Goal: Task Accomplishment & Management: Complete application form

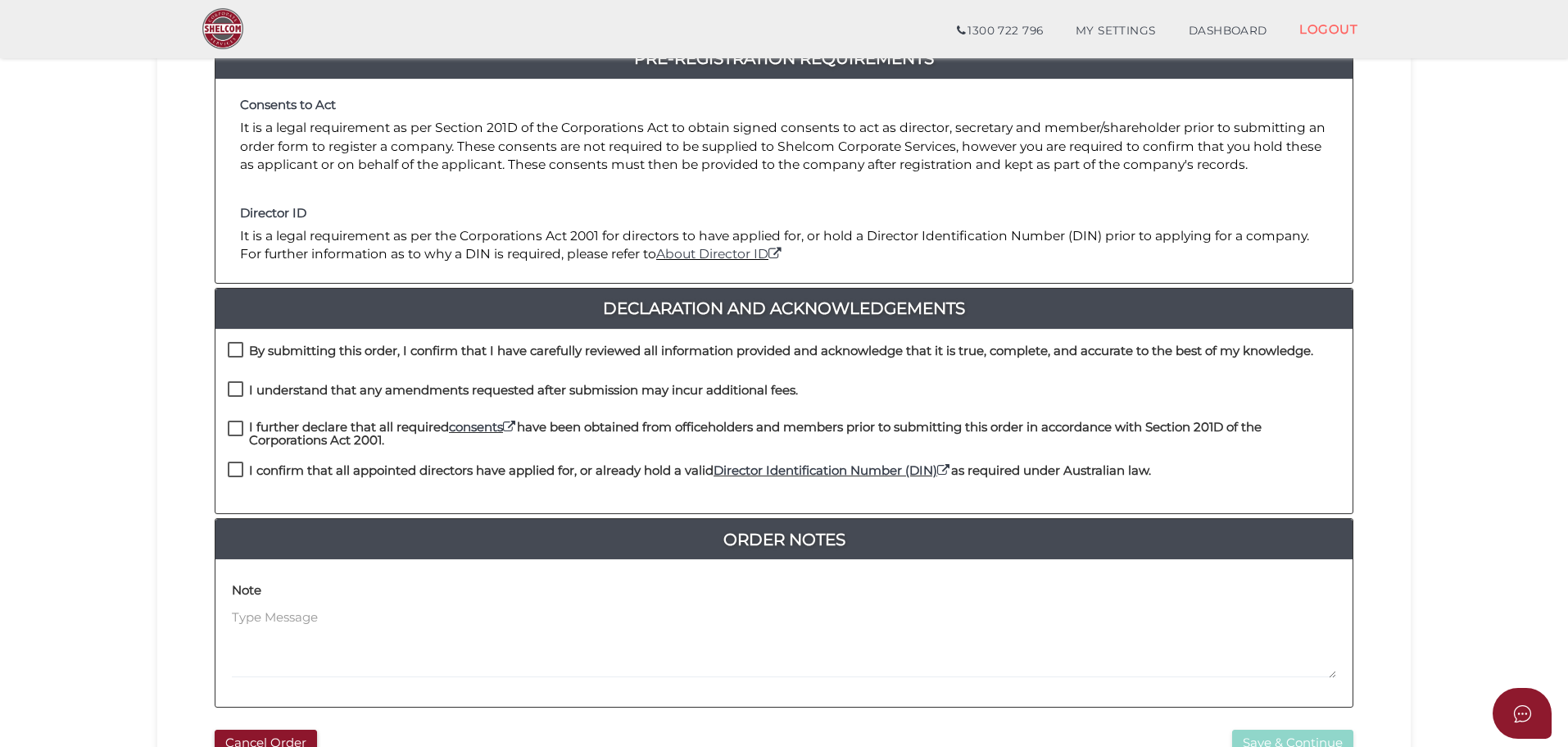
scroll to position [328, 0]
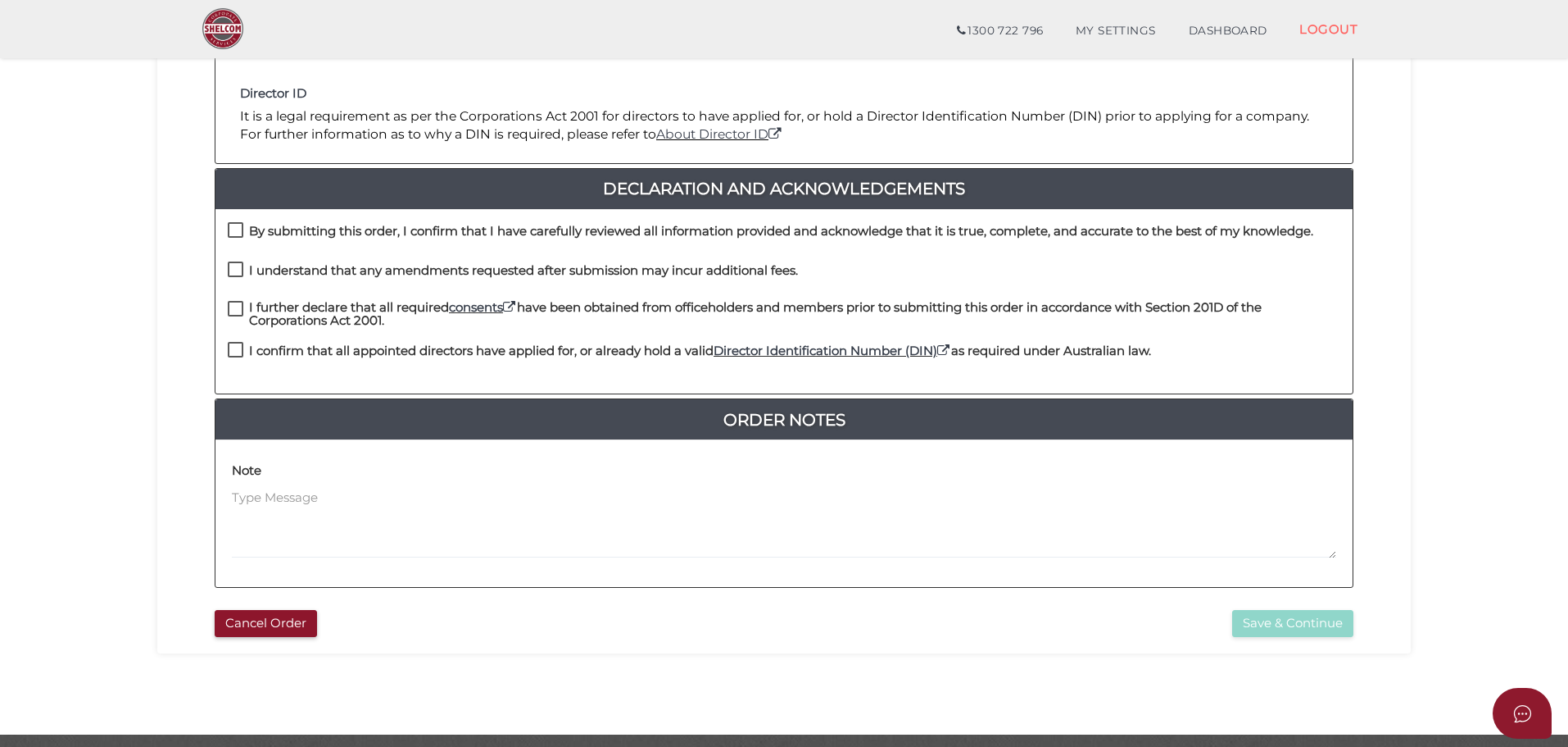
click at [238, 234] on label "By submitting this order, I confirm that I have carefully reviewed all informat…" at bounding box center [771, 235] width 1086 height 21
checkbox input "true"
click at [236, 274] on label "I understand that any amendments requested after submission may incur additiona…" at bounding box center [513, 274] width 570 height 21
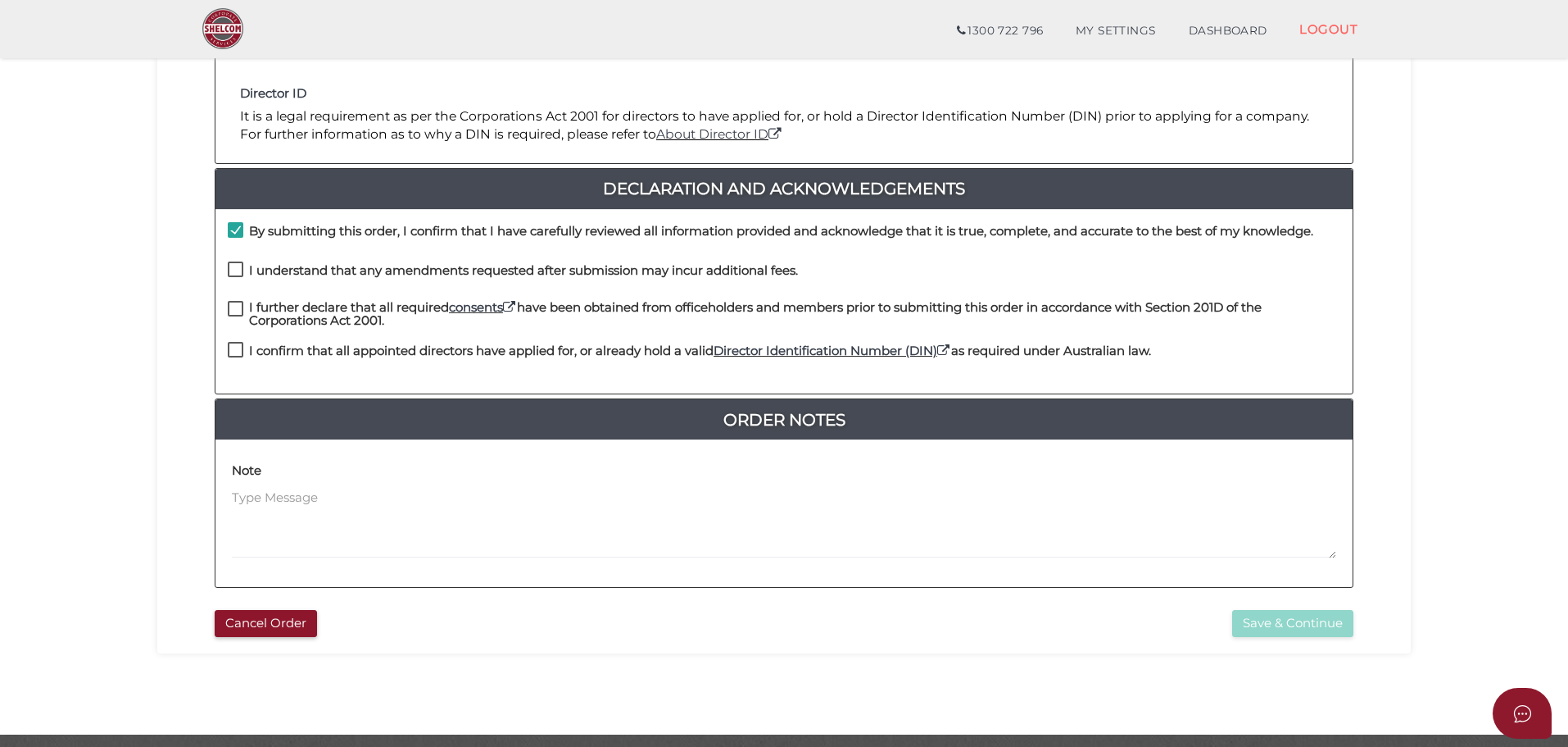
checkbox input "true"
click at [233, 311] on label "I further declare that all required consents have been obtained from officehold…" at bounding box center [784, 312] width 1113 height 21
checkbox input "true"
click at [238, 338] on div "I further declare that all required consents have been obtained from officehold…" at bounding box center [784, 322] width 1137 height 42
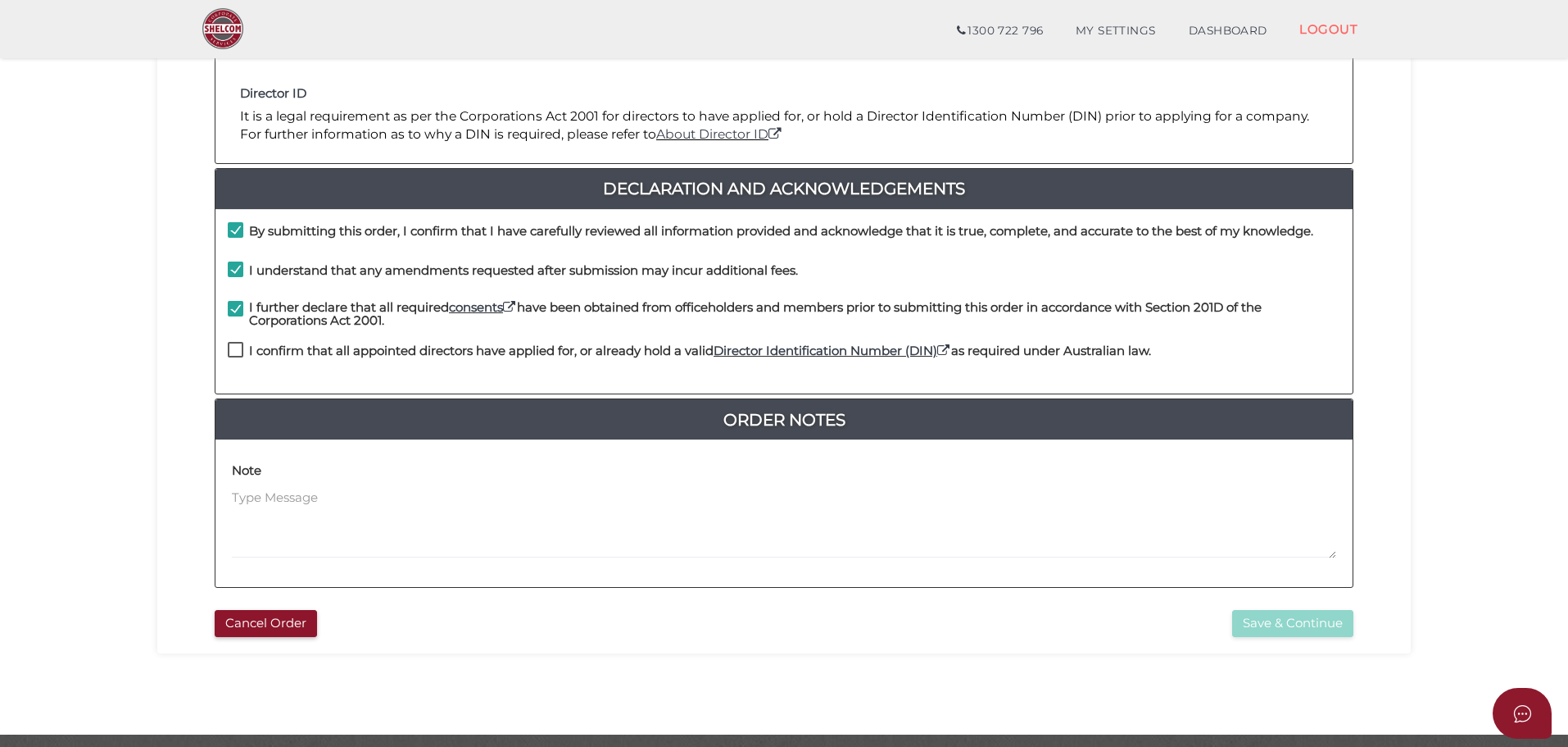
click at [240, 348] on label "I confirm that all appointed directors have applied for, or already hold a vali…" at bounding box center [689, 355] width 923 height 21
checkbox input "true"
drag, startPoint x: 1326, startPoint y: 615, endPoint x: 1307, endPoint y: 623, distance: 20.6
click at [1326, 616] on button "Save & Continue" at bounding box center [1292, 623] width 121 height 27
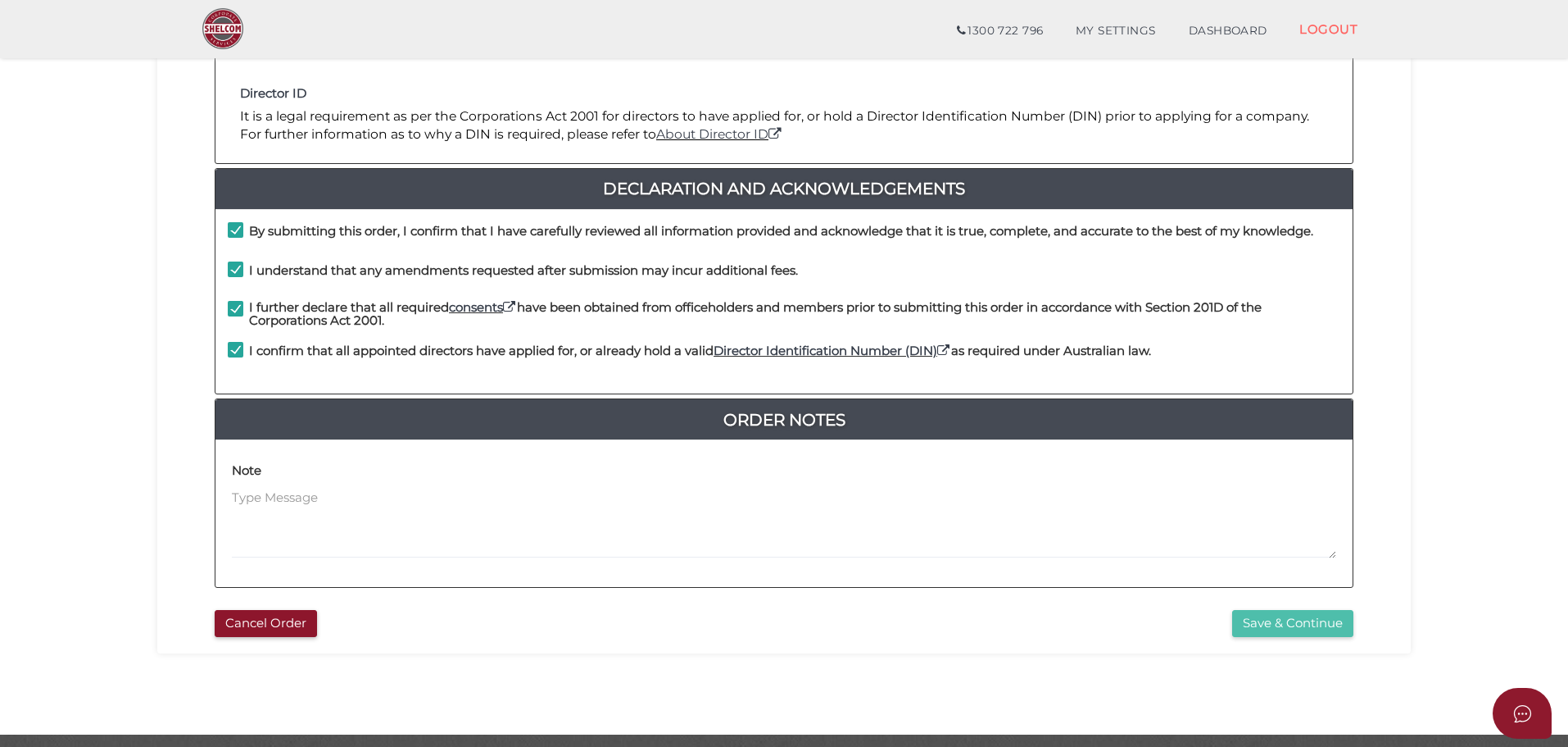
click at [1259, 623] on button "Save & Continue" at bounding box center [1292, 623] width 121 height 27
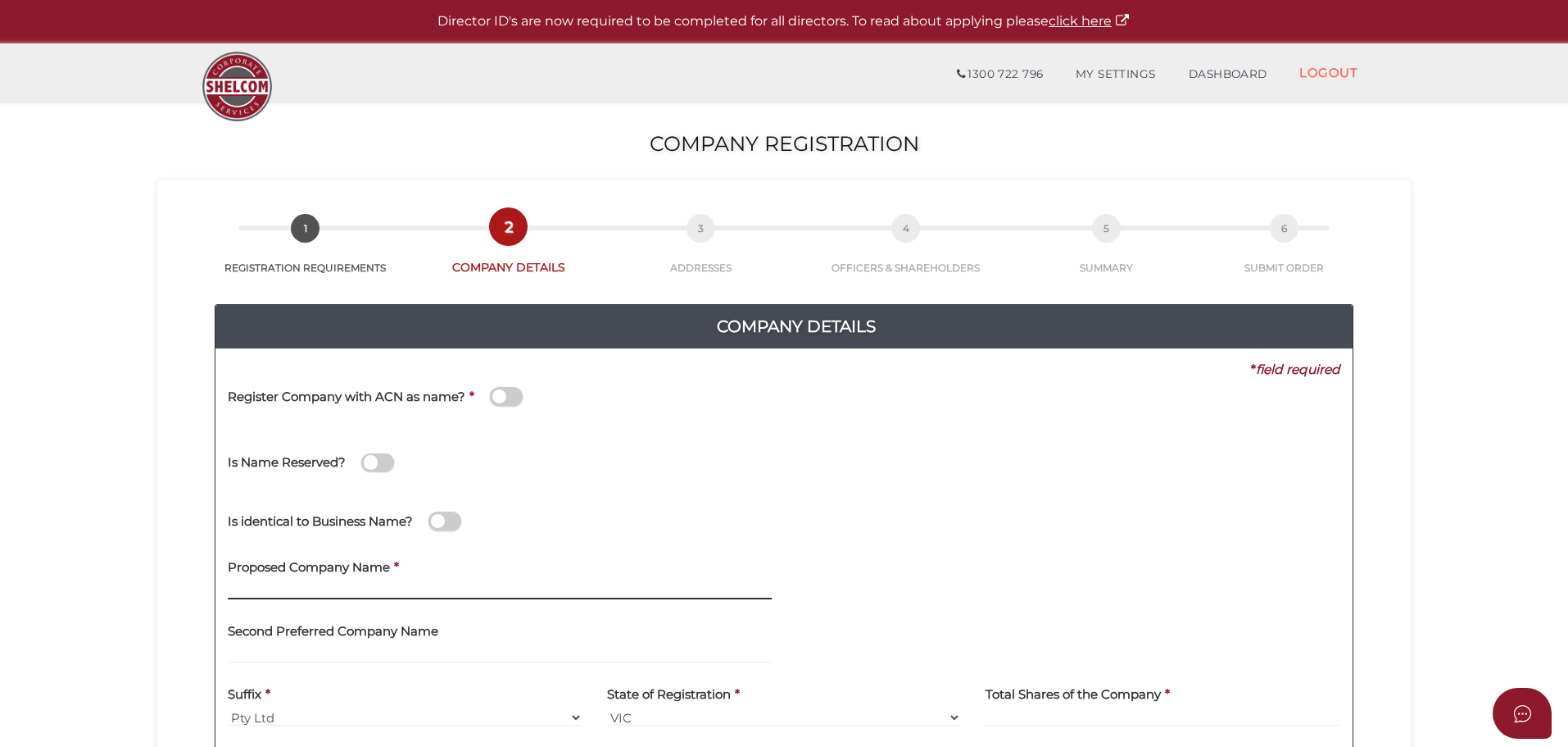
click at [284, 595] on input "text" at bounding box center [499, 590] width 544 height 18
click at [233, 593] on input "rapidrig logistics" at bounding box center [499, 590] width 544 height 18
click at [467, 590] on input "Rapidrig logistics" at bounding box center [499, 590] width 544 height 18
drag, startPoint x: 278, startPoint y: 588, endPoint x: 218, endPoint y: 586, distance: 60.0
click at [218, 586] on div "Proposed Company Name * Rapidrig logistics" at bounding box center [500, 580] width 569 height 64
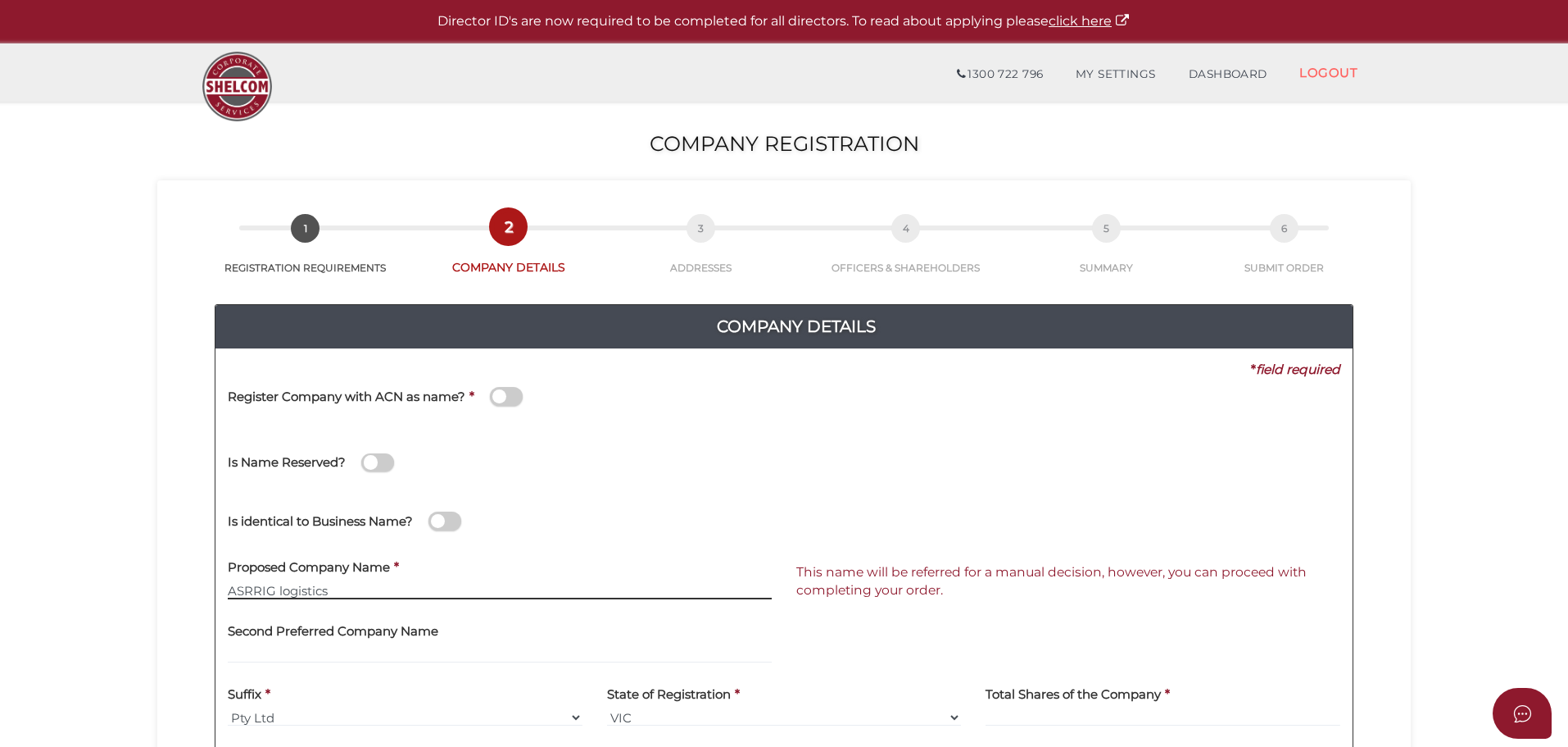
click at [358, 594] on input "ASRRIG logistics" at bounding box center [499, 590] width 544 height 18
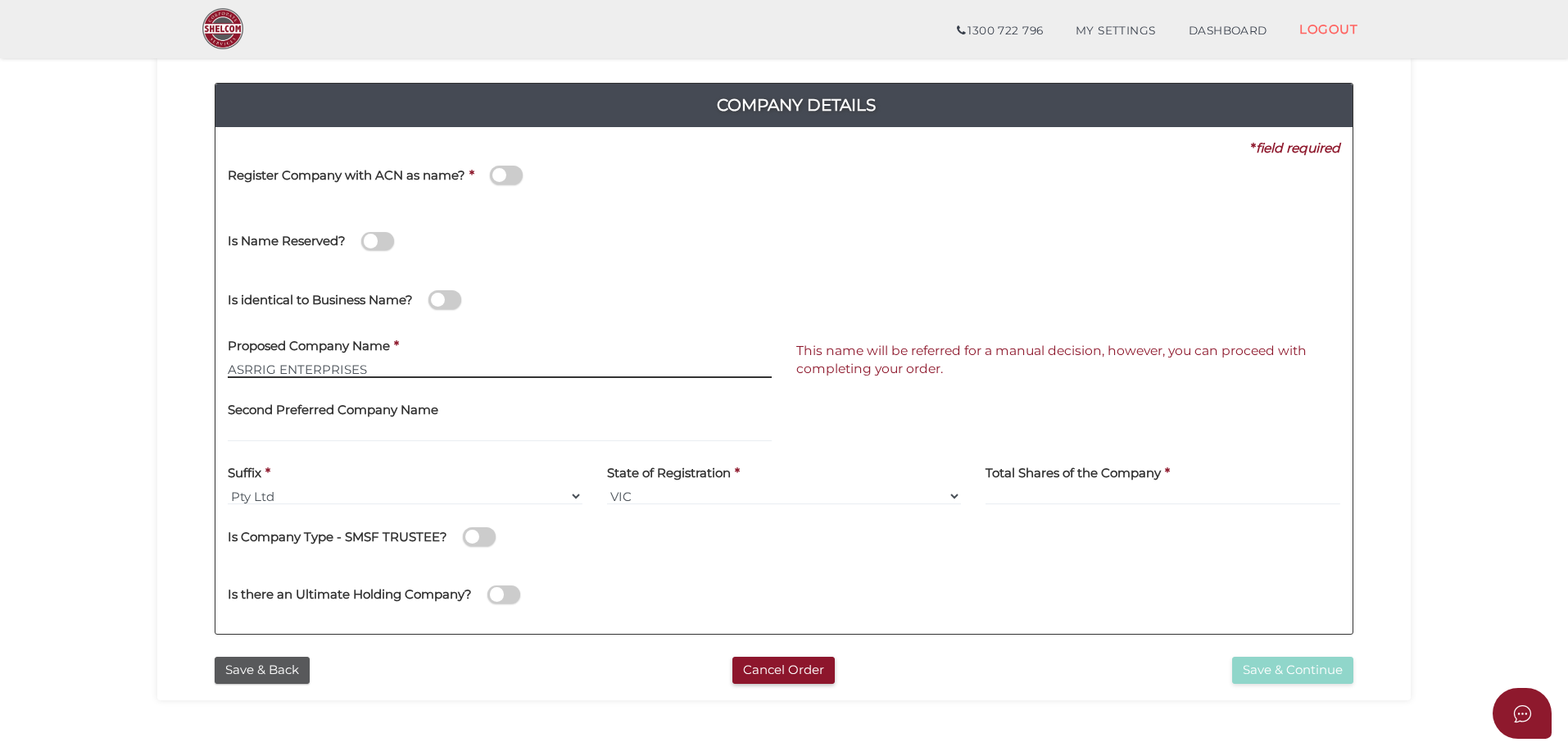
scroll to position [164, 0]
drag, startPoint x: 399, startPoint y: 368, endPoint x: 275, endPoint y: 365, distance: 124.0
click at [275, 365] on input "ASRRIG ENTERPRISES" at bounding box center [499, 367] width 544 height 18
type input "ASRRIG ASSOCIATIONS"
click at [415, 361] on input "ASRRIG ASSOCIATIONS" at bounding box center [499, 367] width 544 height 18
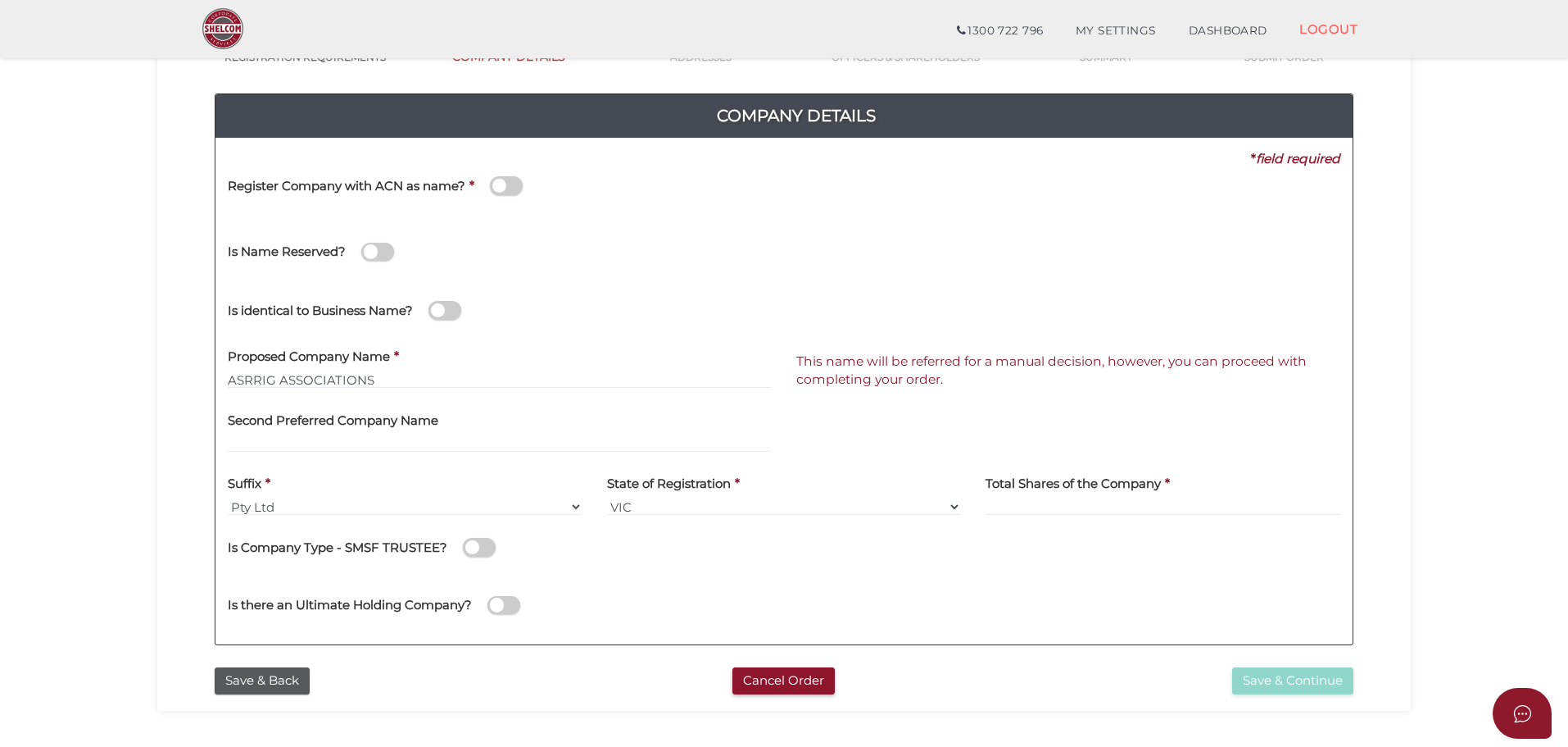
scroll to position [379, 0]
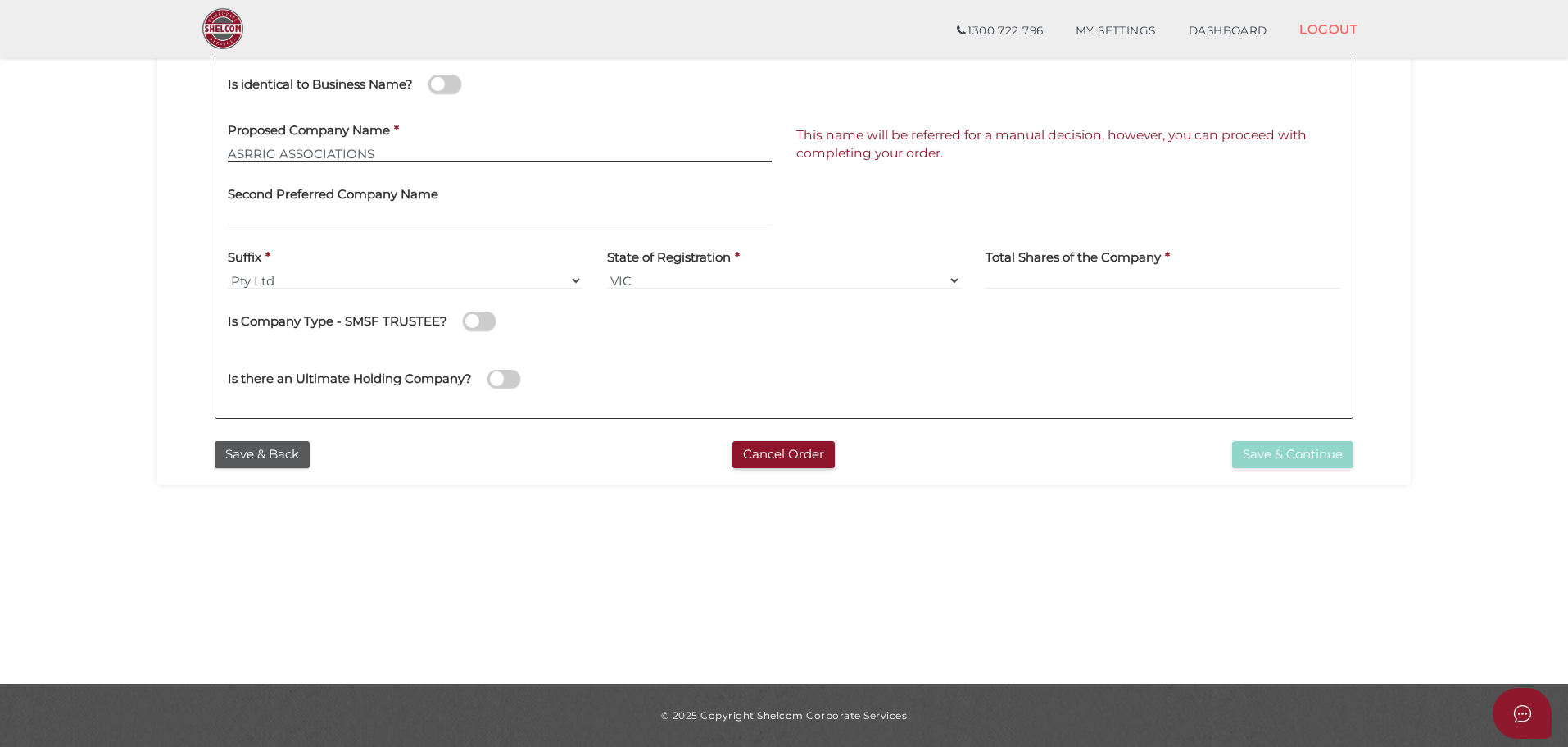
drag, startPoint x: 435, startPoint y: 146, endPoint x: -90, endPoint y: 146, distance: 525.0
drag, startPoint x: 374, startPoint y: 149, endPoint x: 271, endPoint y: 154, distance: 103.1
click at [271, 154] on input "RAPID ASSOCIATIONS" at bounding box center [499, 153] width 544 height 18
click at [345, 150] on input "RAPIDRIG GROUP" at bounding box center [499, 153] width 544 height 18
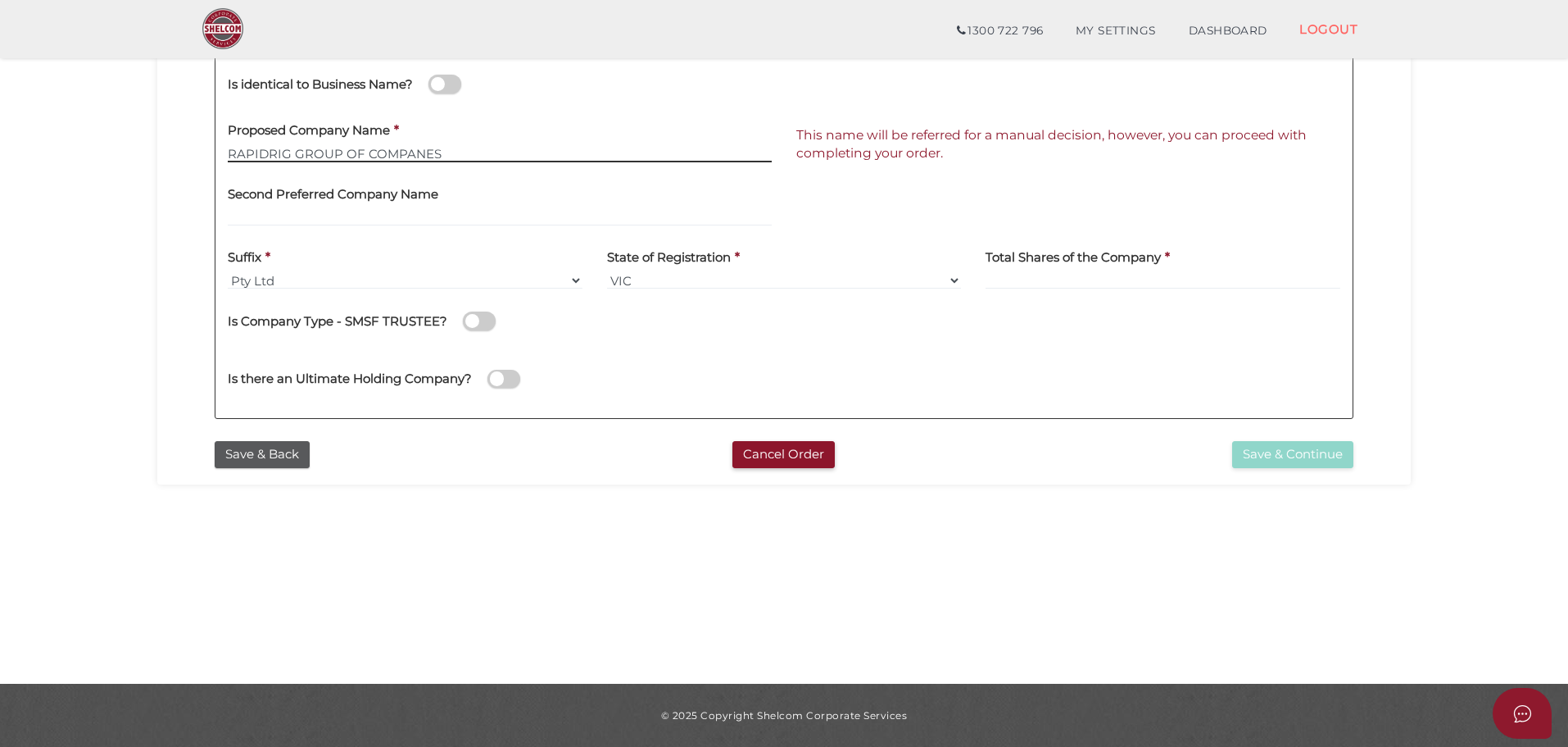
click at [459, 159] on input "RAPIDRIG GROUP OF COMPANES" at bounding box center [499, 153] width 544 height 18
click at [276, 153] on input "RAPID RIG ENTERPRISES" at bounding box center [499, 153] width 544 height 18
click at [291, 149] on input "RAPID RIG ENTERPRISES" at bounding box center [499, 153] width 544 height 18
click at [405, 154] on input "FIVERIVERS ENTERPRISES" at bounding box center [499, 153] width 544 height 18
click at [353, 151] on input "FIVERIVERS GROUP" at bounding box center [499, 153] width 544 height 18
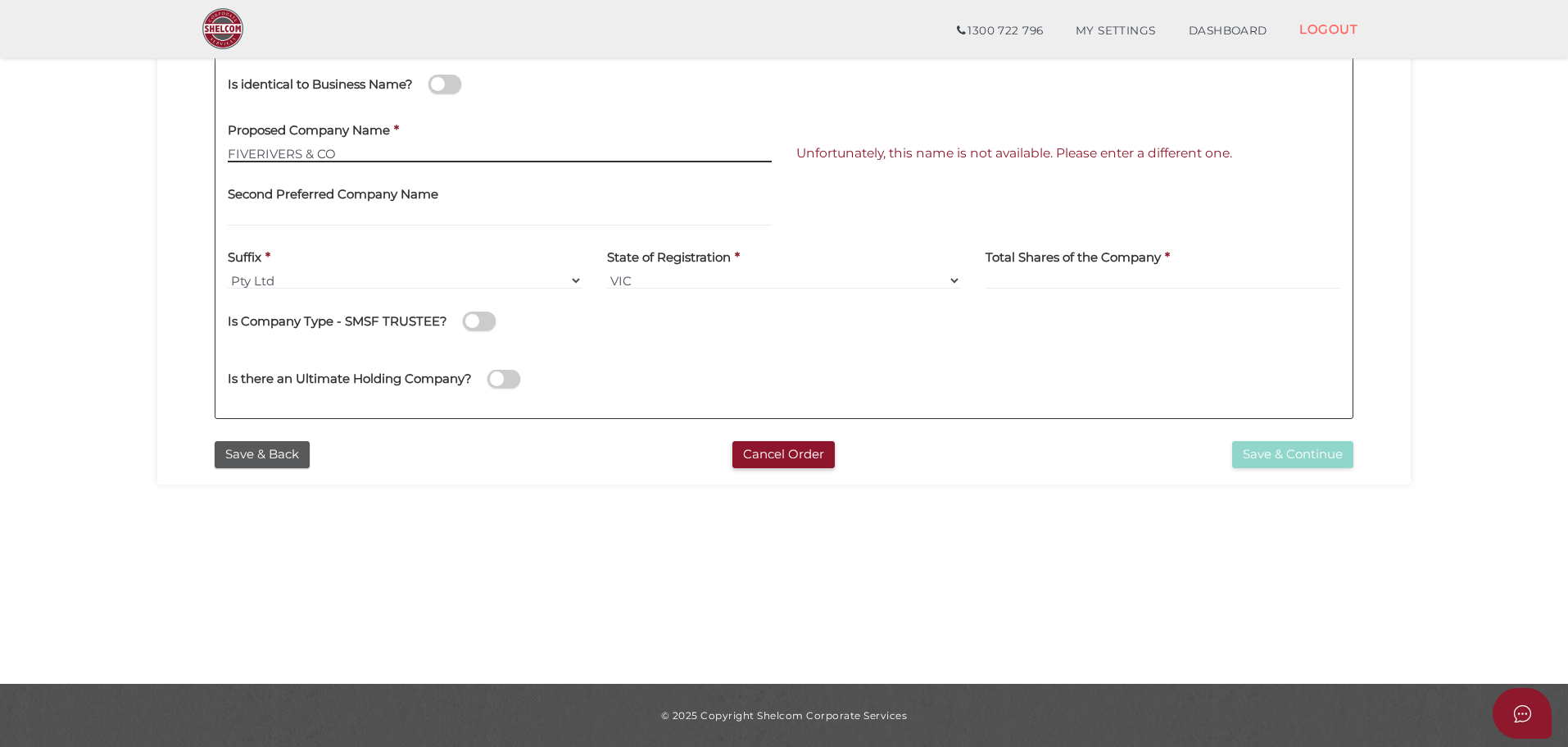
type input "FIVERIVERS & CO"
drag, startPoint x: 343, startPoint y: 147, endPoint x: 226, endPoint y: 152, distance: 117.1
click at [226, 152] on div "Proposed Company Name * FIVERIVERS & CO" at bounding box center [500, 143] width 569 height 64
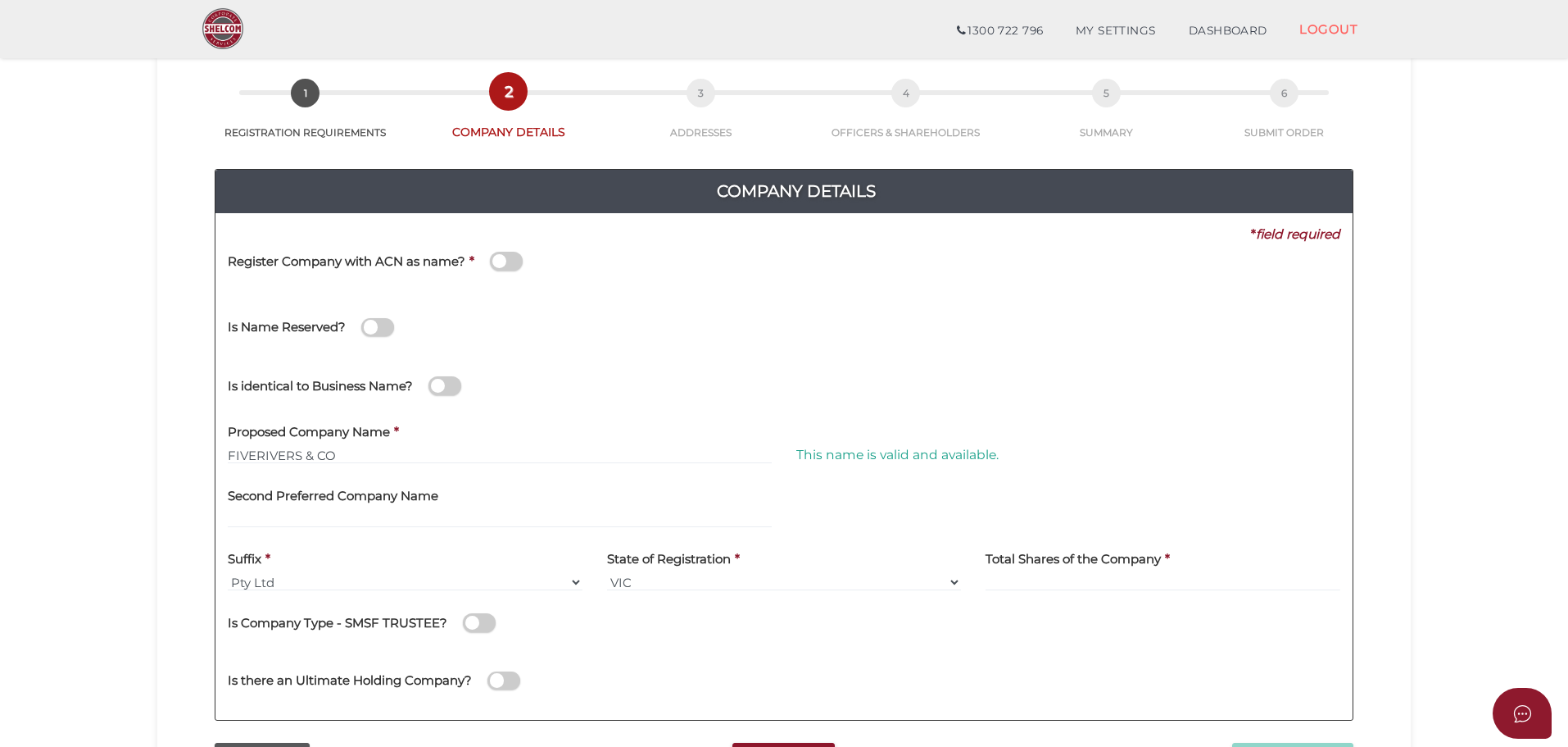
scroll to position [0, 0]
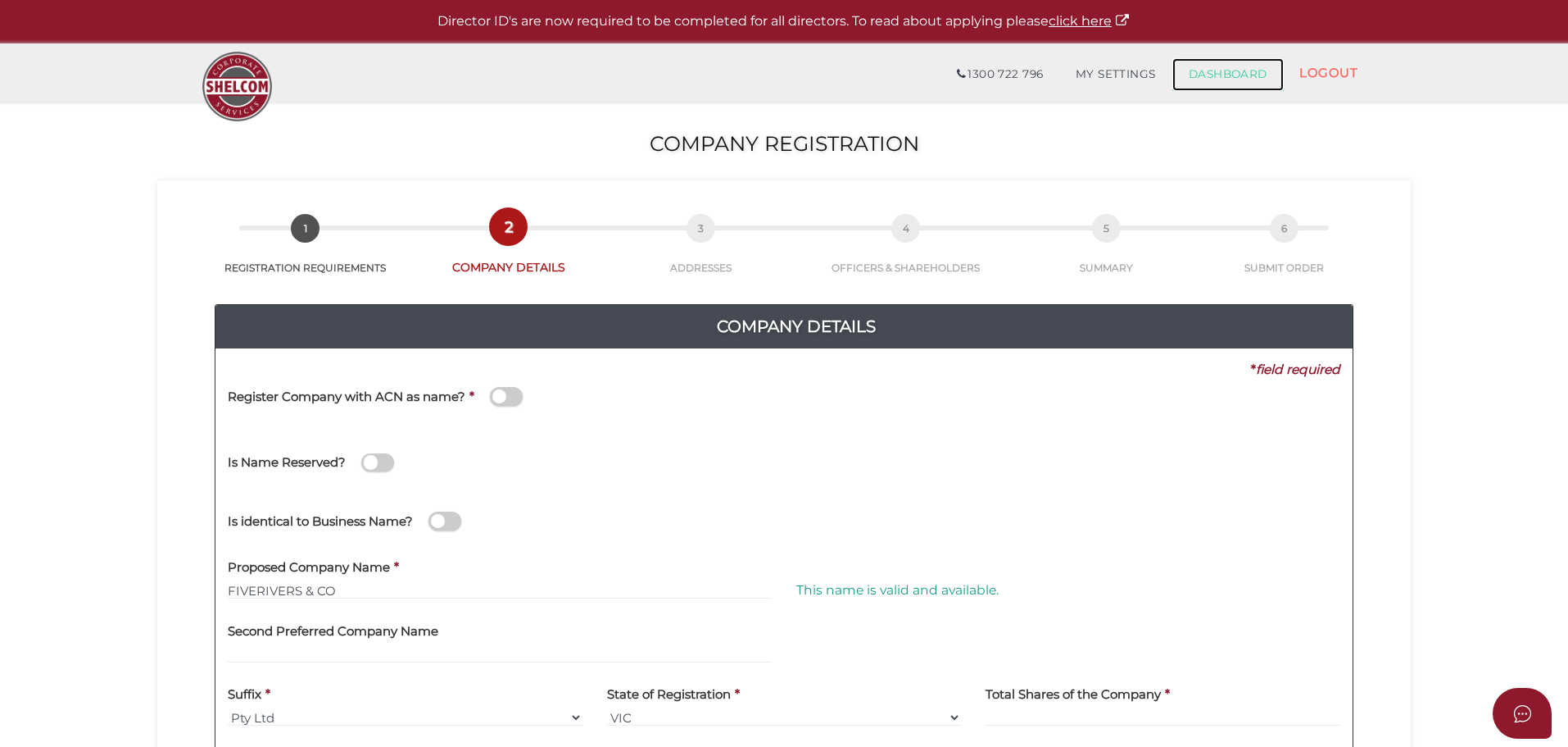
click at [1228, 77] on link "DASHBOARD" at bounding box center [1229, 75] width 111 height 33
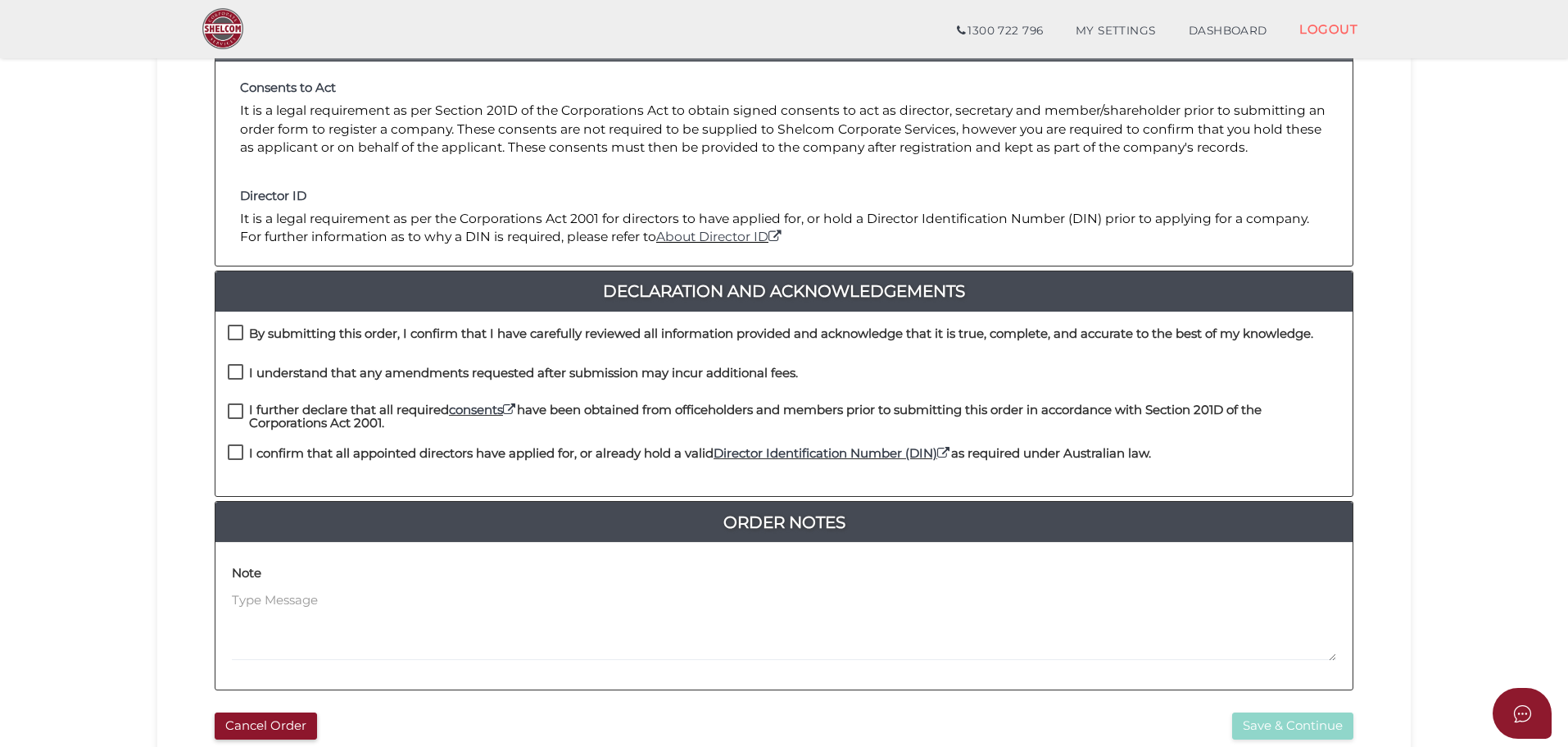
scroll to position [246, 0]
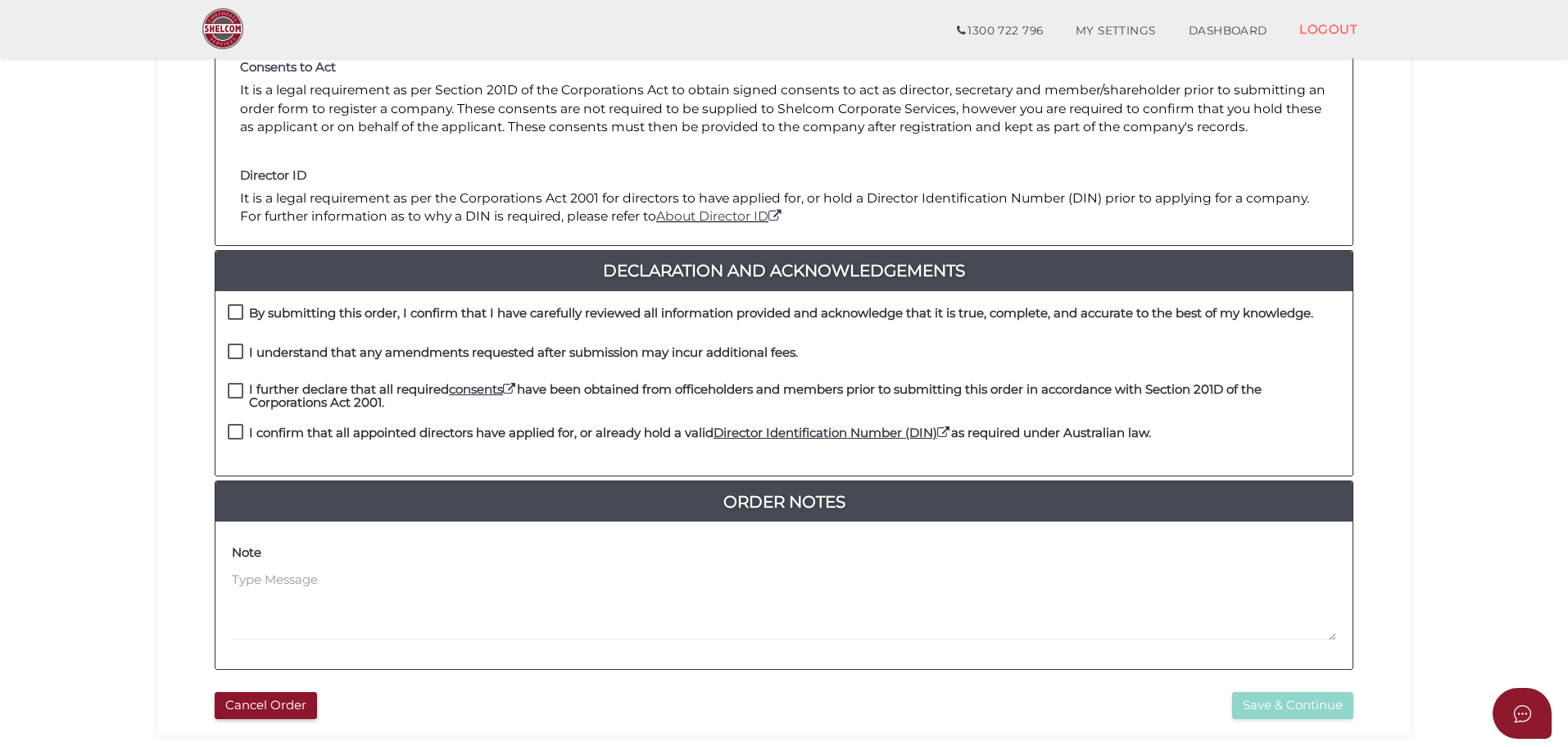
drag, startPoint x: 246, startPoint y: 316, endPoint x: 242, endPoint y: 326, distance: 10.8
click at [245, 316] on label "By submitting this order, I confirm that I have carefully reviewed all informat…" at bounding box center [771, 317] width 1086 height 21
checkbox input "true"
click at [229, 357] on label "I understand that any amendments requested after submission may incur additiona…" at bounding box center [513, 356] width 570 height 21
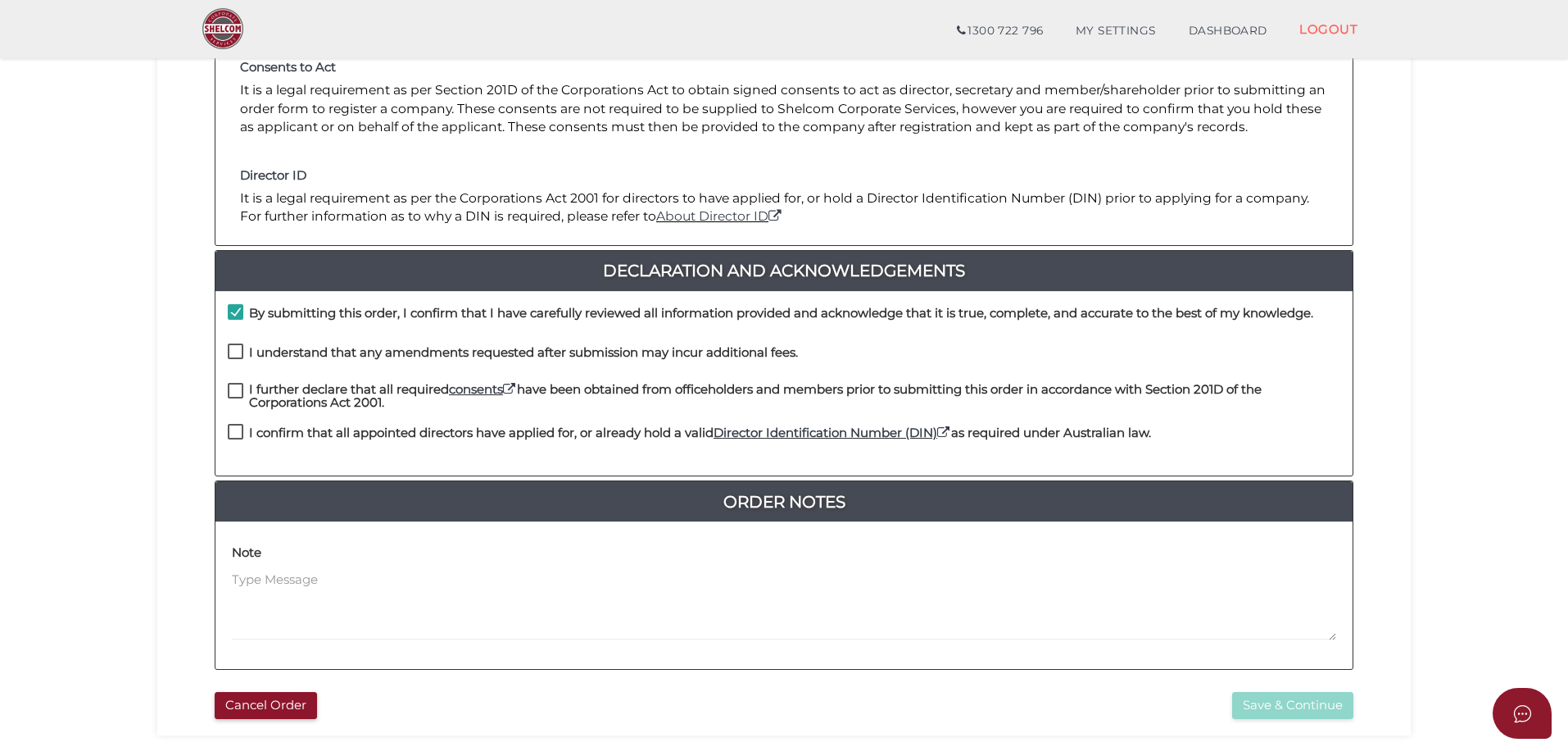
checkbox input "true"
drag, startPoint x: 233, startPoint y: 388, endPoint x: 231, endPoint y: 416, distance: 28.1
click at [233, 389] on label "I further declare that all required consents have been obtained from officehold…" at bounding box center [784, 394] width 1113 height 21
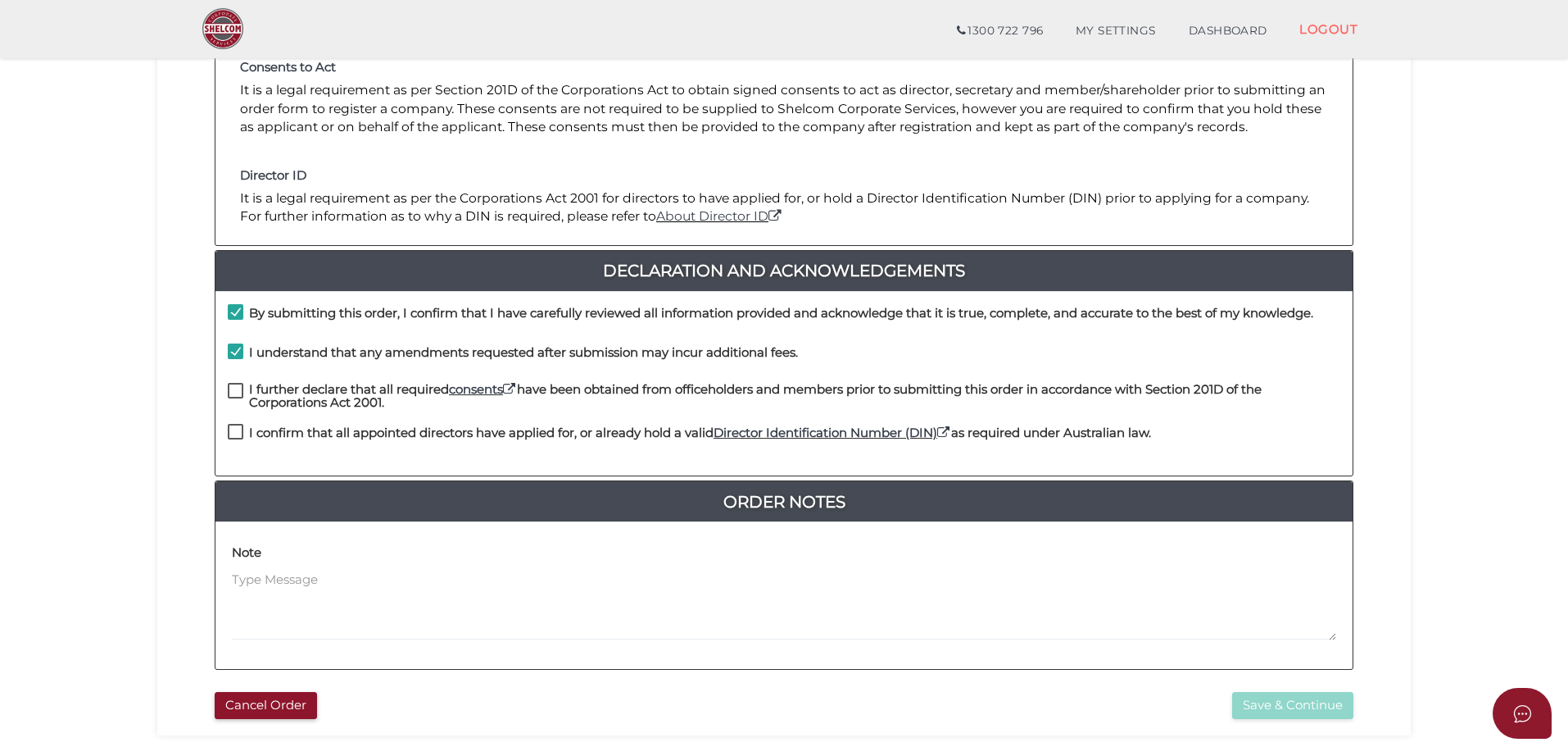
checkbox input "true"
click at [231, 427] on label "I confirm that all appointed directors have applied for, or already hold a vali…" at bounding box center [689, 437] width 923 height 21
checkbox input "true"
click at [1273, 705] on button "Save & Continue" at bounding box center [1292, 705] width 121 height 27
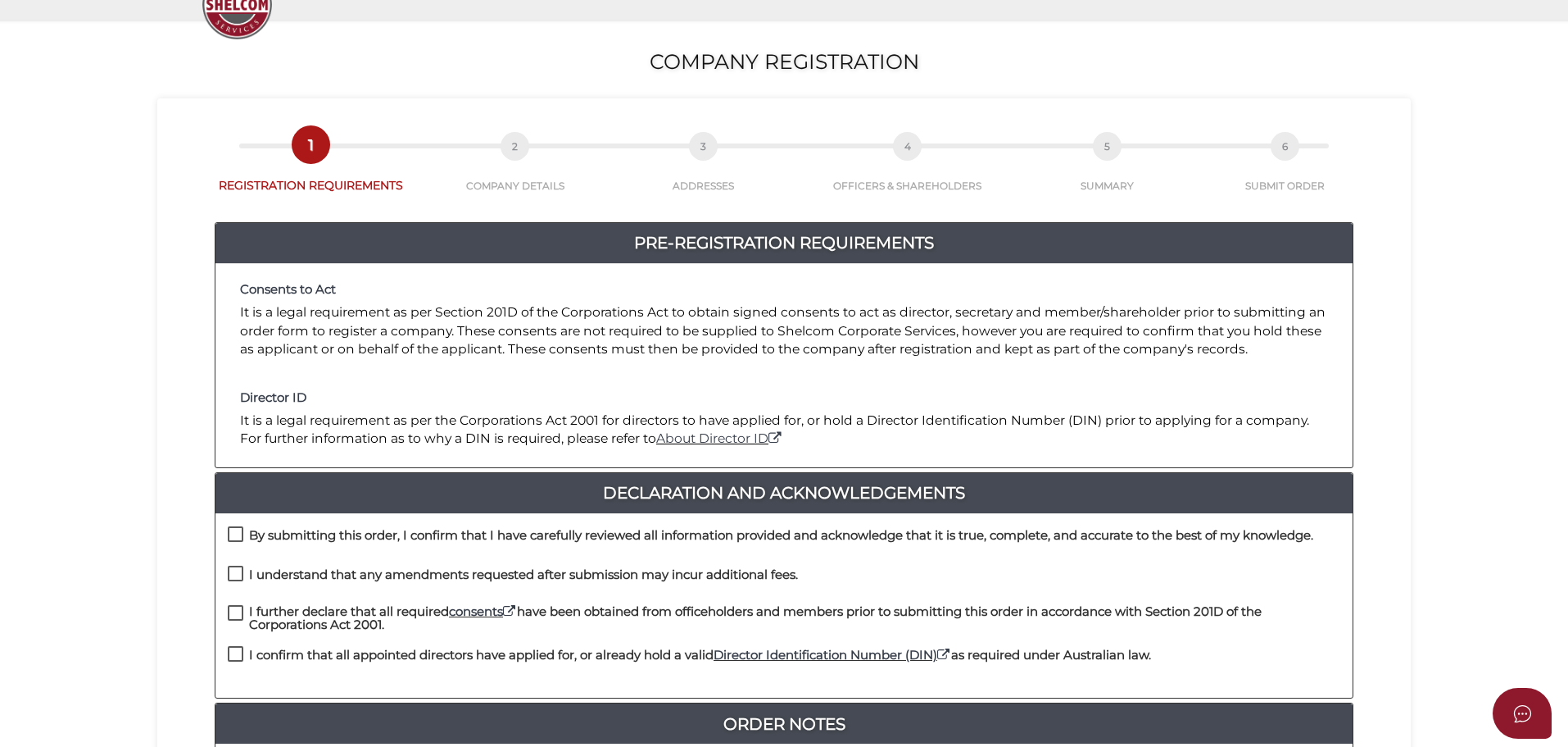
scroll to position [328, 0]
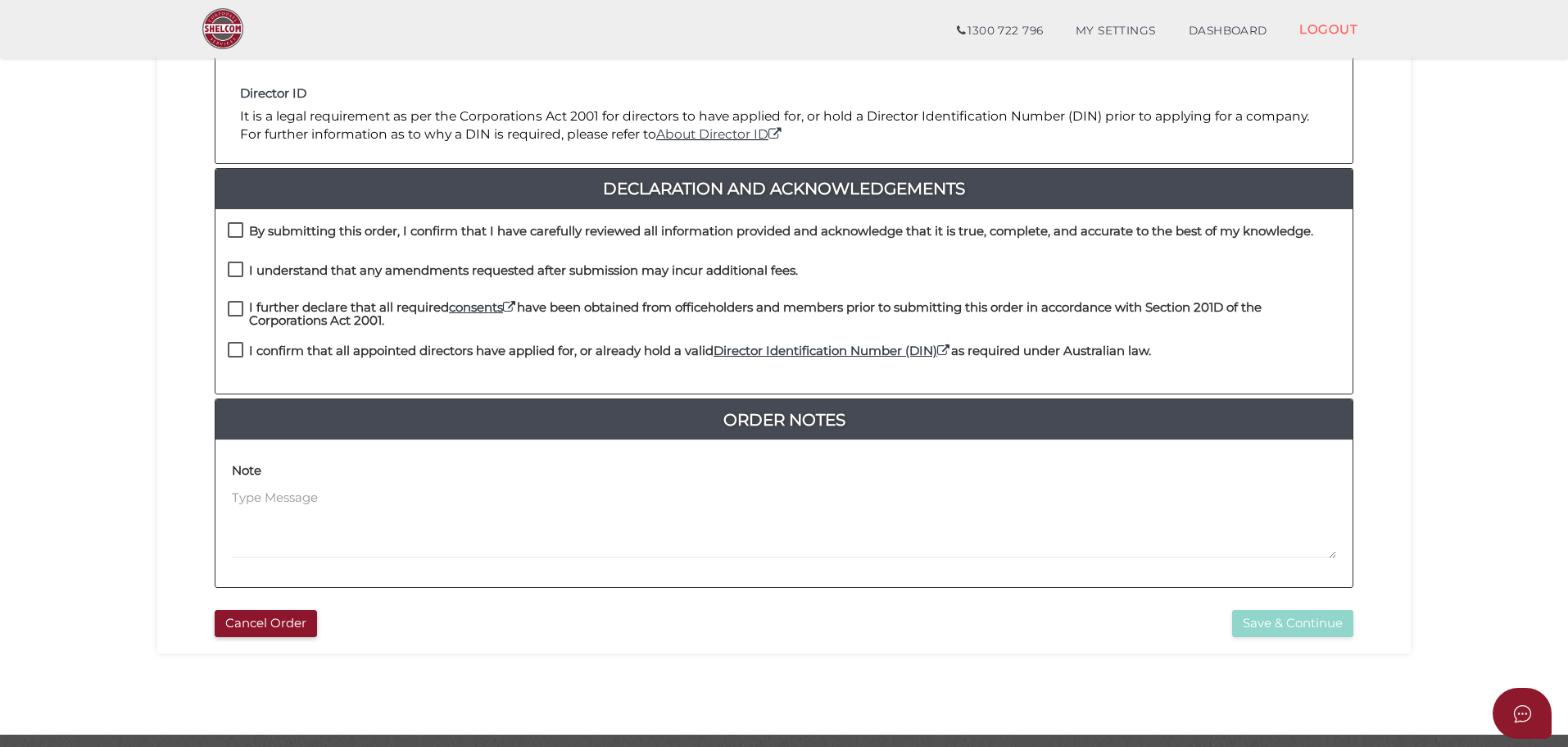
click at [218, 232] on div "By submitting this order, I confirm that I have carefully reviewed all informat…" at bounding box center [784, 241] width 1137 height 39
click at [231, 237] on label "By submitting this order, I confirm that I have carefully reviewed all informat…" at bounding box center [771, 235] width 1086 height 21
checkbox input "true"
drag, startPoint x: 231, startPoint y: 272, endPoint x: 231, endPoint y: 303, distance: 31.0
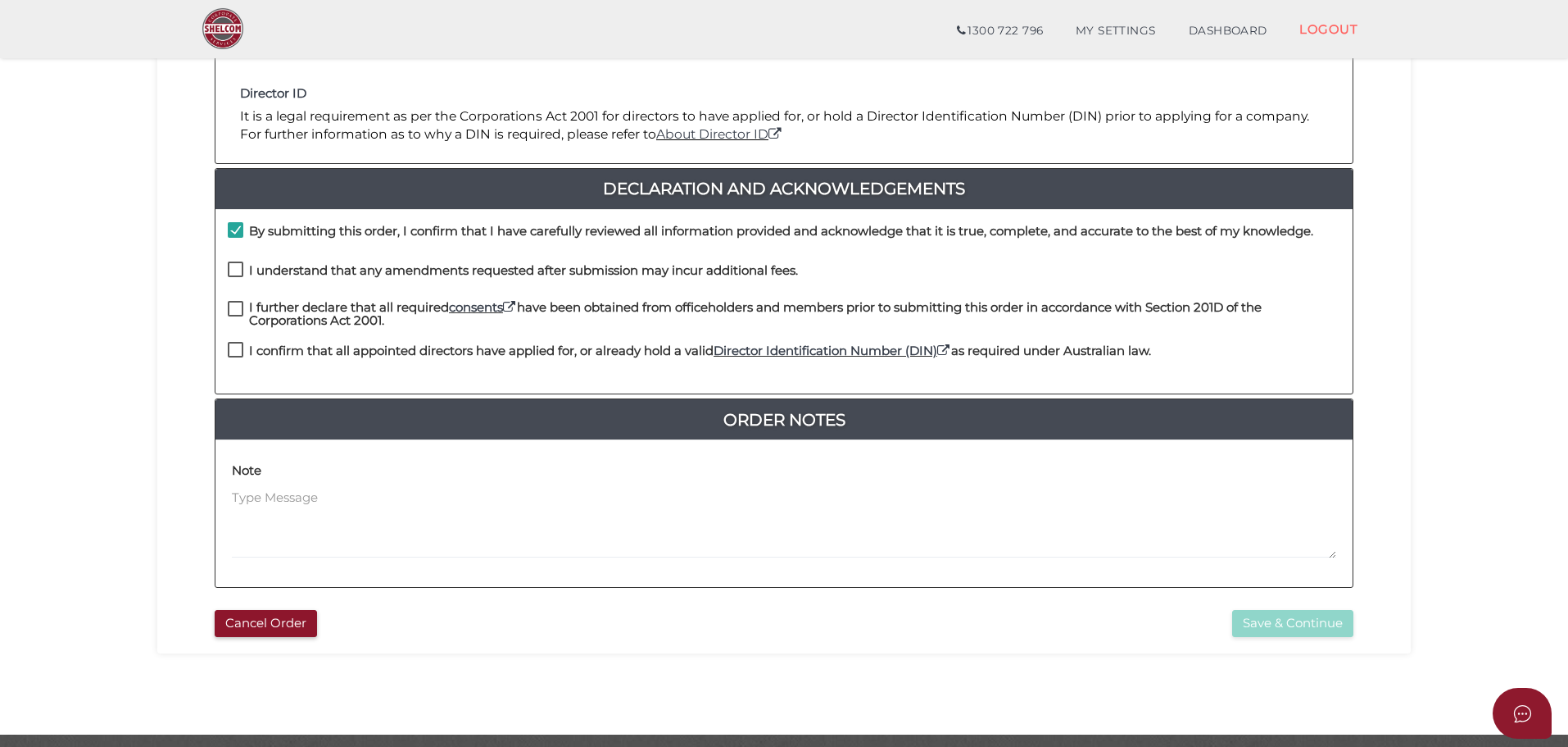
click at [231, 273] on label "I understand that any amendments requested after submission may incur additiona…" at bounding box center [513, 274] width 570 height 21
checkbox input "true"
click at [232, 306] on label "I further declare that all required consents have been obtained from officehold…" at bounding box center [784, 312] width 1113 height 21
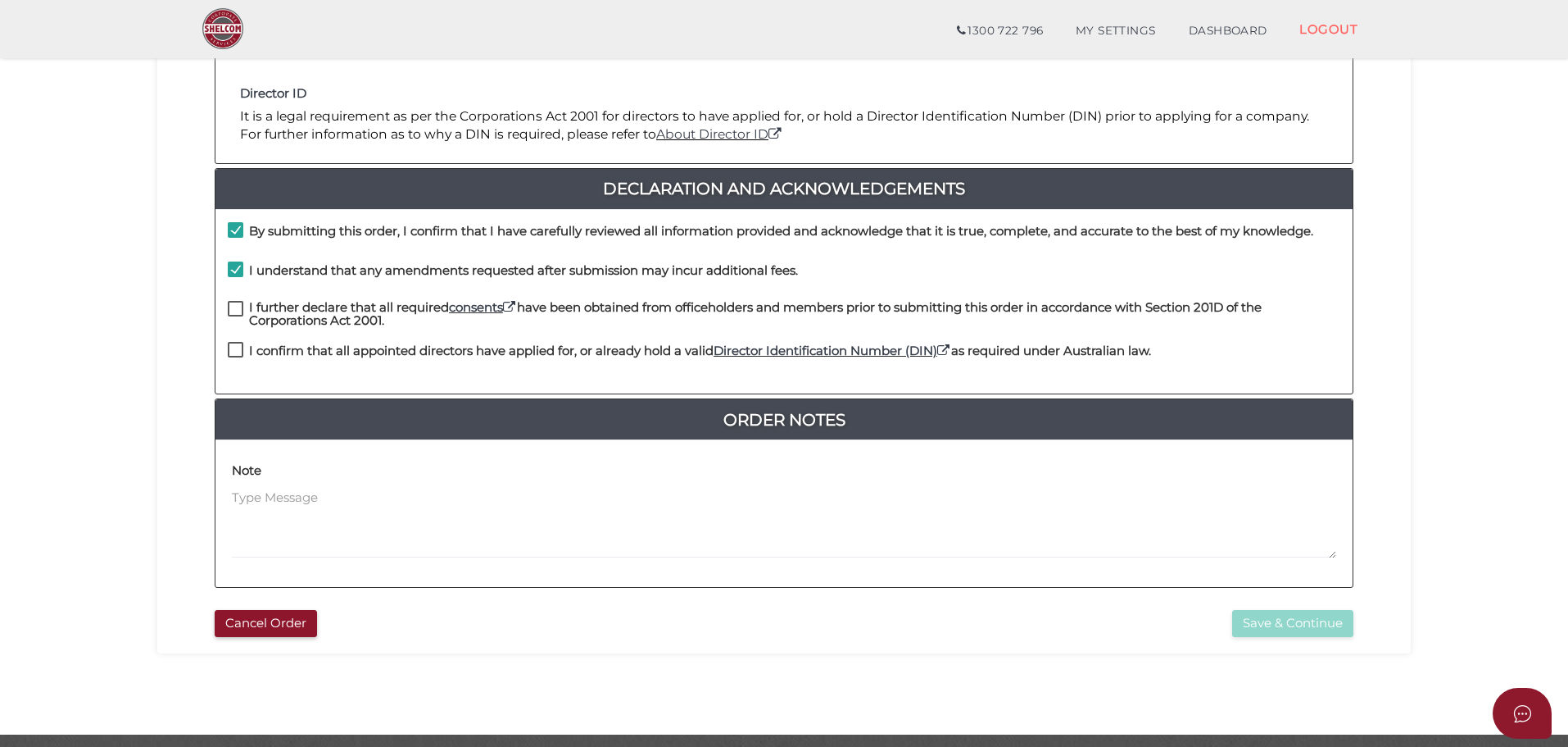
checkbox input "true"
click at [233, 339] on div "I further declare that all required consents have been obtained from officehold…" at bounding box center [784, 322] width 1137 height 42
click at [233, 360] on label "I confirm that all appointed directors have applied for, or already hold a vali…" at bounding box center [689, 355] width 923 height 21
checkbox input "true"
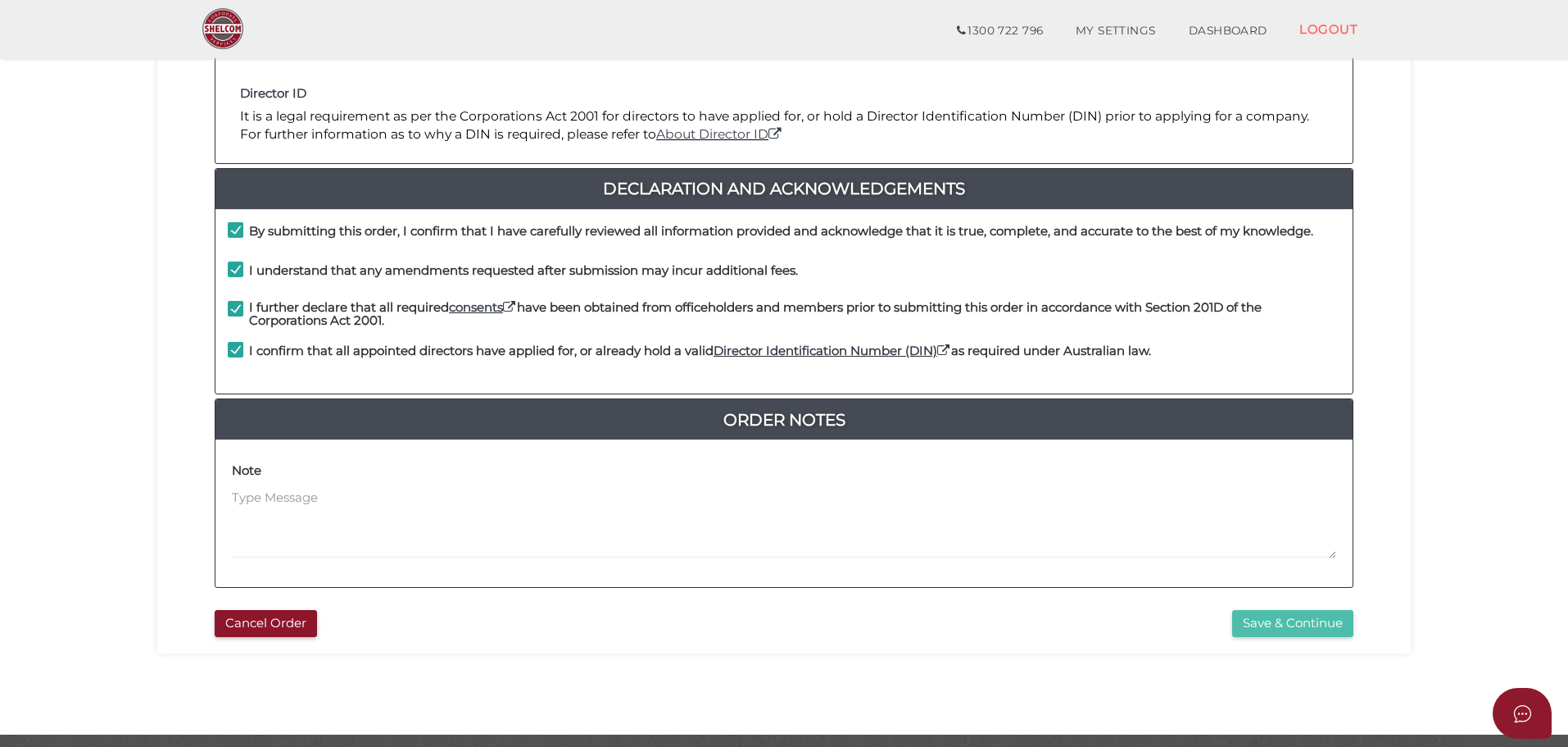
click at [1297, 628] on button "Save & Continue" at bounding box center [1292, 623] width 121 height 27
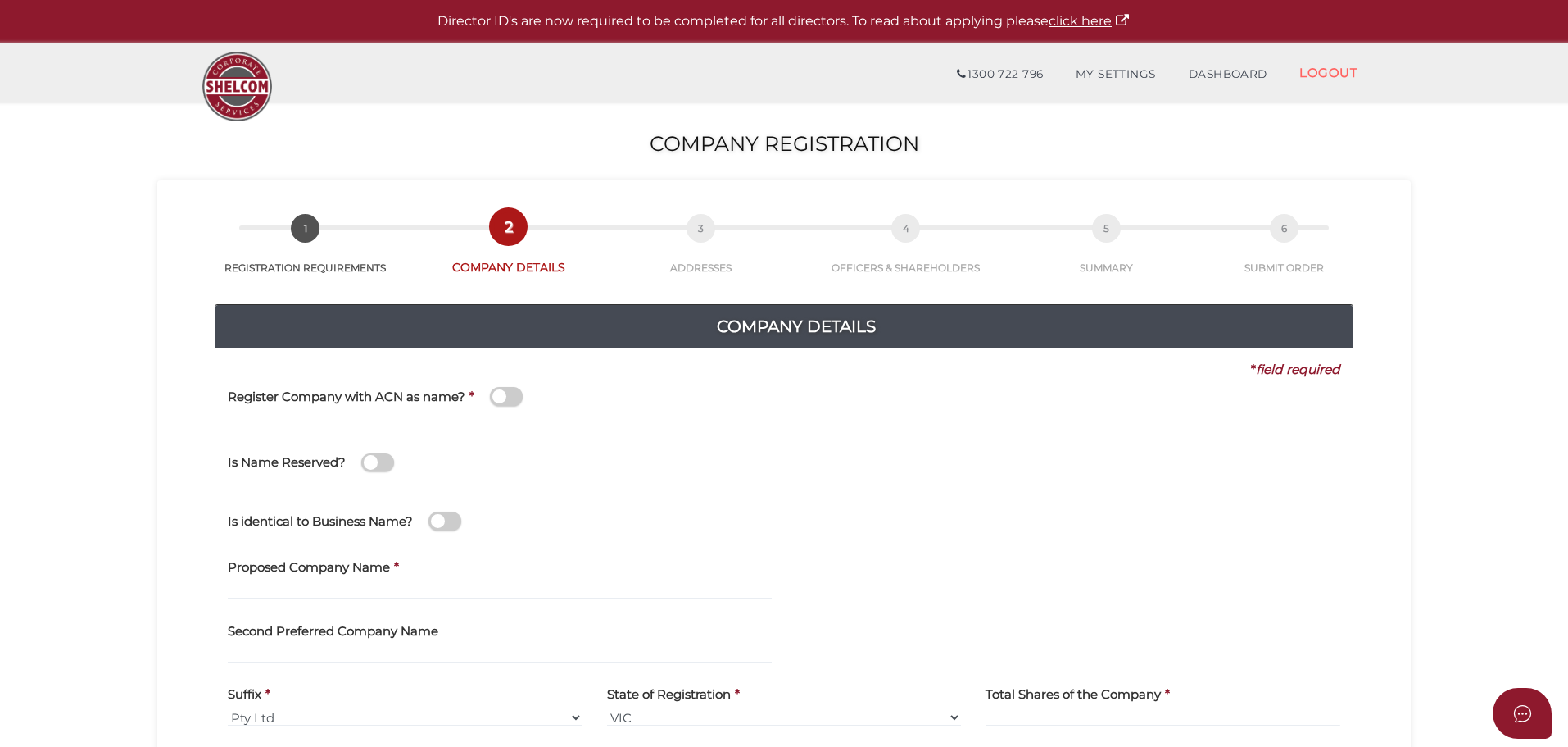
scroll to position [164, 0]
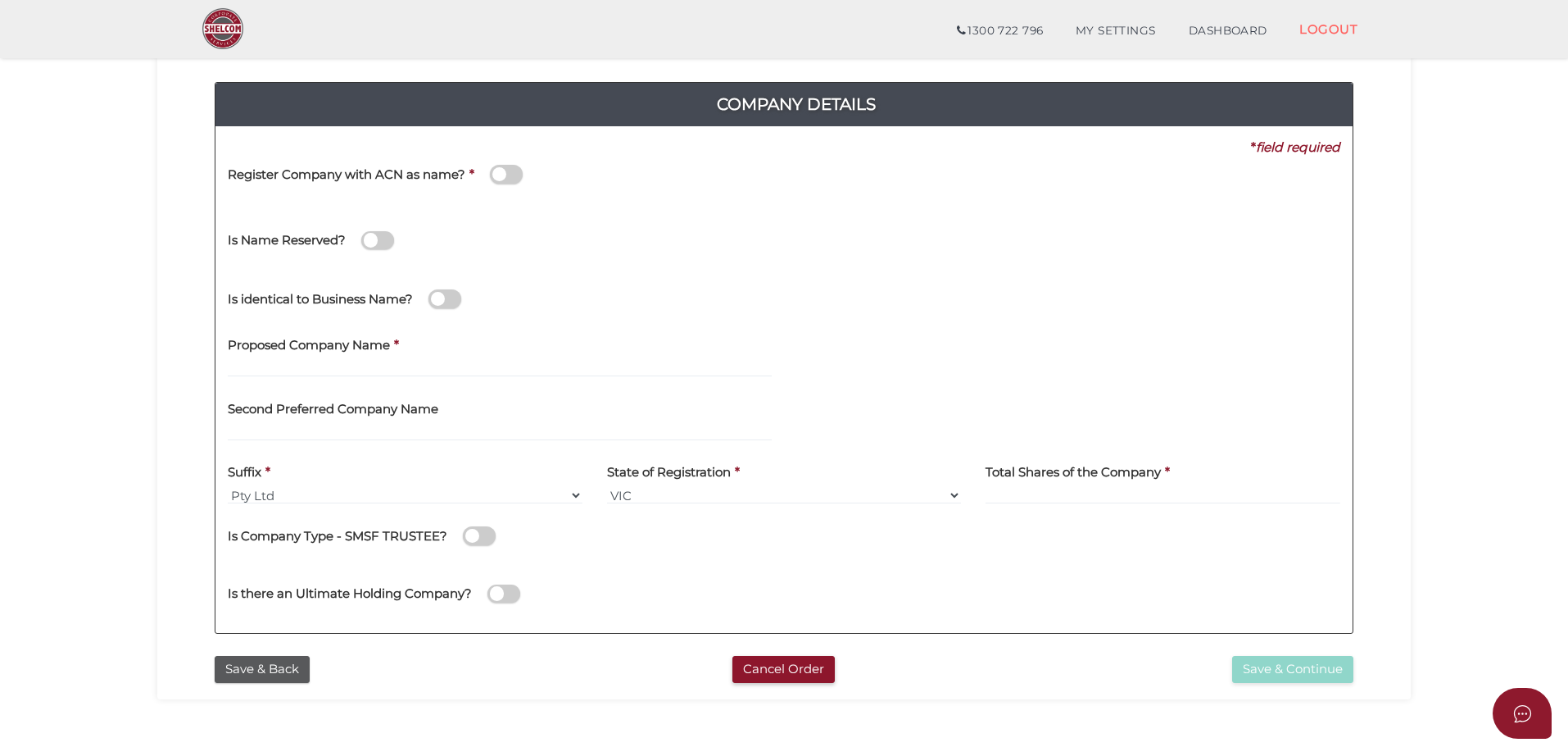
click at [301, 358] on label "Proposed Company Name" at bounding box center [309, 343] width 162 height 34
drag, startPoint x: 295, startPoint y: 361, endPoint x: 273, endPoint y: 366, distance: 22.6
click at [294, 361] on input "text" at bounding box center [499, 367] width 544 height 18
click at [357, 376] on input "text" at bounding box center [499, 367] width 544 height 18
paste input "FIVERIVERS & CO"
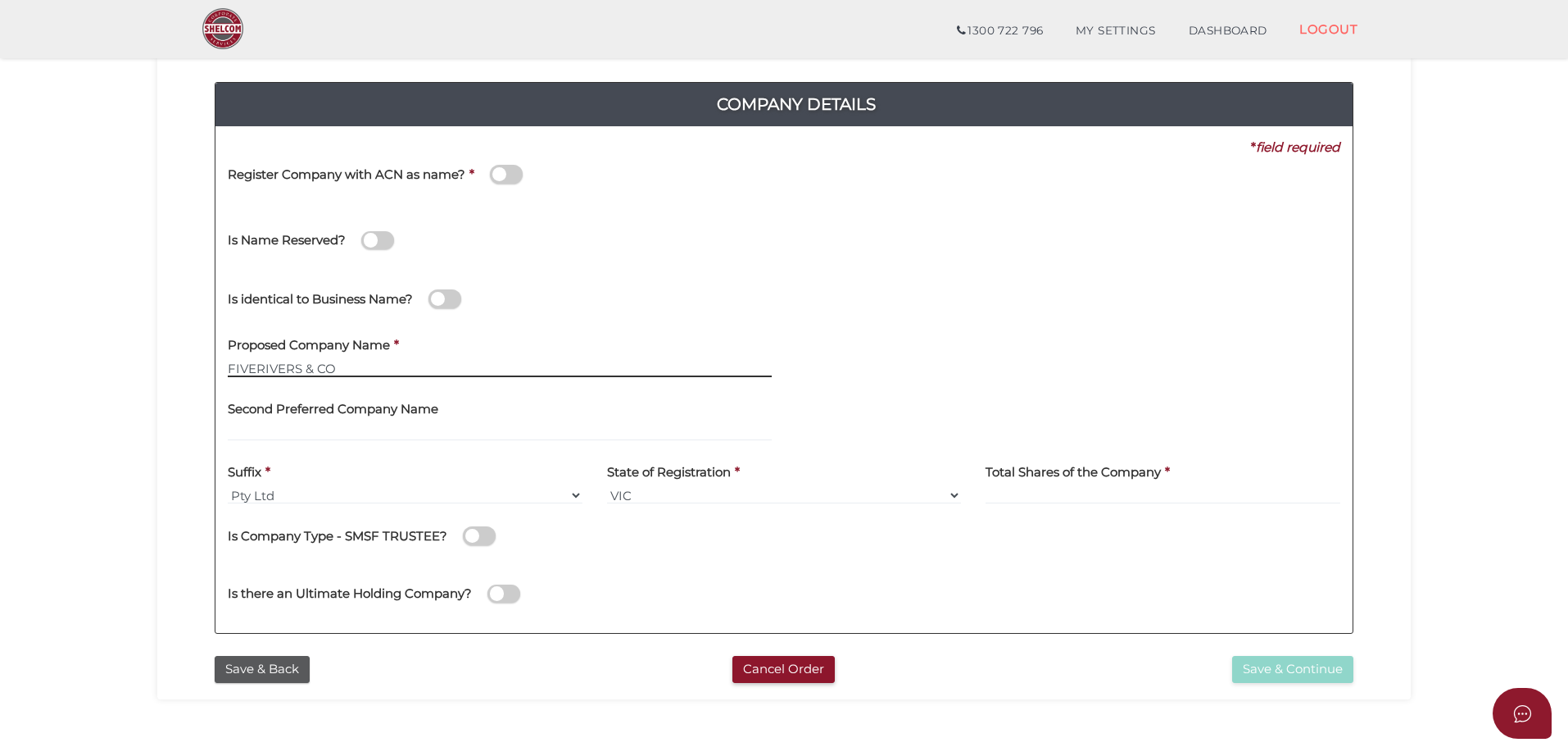
type input "FIVERIVERS & CO"
click at [649, 495] on select "VIC ACT NSW NT QLD TAS WA SA" at bounding box center [785, 495] width 355 height 18
drag, startPoint x: 1133, startPoint y: 478, endPoint x: 1119, endPoint y: 491, distance: 19.1
click at [1132, 479] on h4 "Total Shares of the Company" at bounding box center [1074, 473] width 176 height 14
click at [1104, 495] on input at bounding box center [1163, 495] width 355 height 18
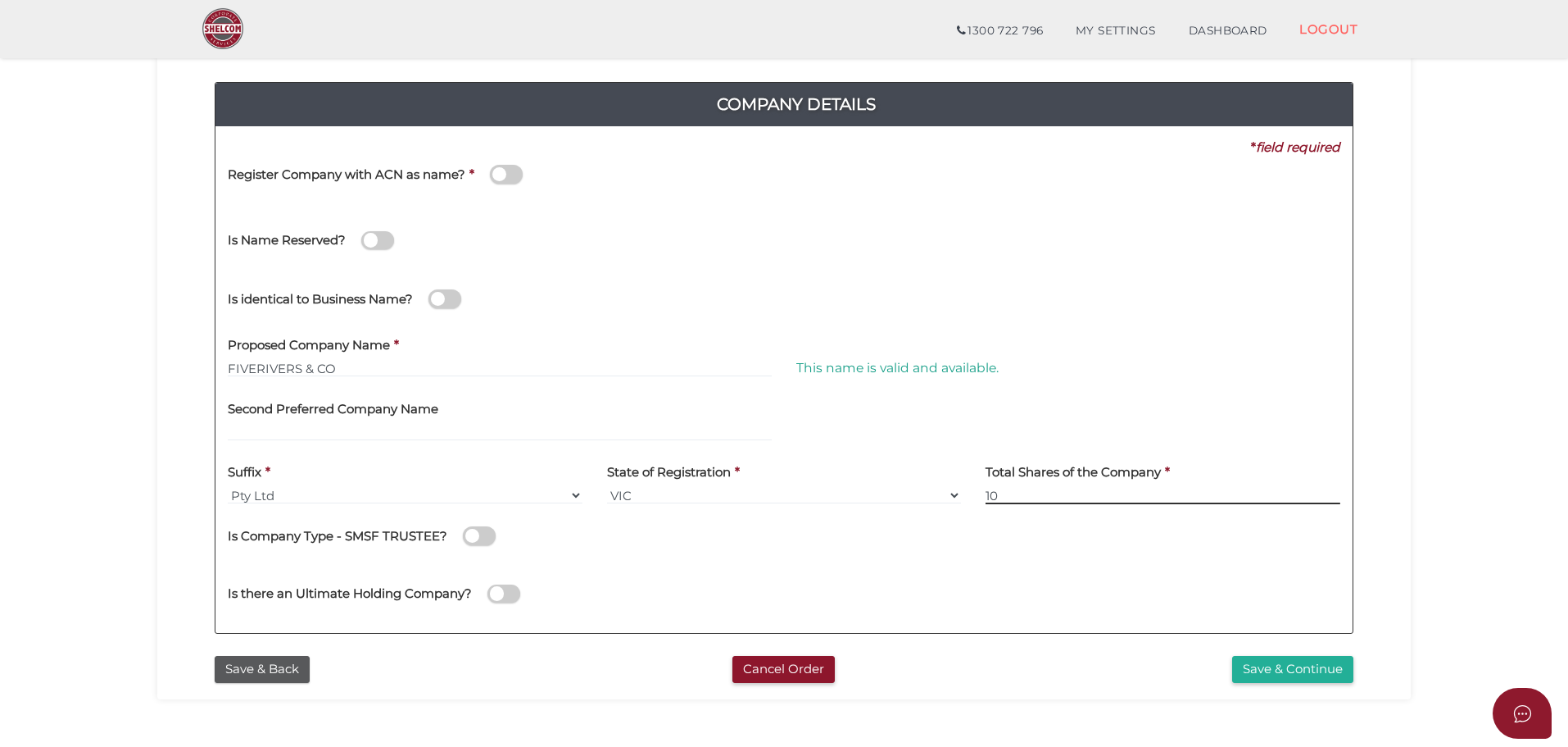
type input "10"
click at [1049, 552] on div "Is Company Type - SMSF TRUSTEE?" at bounding box center [784, 539] width 1113 height 46
drag, startPoint x: 1289, startPoint y: 671, endPoint x: 747, endPoint y: 580, distance: 549.6
click at [1289, 672] on button "Save & Continue" at bounding box center [1292, 669] width 121 height 27
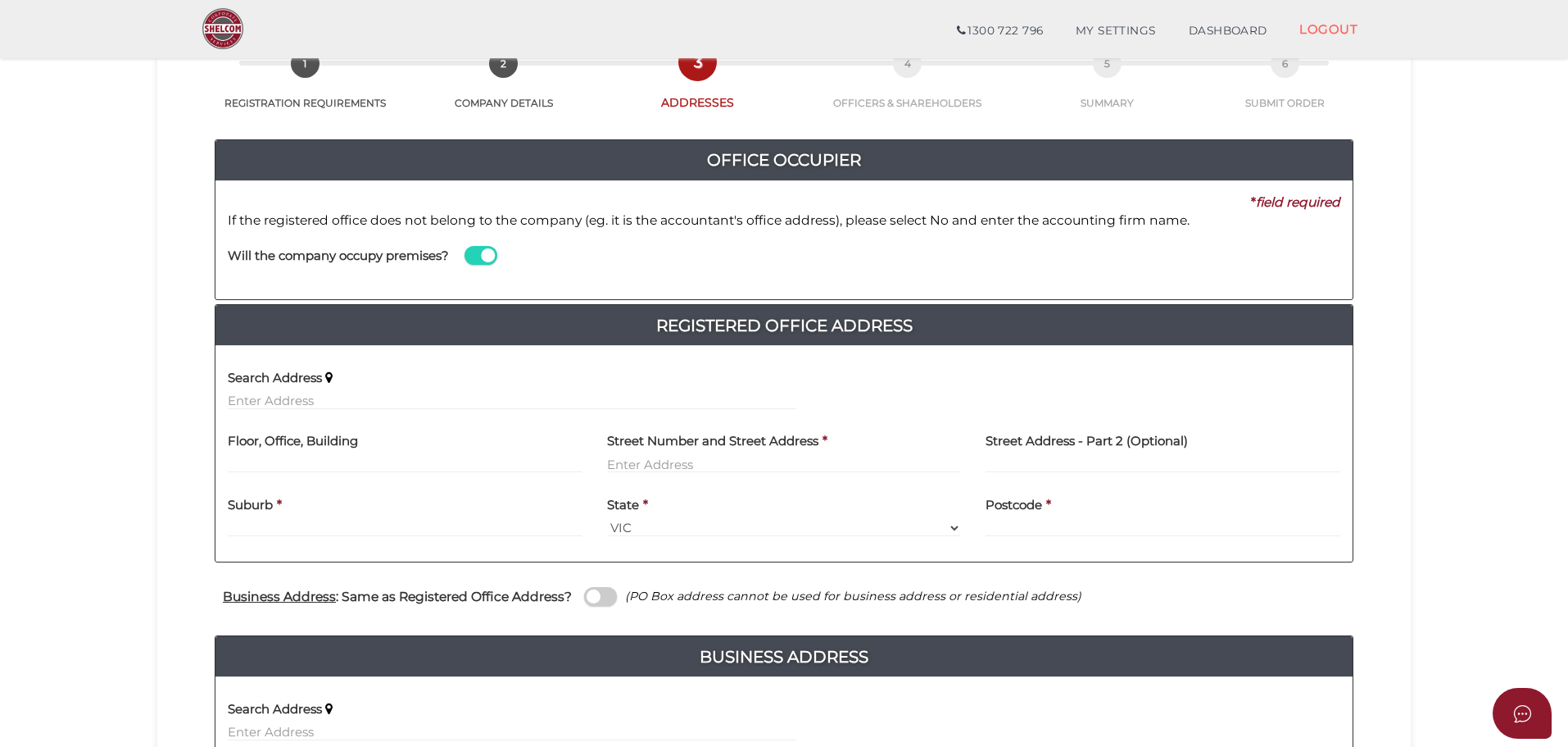
scroll to position [328, 0]
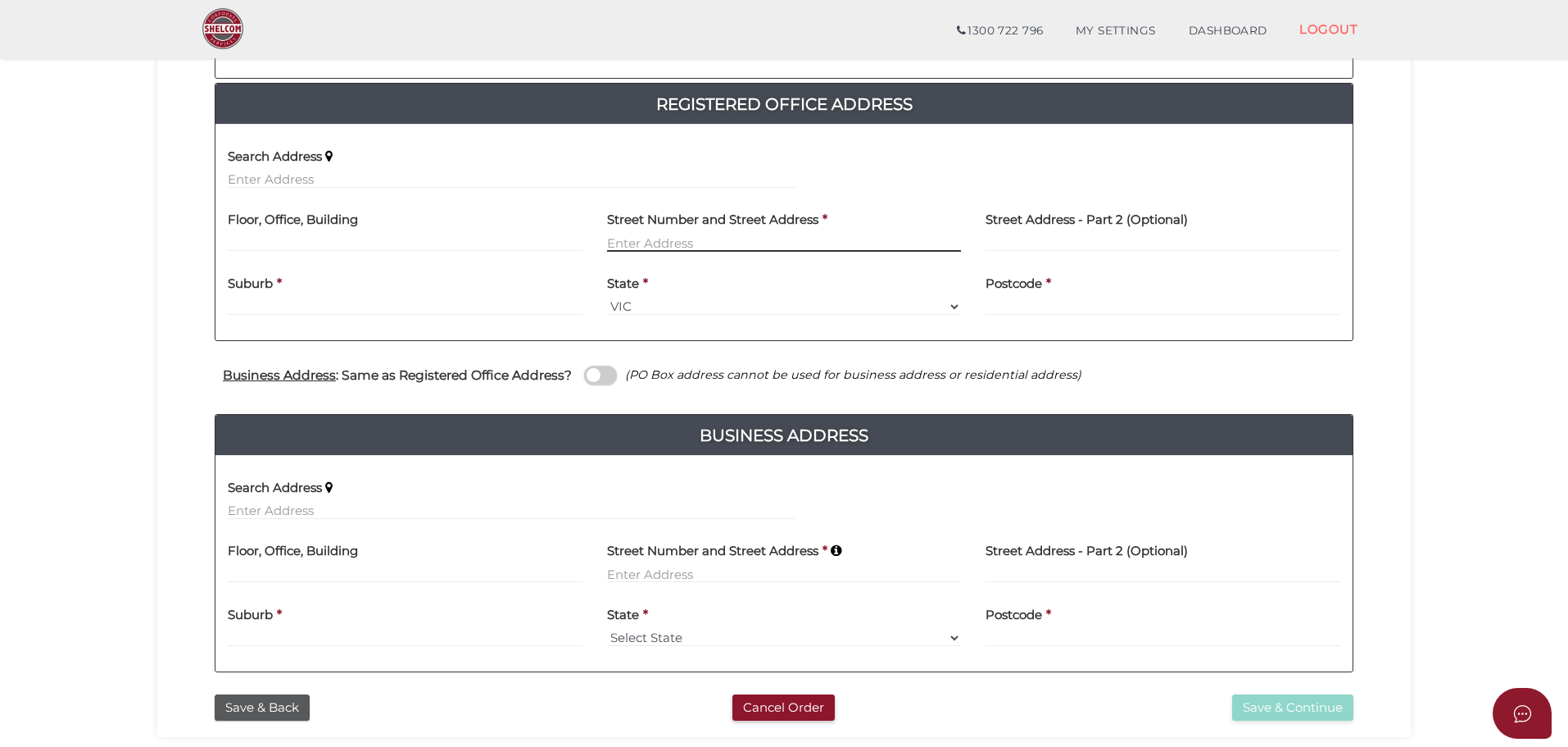
click at [631, 247] on input "text" at bounding box center [785, 242] width 355 height 18
click at [666, 237] on input "text" at bounding box center [785, 242] width 355 height 18
paste input "[STREET_ADDRESS]"
type input "[STREET_ADDRESS]"
drag, startPoint x: 730, startPoint y: 247, endPoint x: 379, endPoint y: 274, distance: 352.0
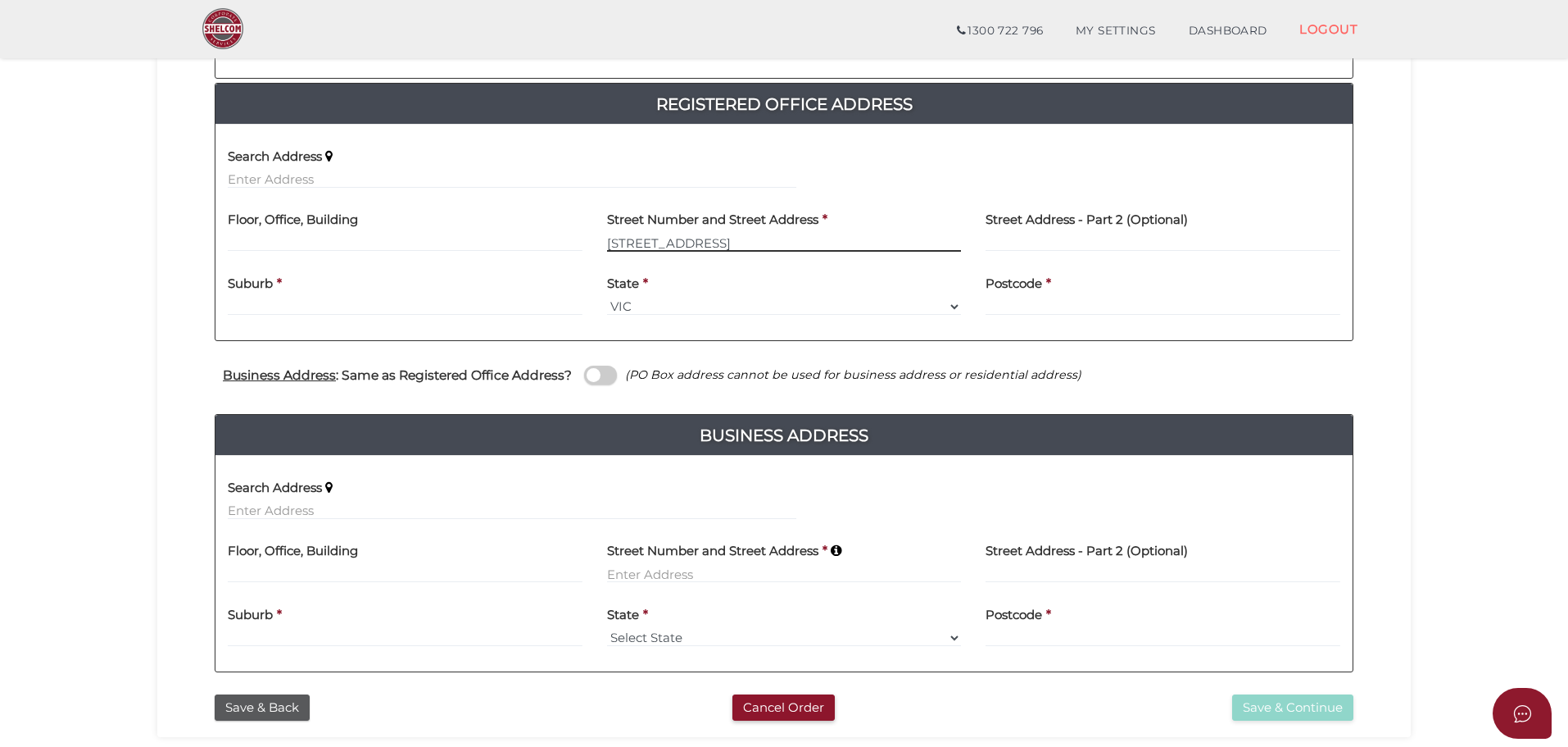
click at [379, 274] on div "Search Address Floor, Office, Building [GEOGRAPHIC_DATA] Address * [STREET_ADDR…" at bounding box center [784, 232] width 1113 height 191
click at [266, 186] on input "text" at bounding box center [513, 179] width 569 height 18
paste input "[STREET_ADDRESS]"
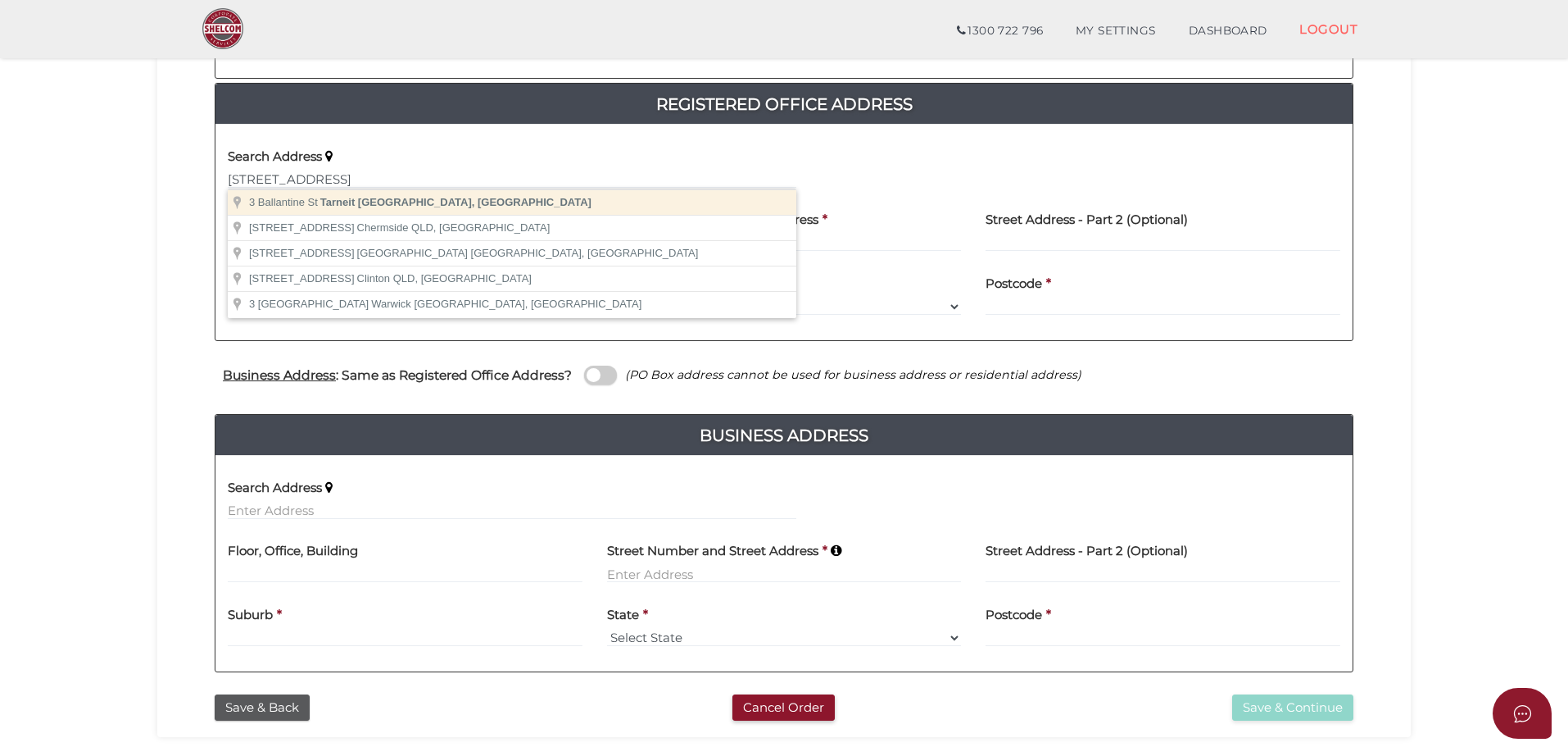
type input "3 Ballantine St, Tarneit VIC, Australia"
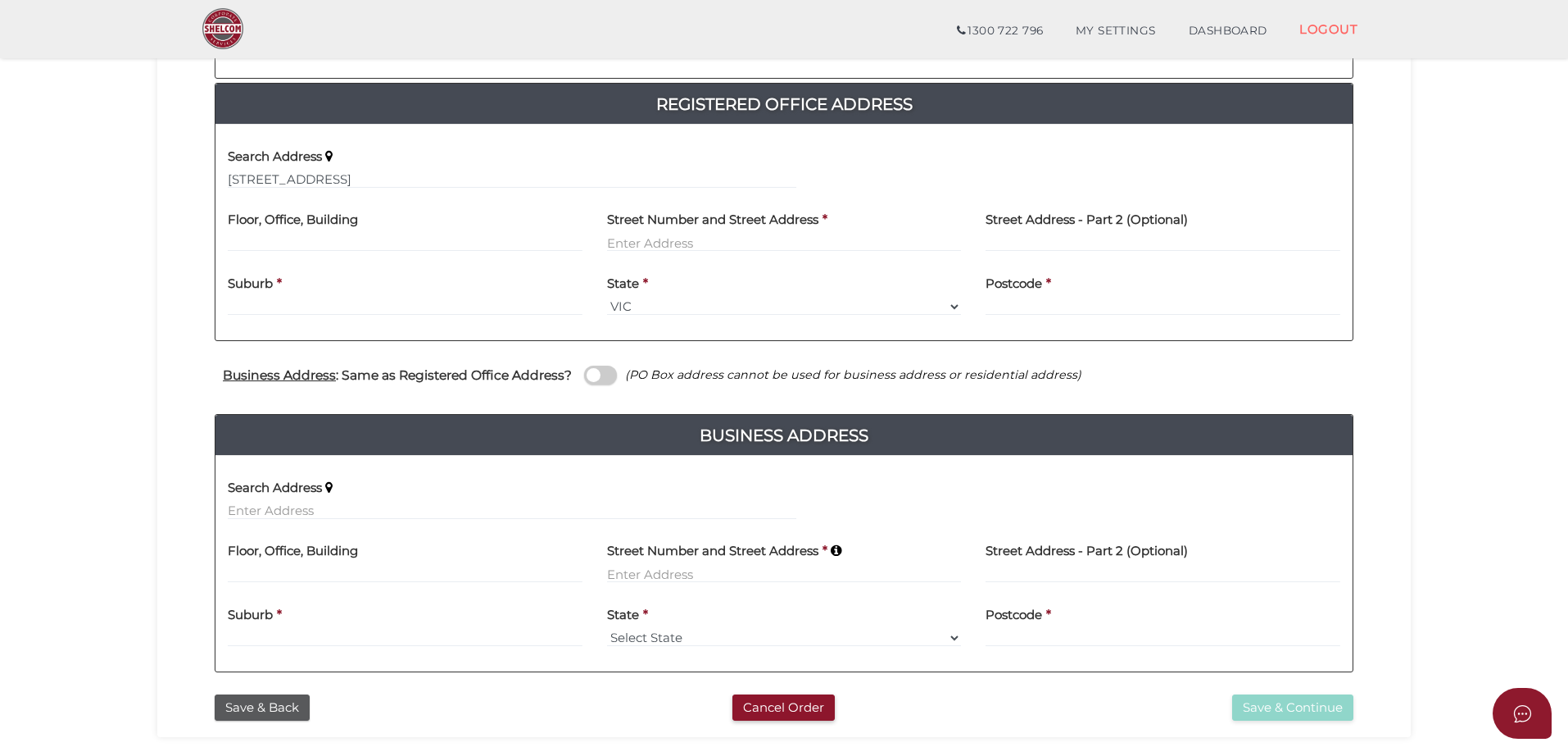
type input "3 Ballantine Street"
type input "Tarneit"
select select "VIC"
type input "3029"
click at [597, 386] on div "Business Address : Same as Registered Office Address? (PO Box address cannot be…" at bounding box center [784, 377] width 1163 height 32
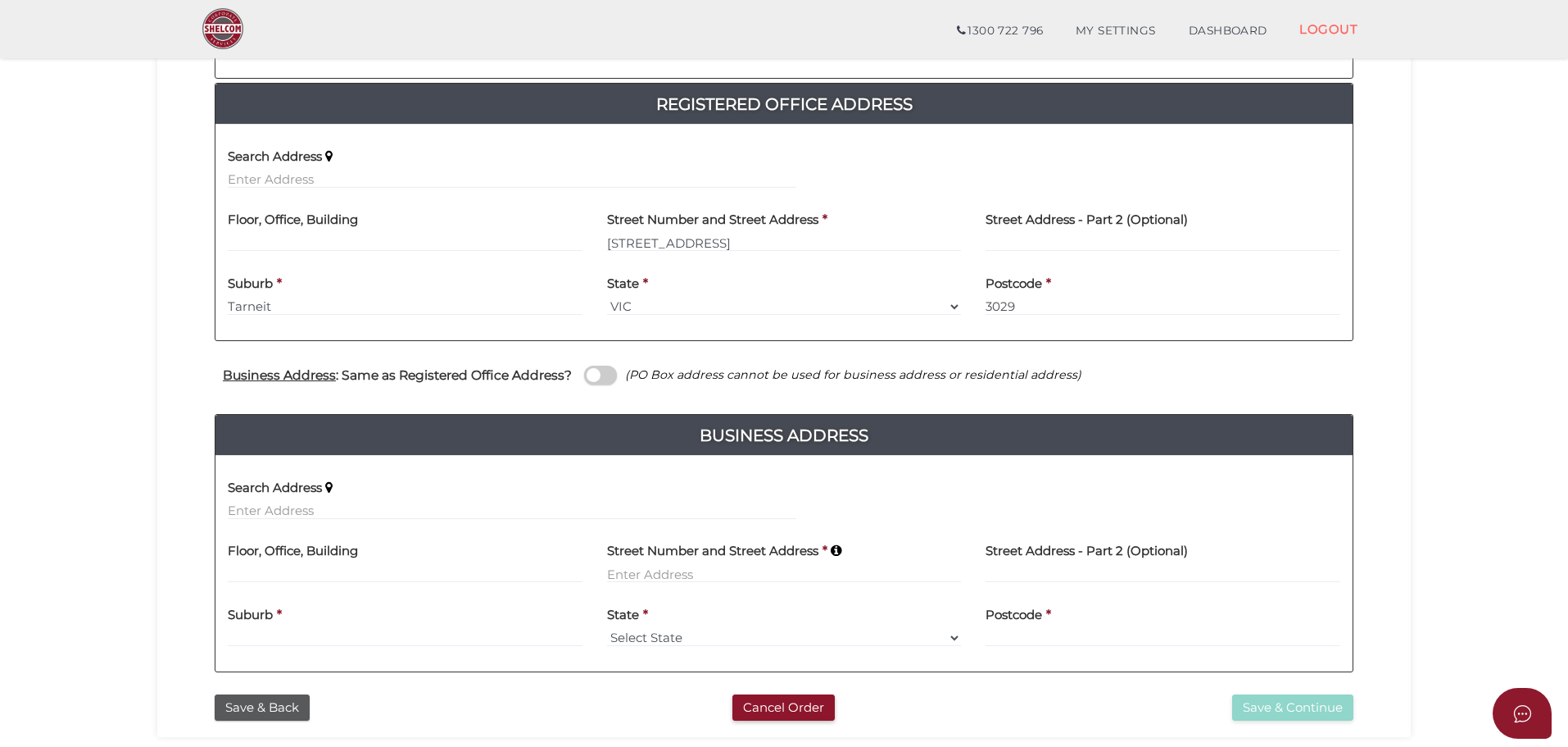
click at [600, 382] on span at bounding box center [600, 375] width 33 height 19
click at [0, 0] on input "checkbox" at bounding box center [0, 0] width 0 height 0
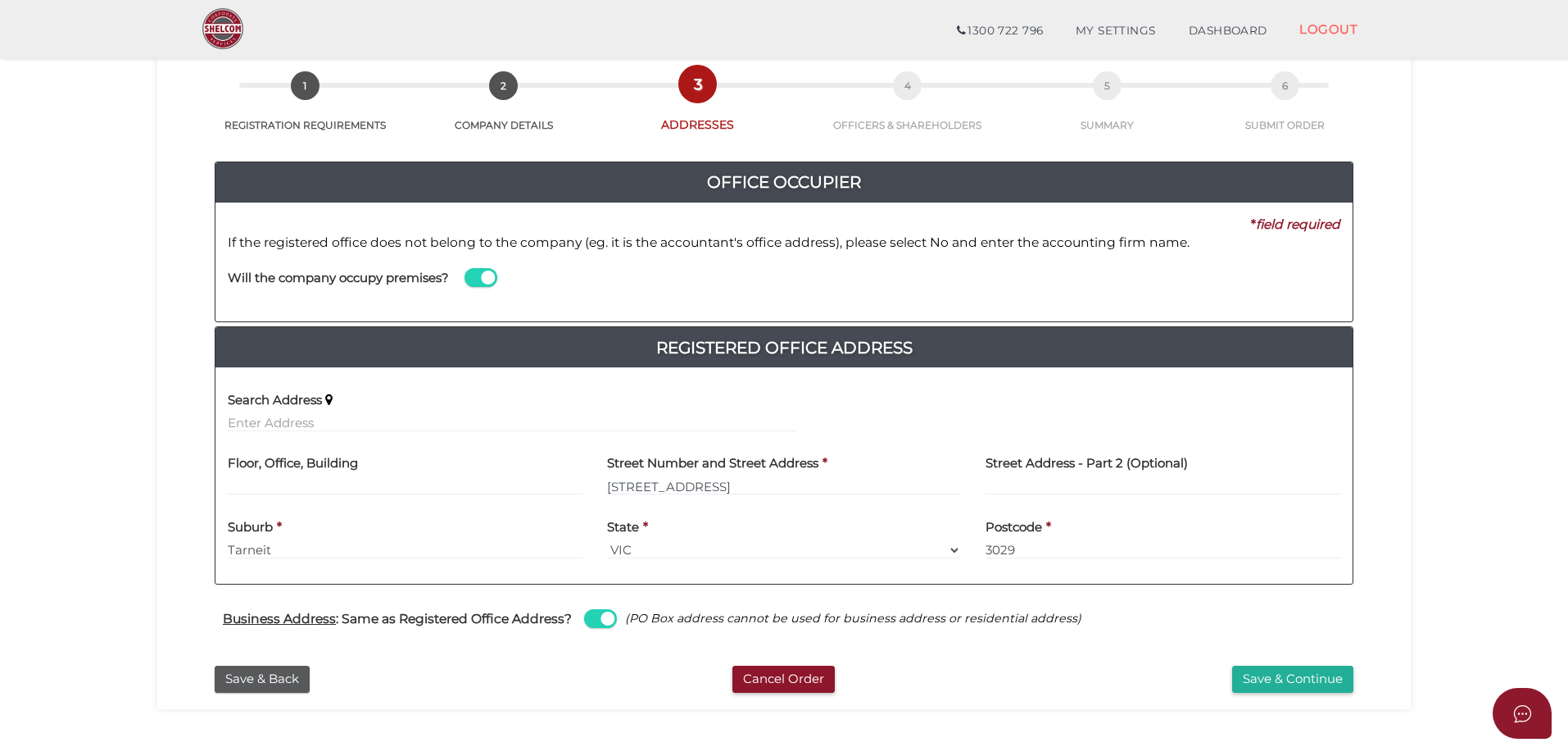
scroll to position [176, 0]
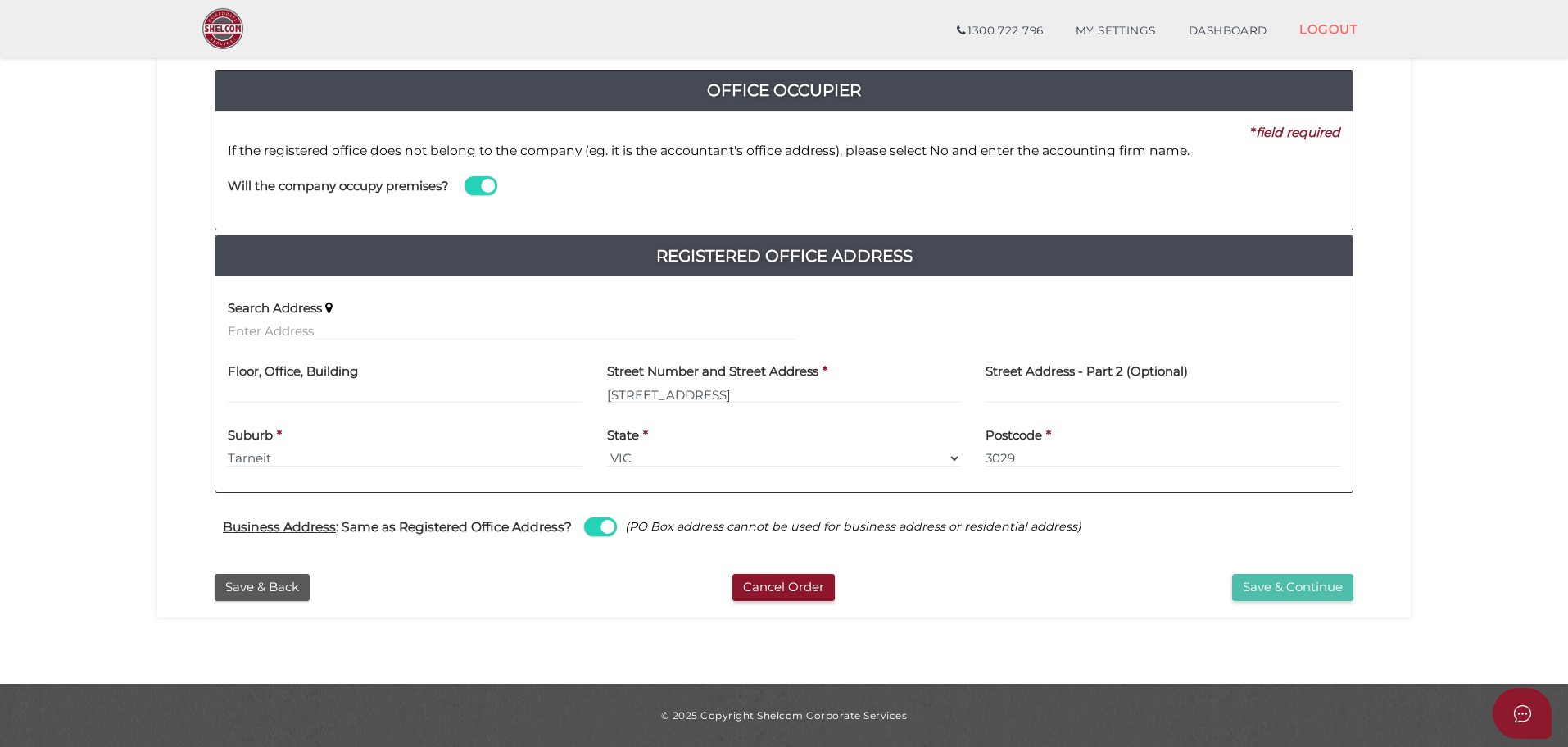
click at [1274, 592] on button "Save & Continue" at bounding box center [1292, 587] width 121 height 27
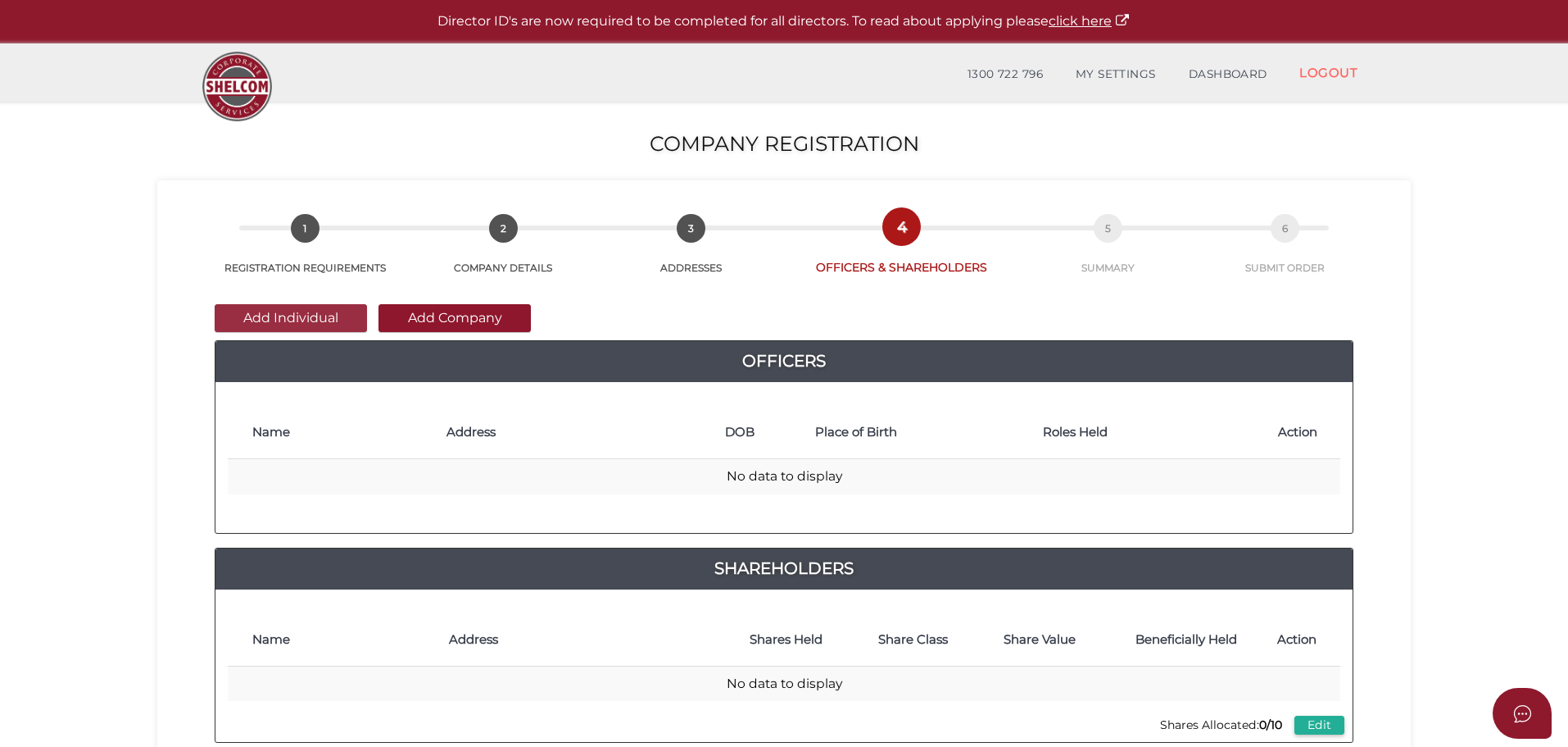
click at [260, 325] on button "Add Individual" at bounding box center [291, 318] width 152 height 28
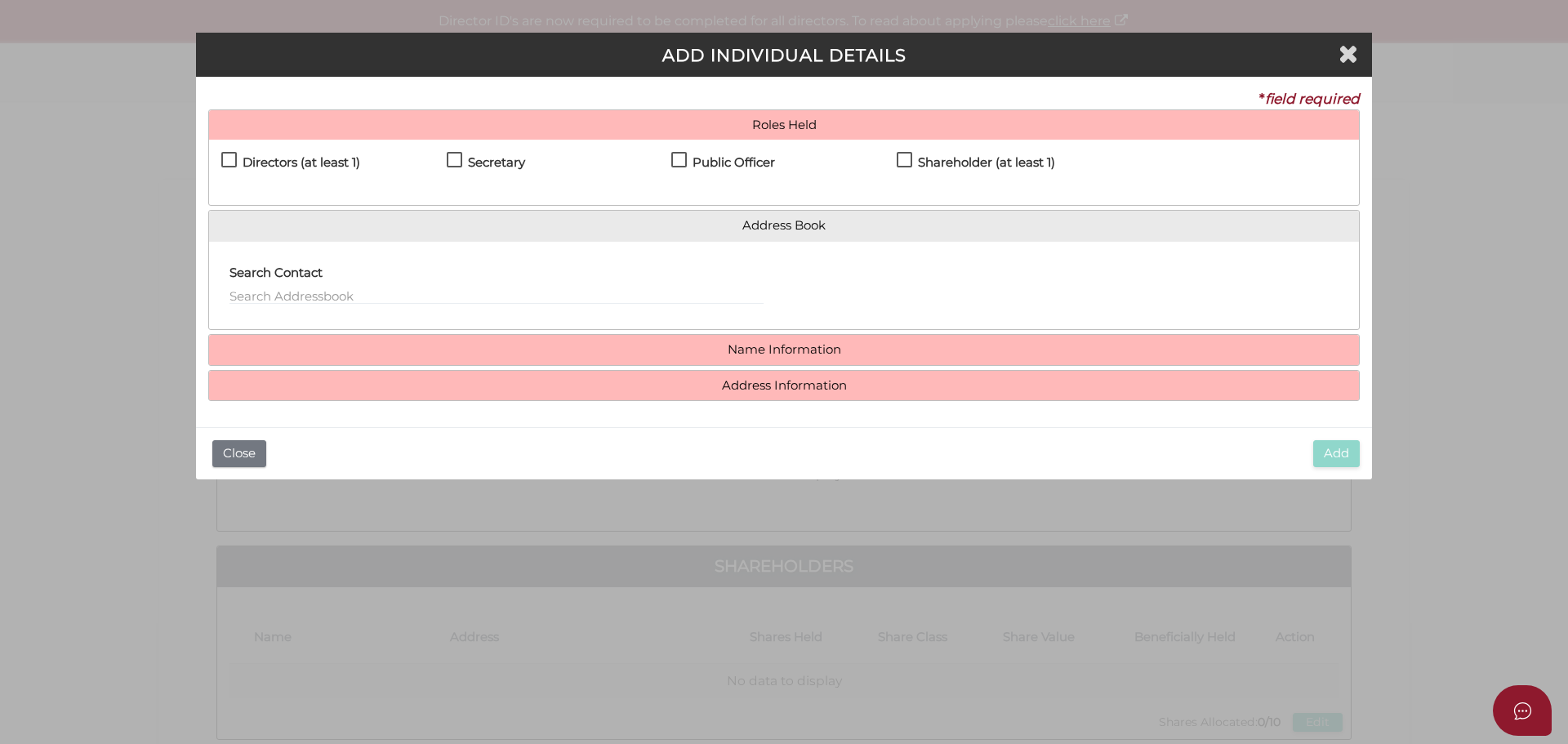
click at [228, 163] on label "Directors (at least 1)" at bounding box center [291, 166] width 139 height 21
checkbox input "true"
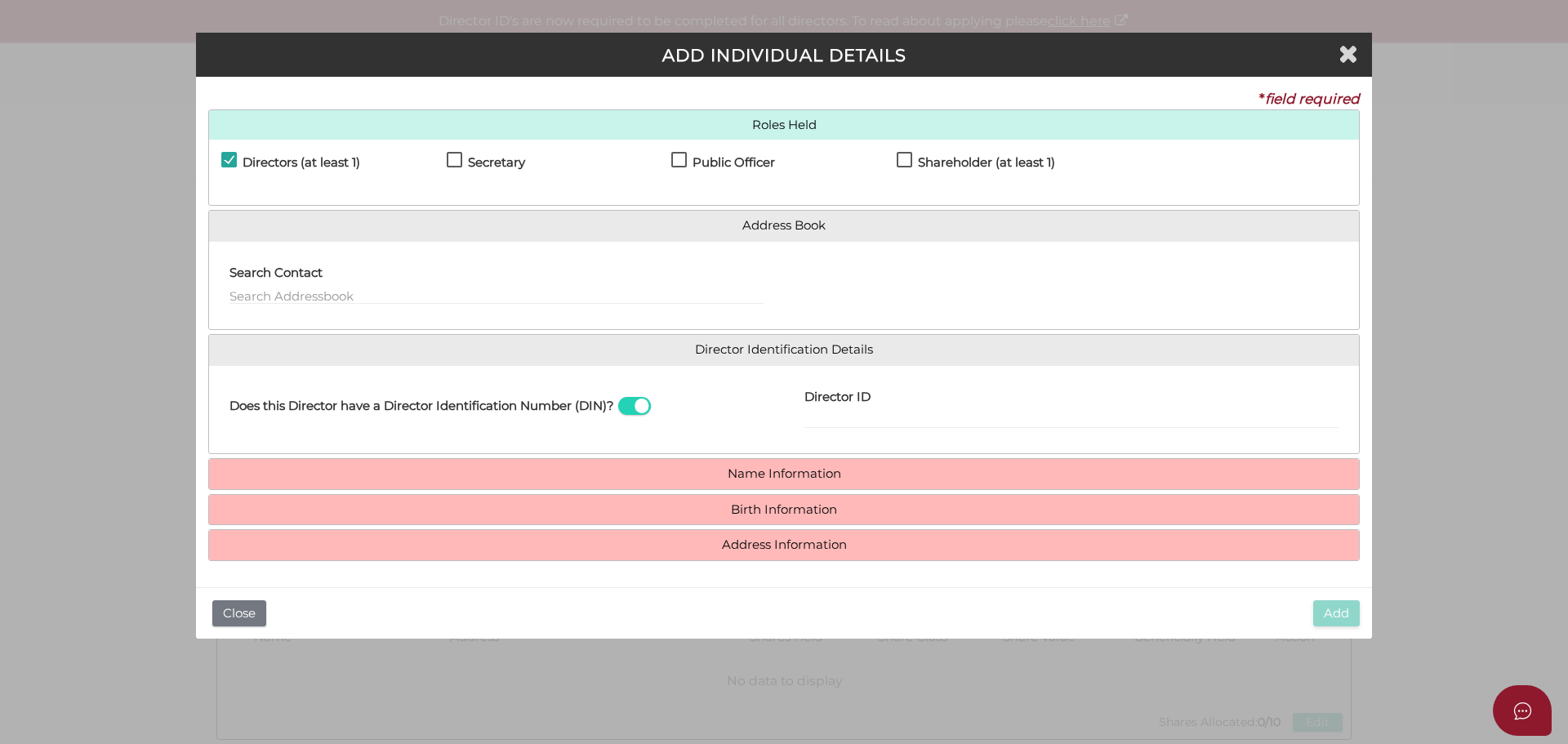
click at [449, 165] on label "Secretary" at bounding box center [486, 166] width 78 height 21
checkbox input "true"
drag, startPoint x: 683, startPoint y: 157, endPoint x: 724, endPoint y: 170, distance: 43.0
click at [684, 157] on label "Public Officer" at bounding box center [723, 166] width 104 height 21
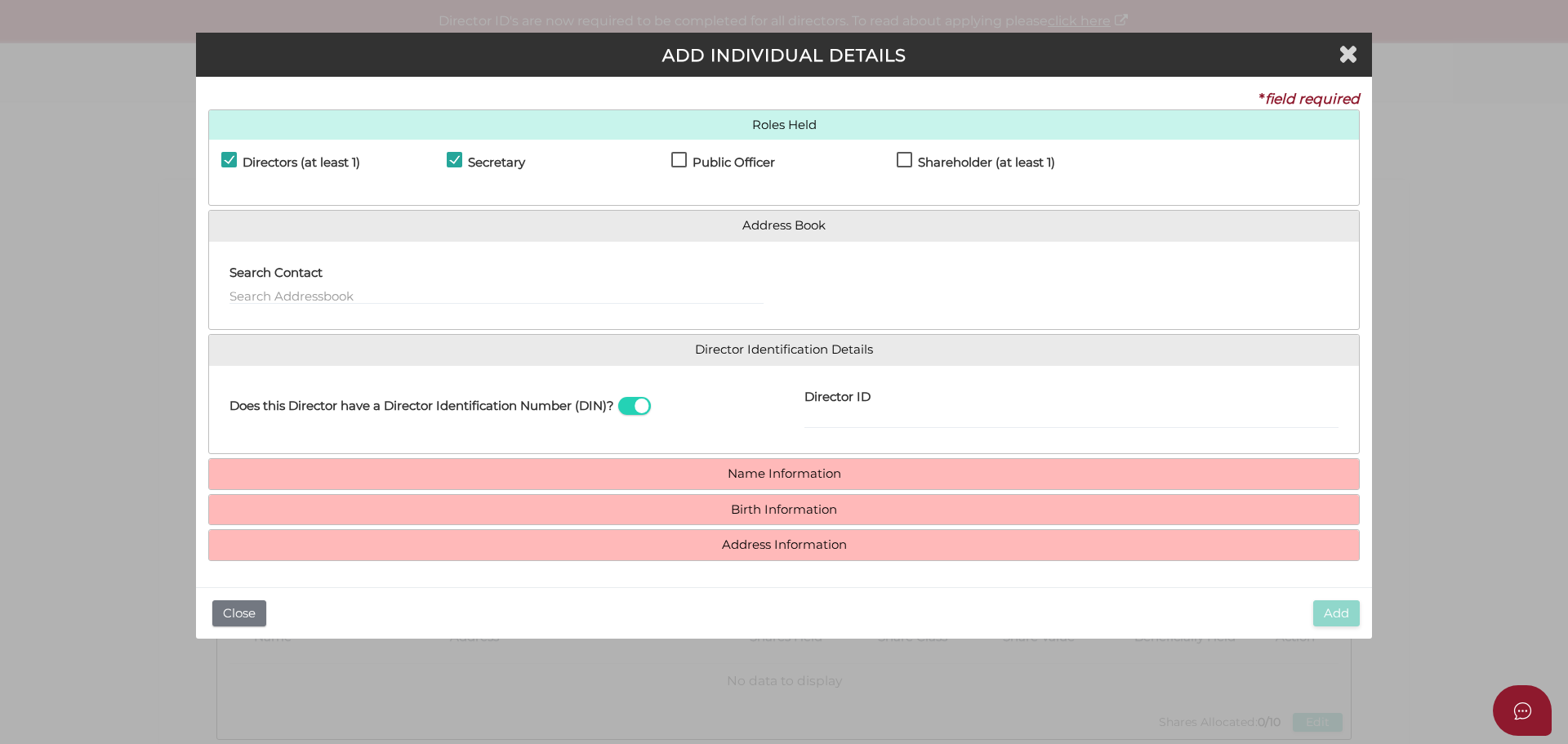
checkbox input "true"
click at [903, 167] on label "Shareholder (at least 1)" at bounding box center [976, 166] width 159 height 21
checkbox input "true"
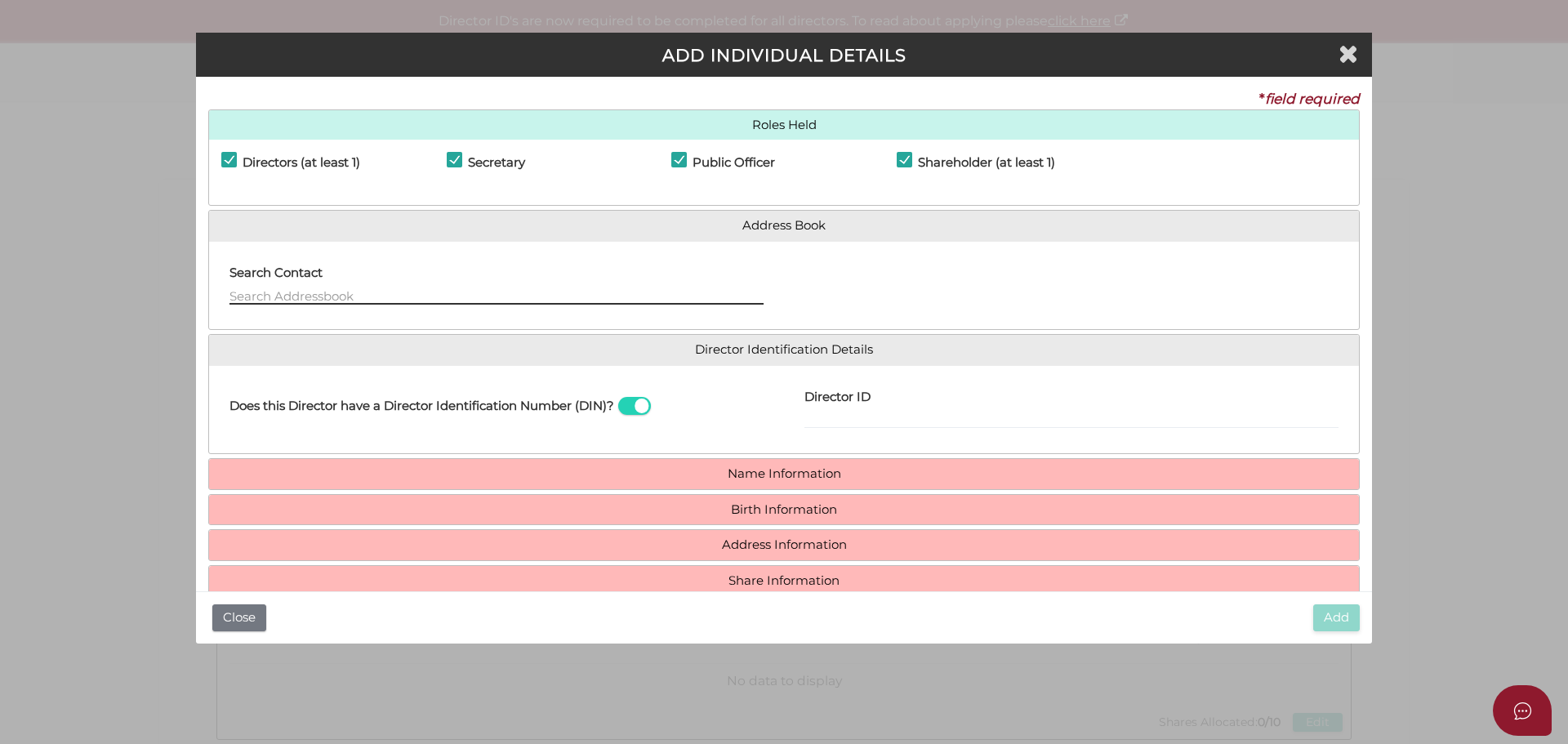
click at [301, 294] on input "text" at bounding box center [497, 296] width 534 height 18
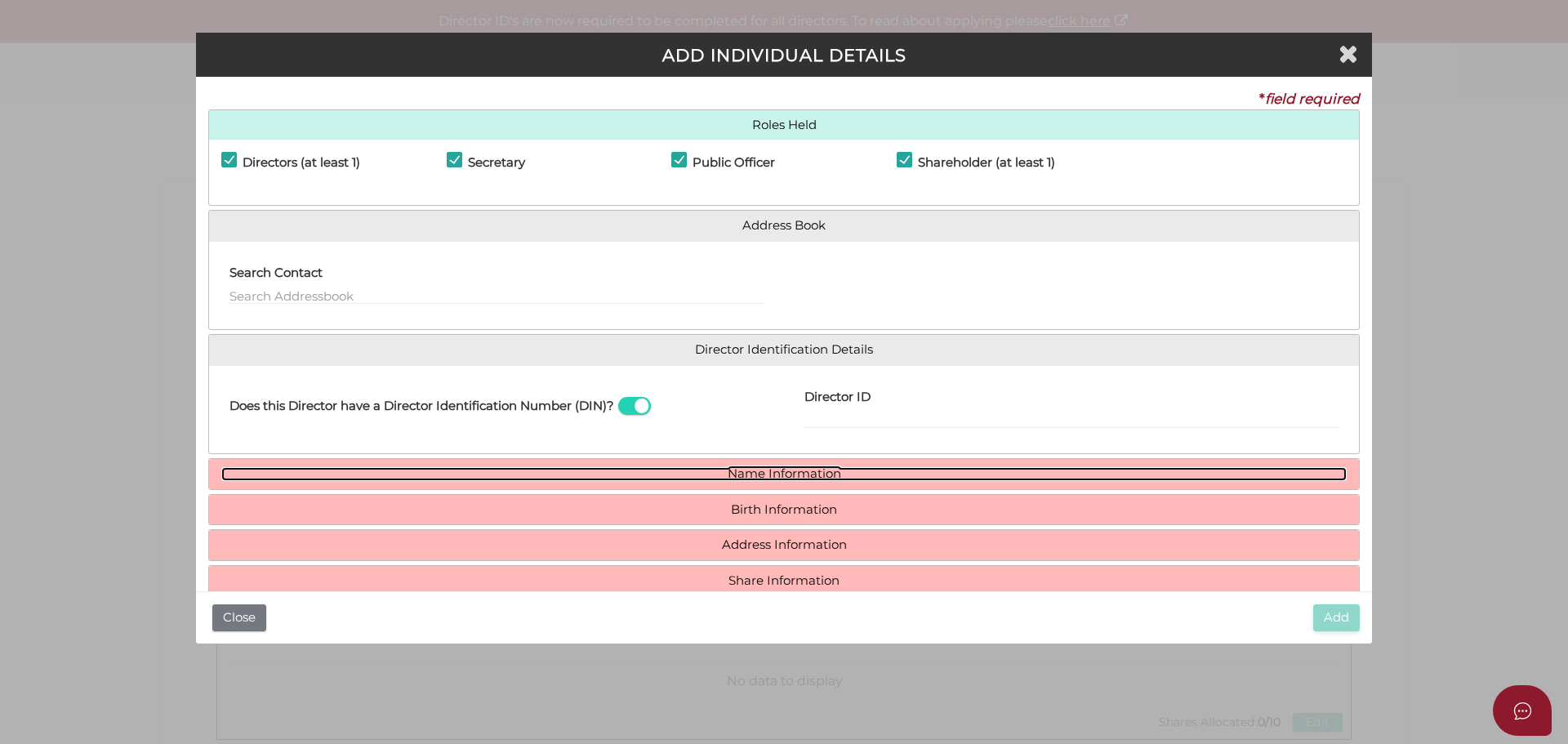
click at [841, 473] on link "Name Information" at bounding box center [784, 474] width 1126 height 14
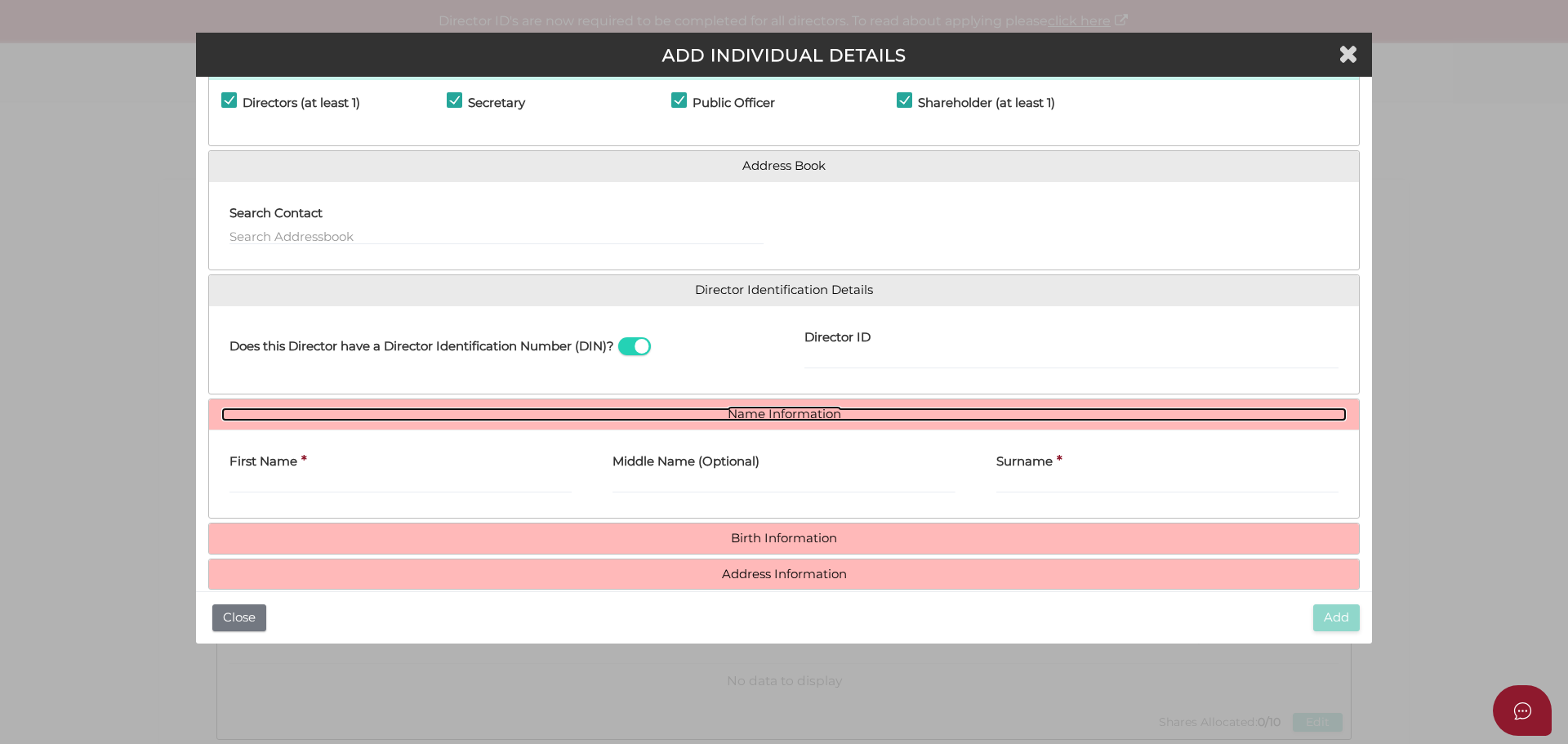
scroll to position [120, 0]
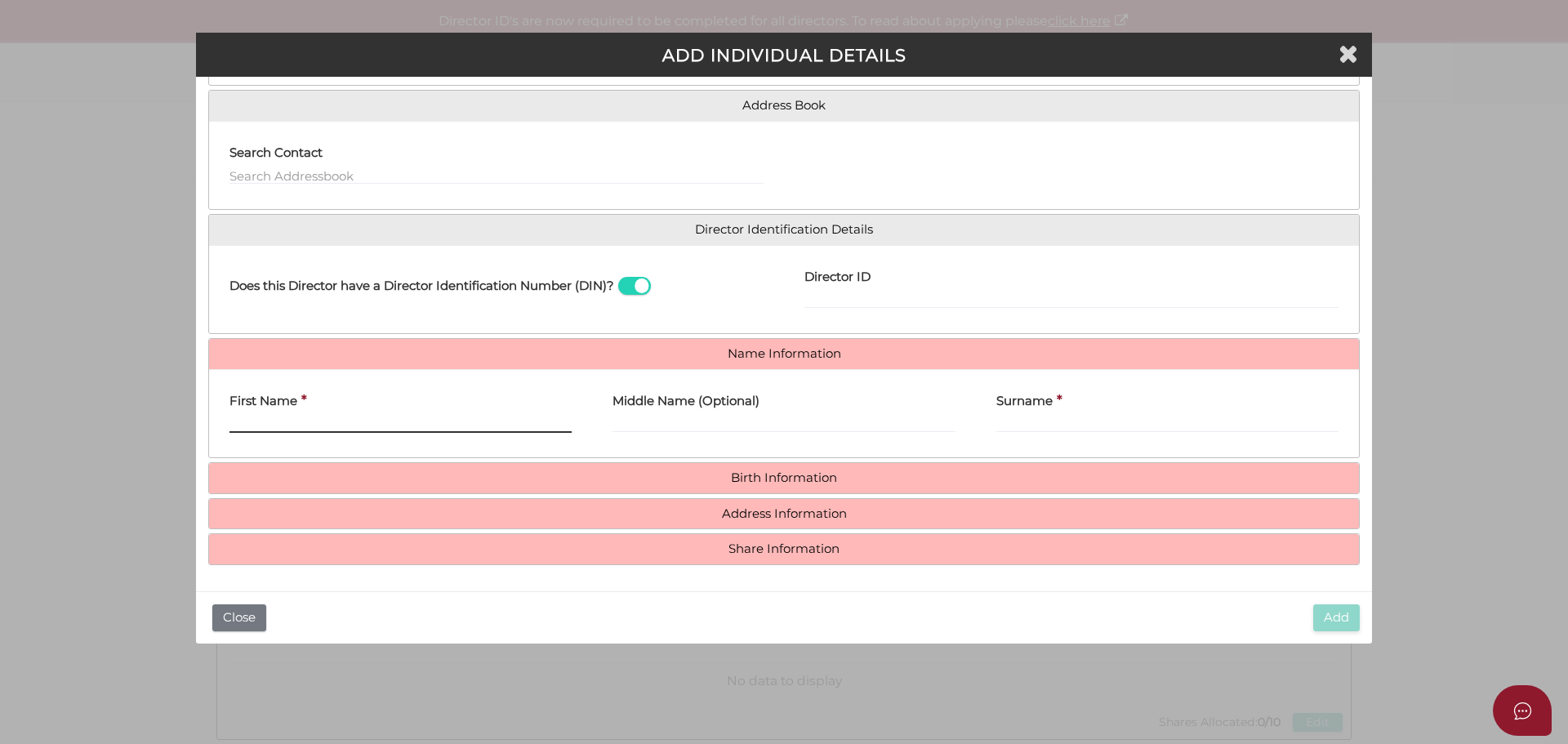
click at [317, 424] on input "First Name" at bounding box center [401, 423] width 343 height 18
click at [280, 421] on input "First Name" at bounding box center [401, 423] width 343 height 18
paste input "DAMANPREET"
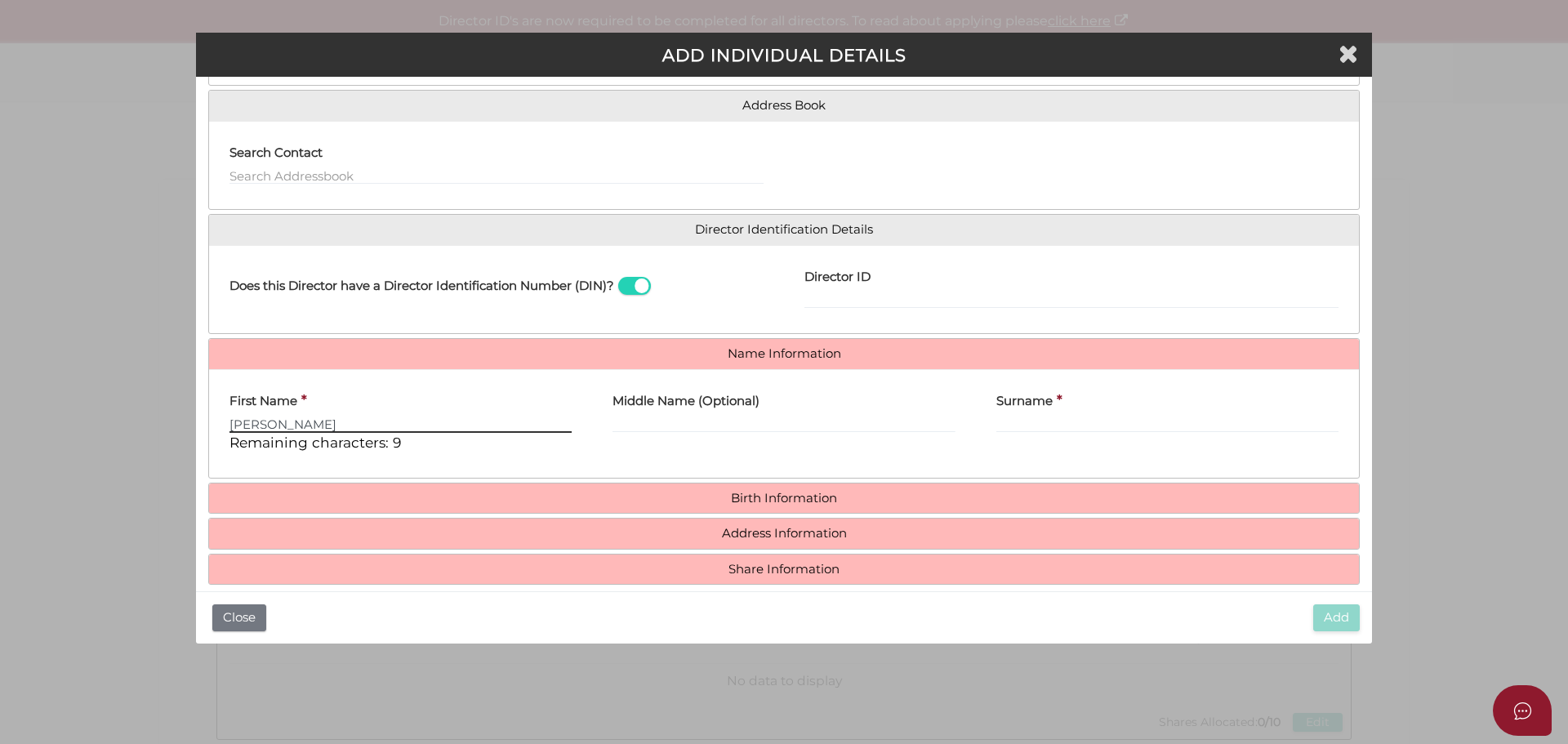
type input "DAMANPREET"
click at [997, 425] on input "Surname" at bounding box center [1167, 423] width 343 height 18
click at [1081, 427] on input "Surname" at bounding box center [1167, 423] width 343 height 18
paste input "SINGH"
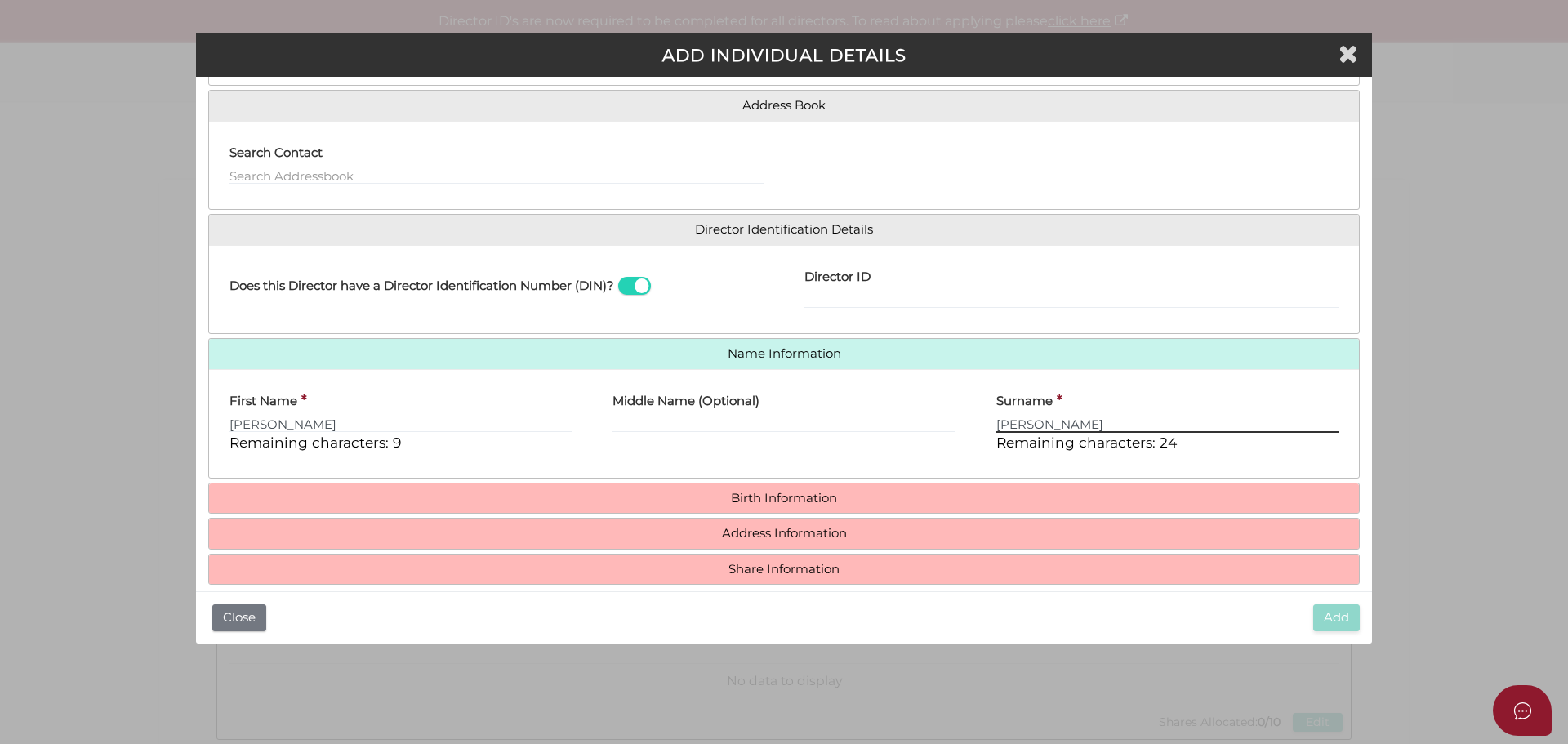
type input "SINGH"
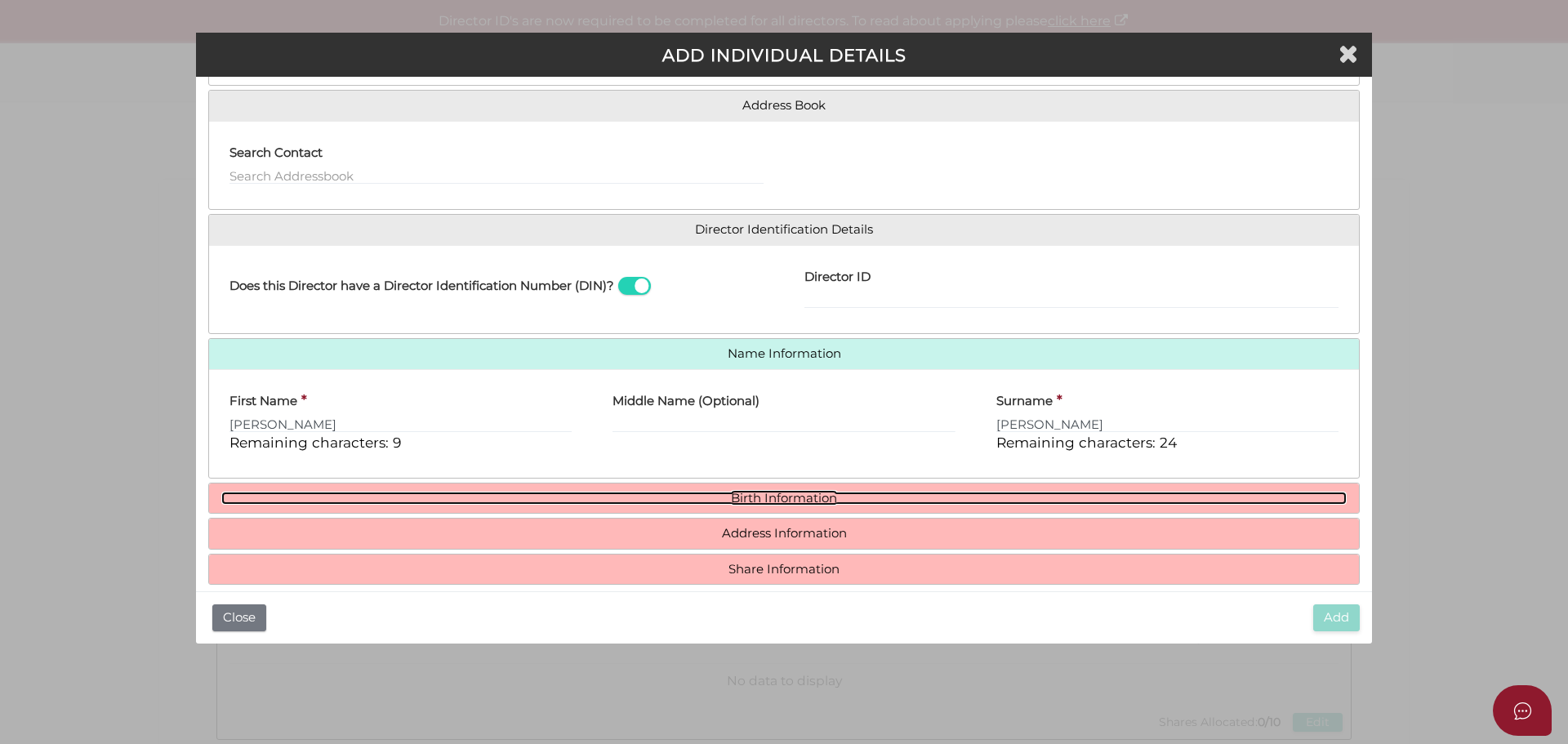
click at [840, 494] on link "Birth Information" at bounding box center [784, 499] width 1126 height 14
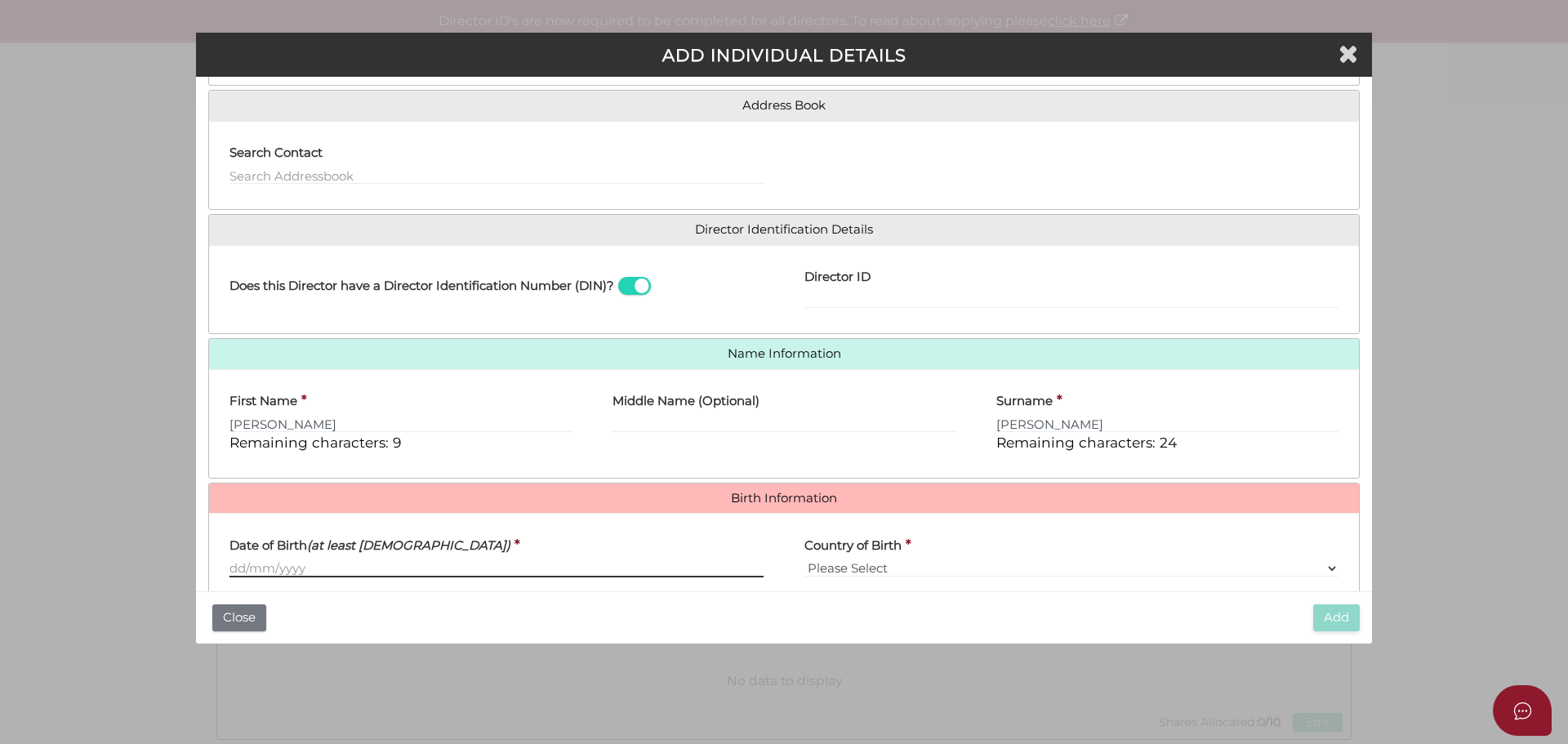
click at [363, 574] on input "Date of Birth (at least 18 years old)" at bounding box center [497, 568] width 534 height 18
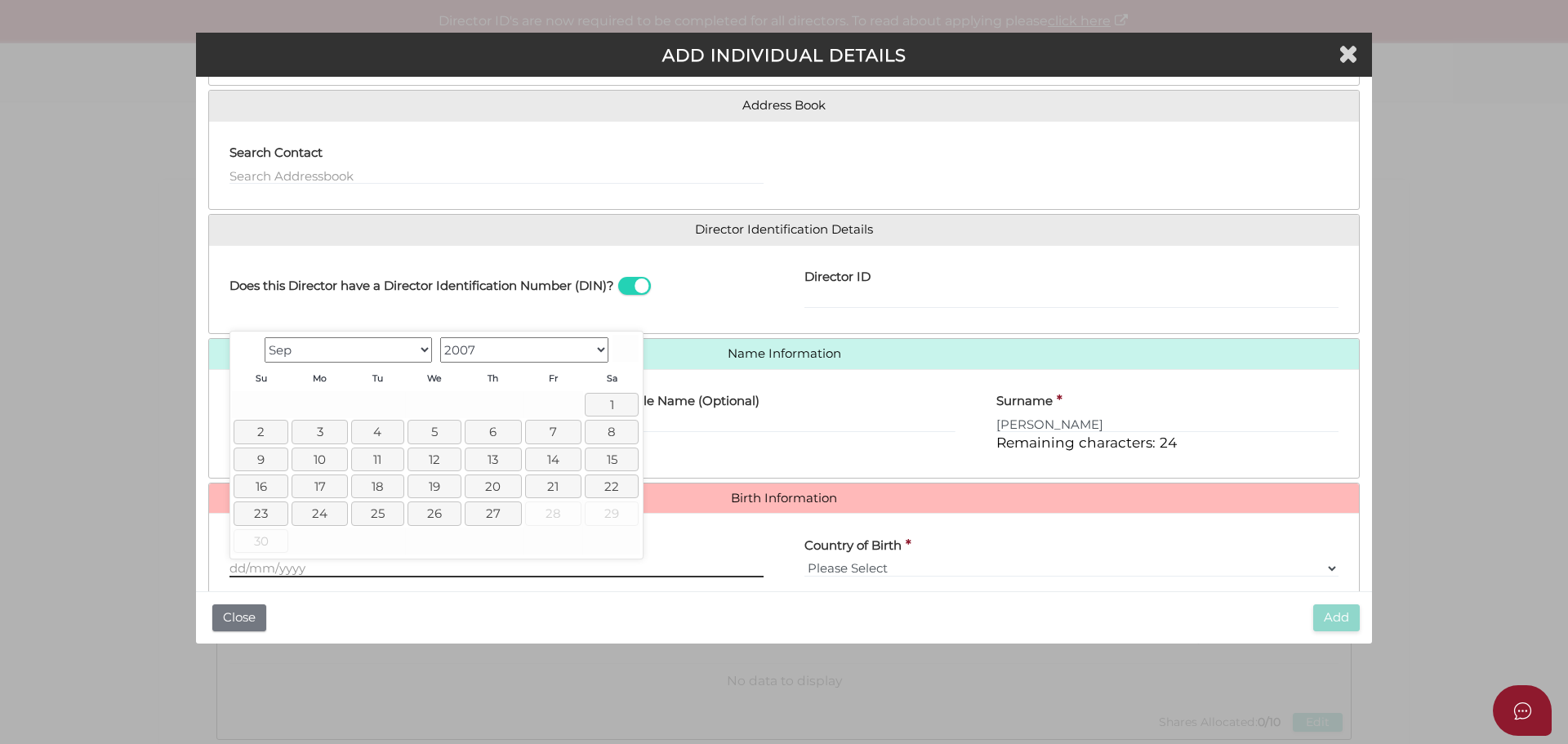
paste input "[DATE]"
type input "[DATE]"
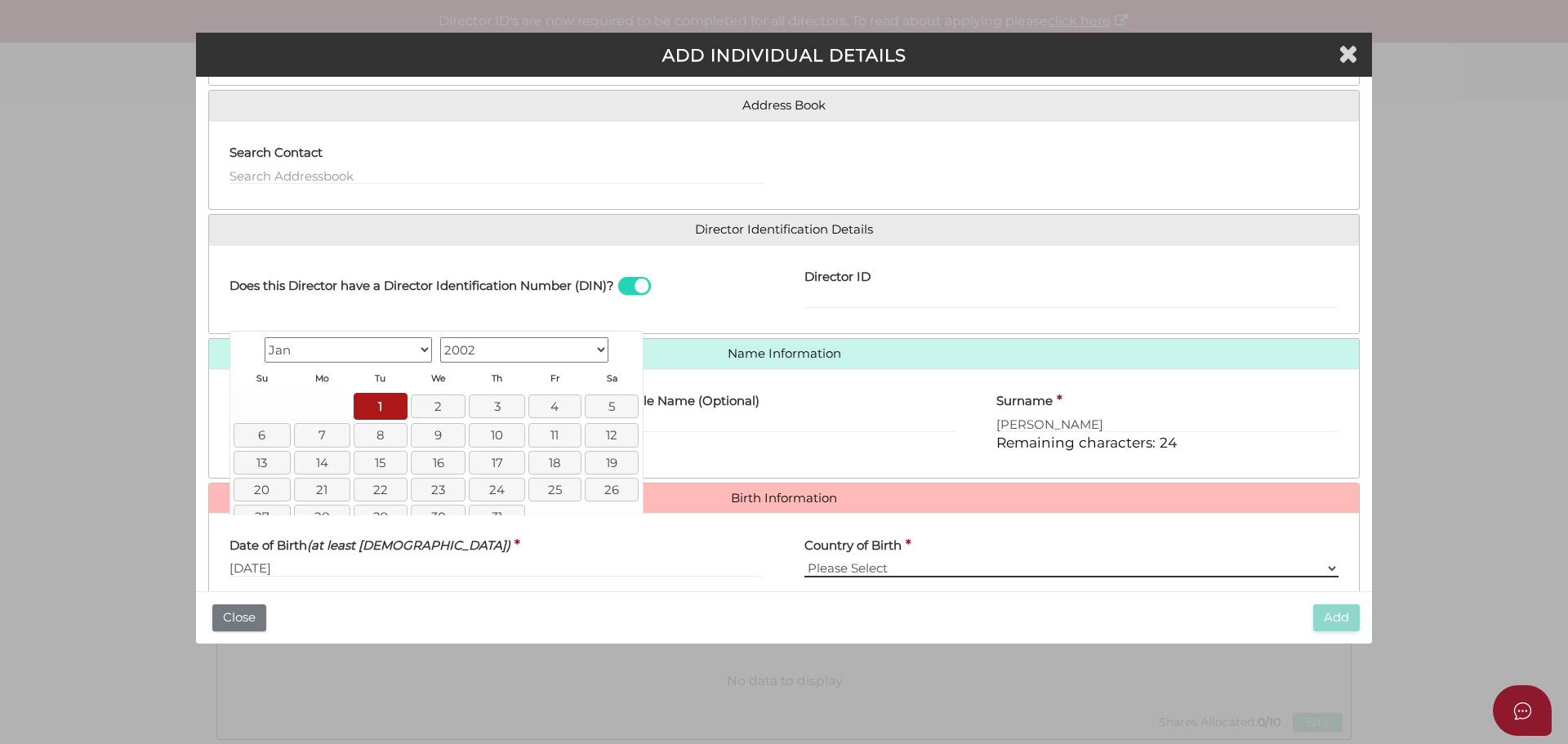
click at [846, 574] on select "Please Select v Australia Afghanistan Albania Algeria American Samoa Andorra An…" at bounding box center [1072, 568] width 534 height 18
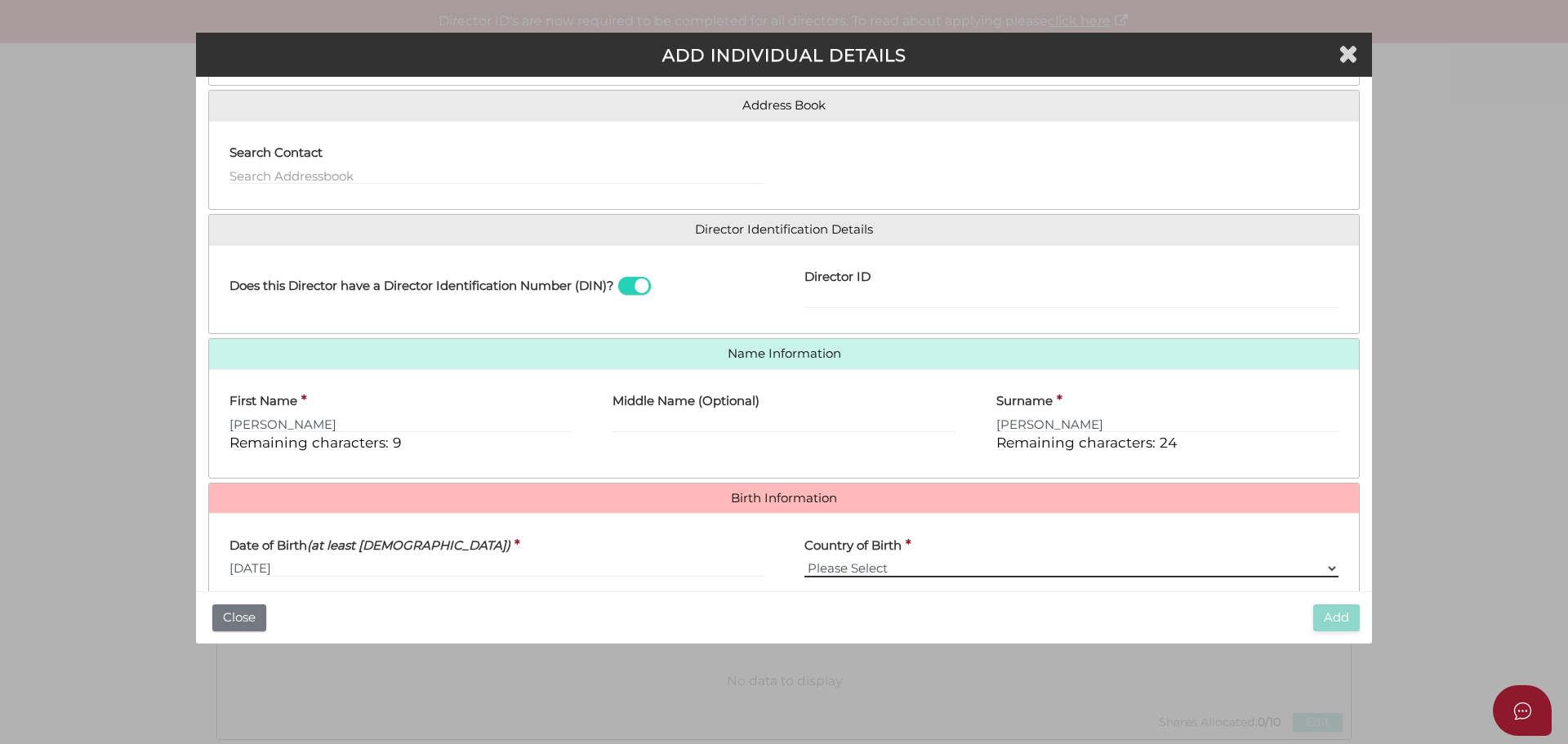
select select "[GEOGRAPHIC_DATA]"
click at [805, 559] on select "Please Select v Australia Afghanistan Albania Algeria American Samoa Andorra An…" at bounding box center [1072, 568] width 534 height 18
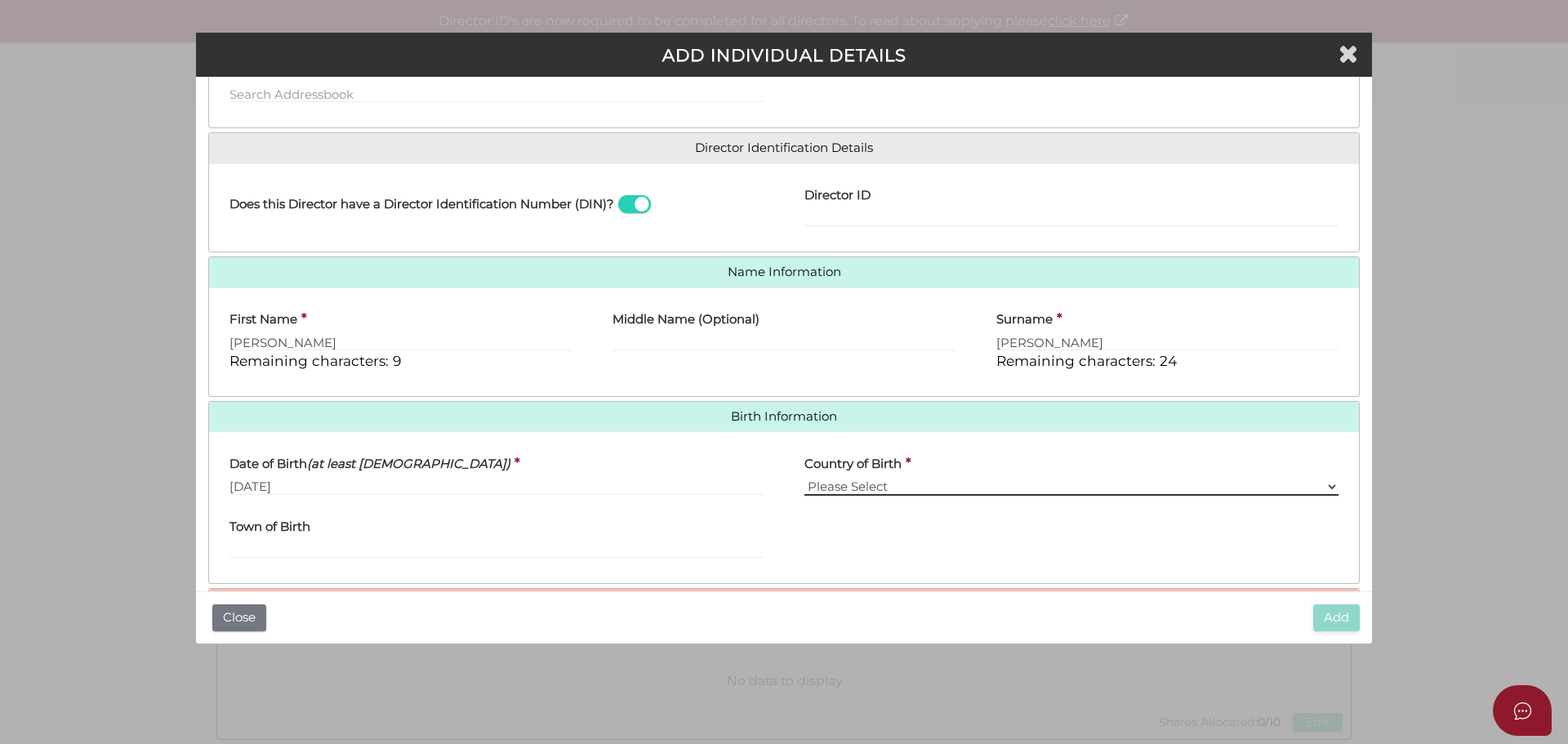
scroll to position [291, 0]
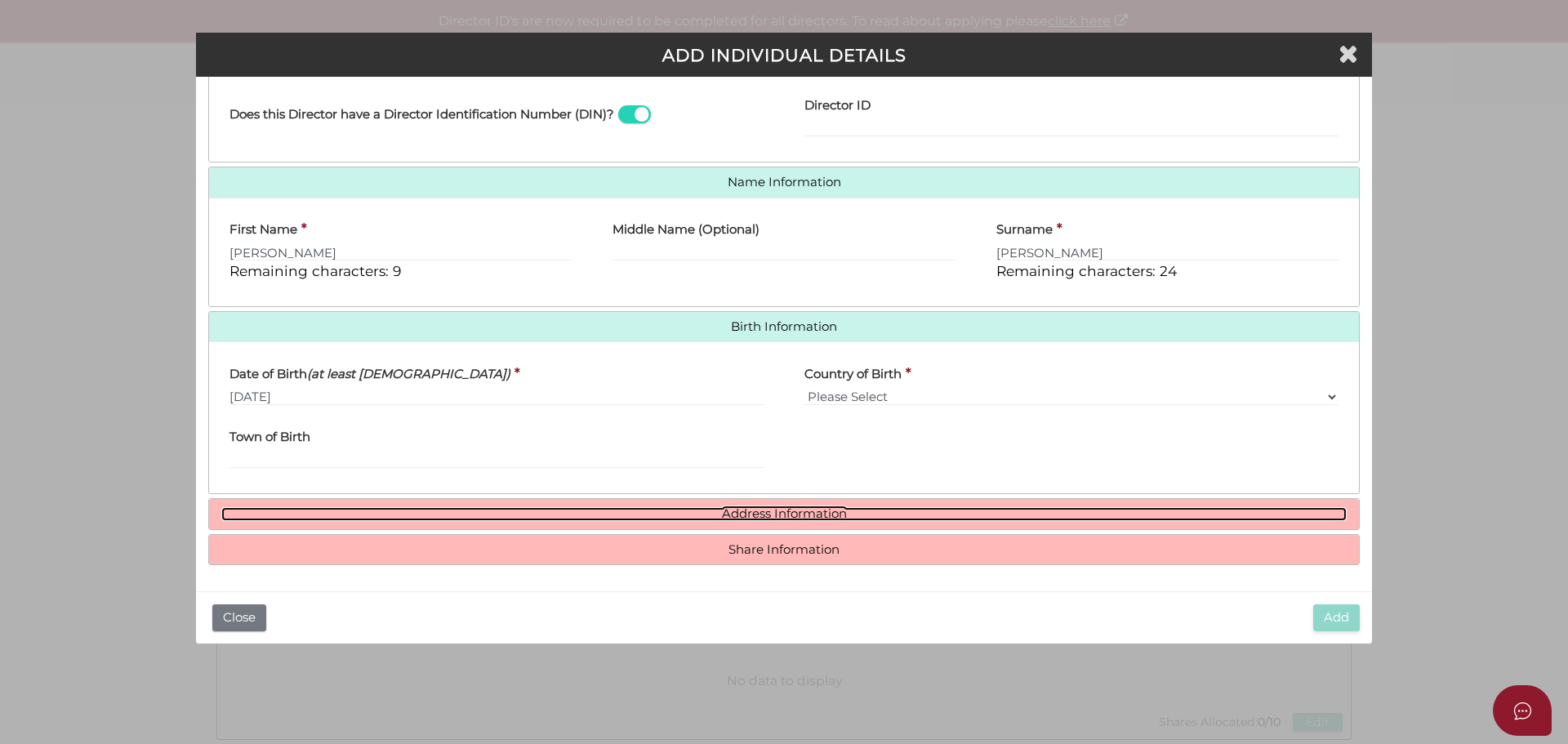
click at [808, 517] on link "Address Information" at bounding box center [784, 514] width 1126 height 14
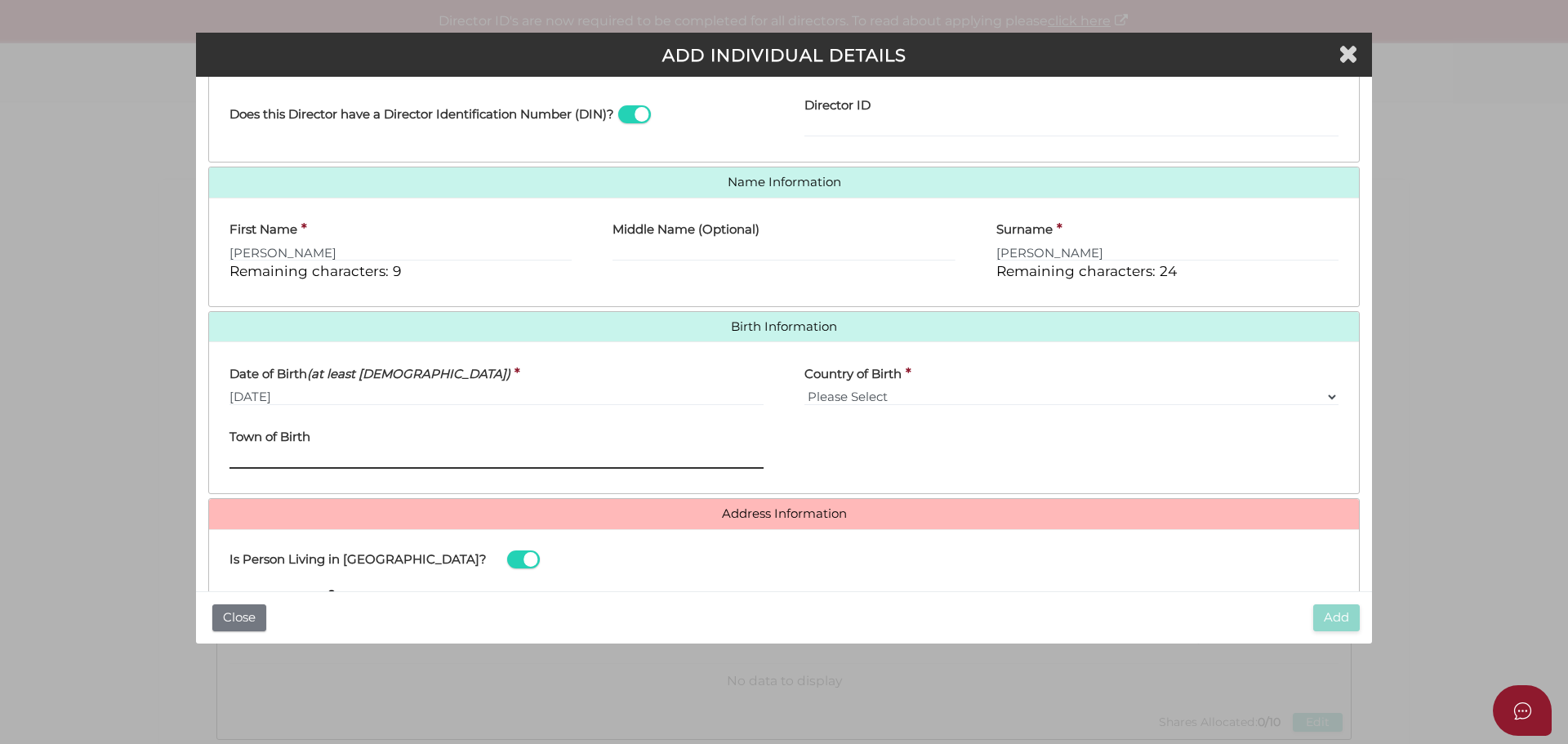
click at [284, 459] on input "Town of Birth" at bounding box center [497, 460] width 534 height 18
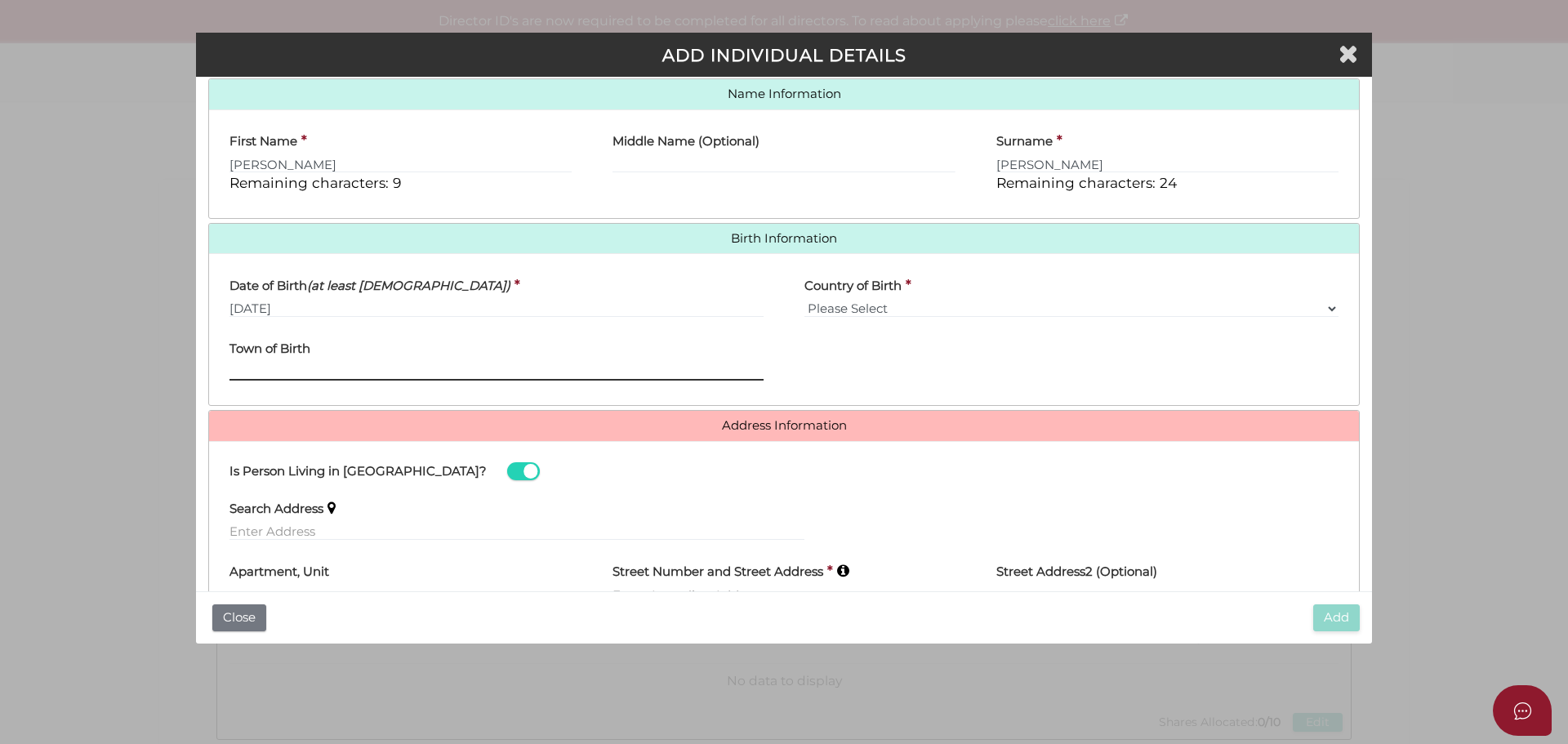
scroll to position [537, 0]
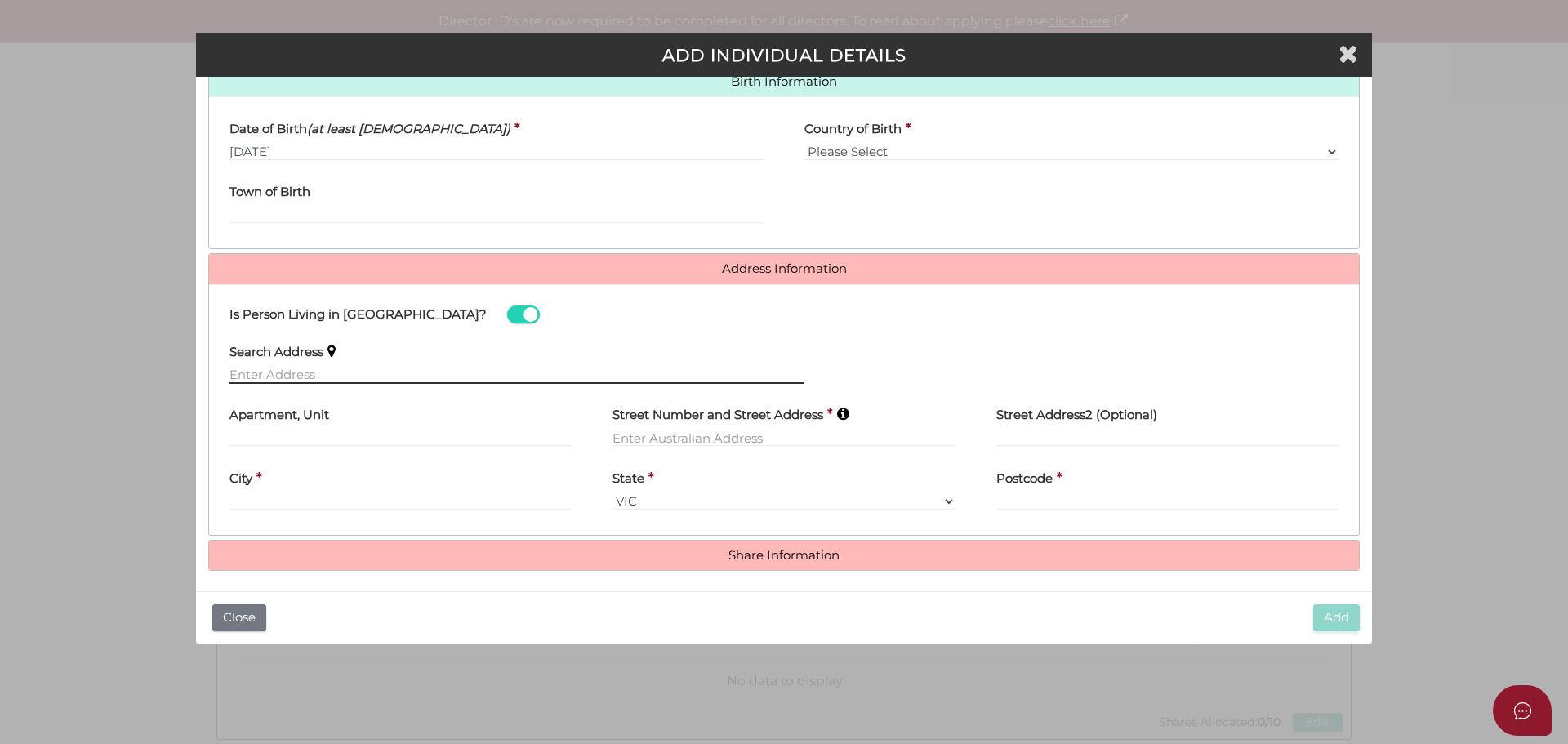
click at [318, 377] on input "text" at bounding box center [517, 375] width 575 height 18
paste input "3 BALLANTINE ST"
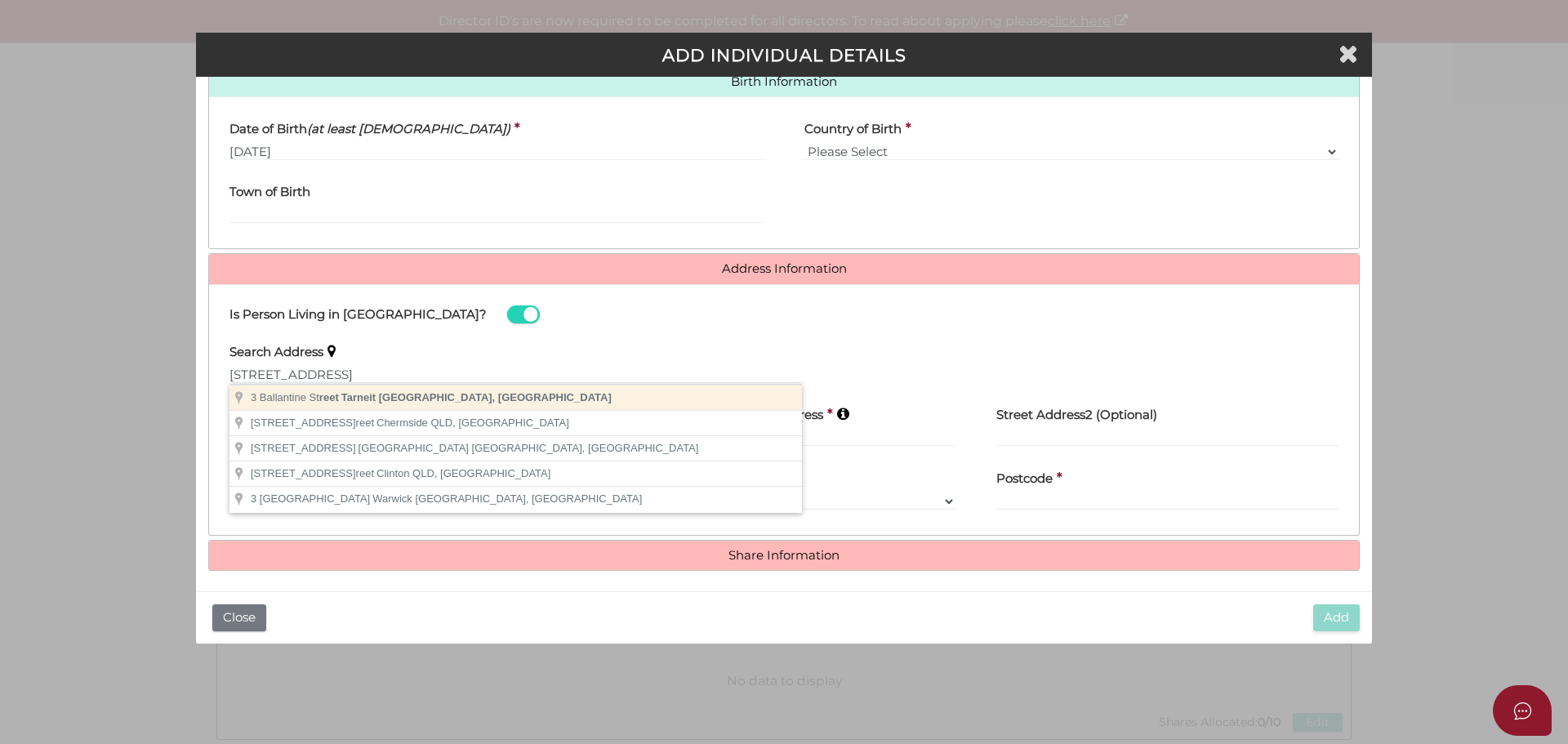
type input "3 Ballantine Street, Tarneit VIC, Australia"
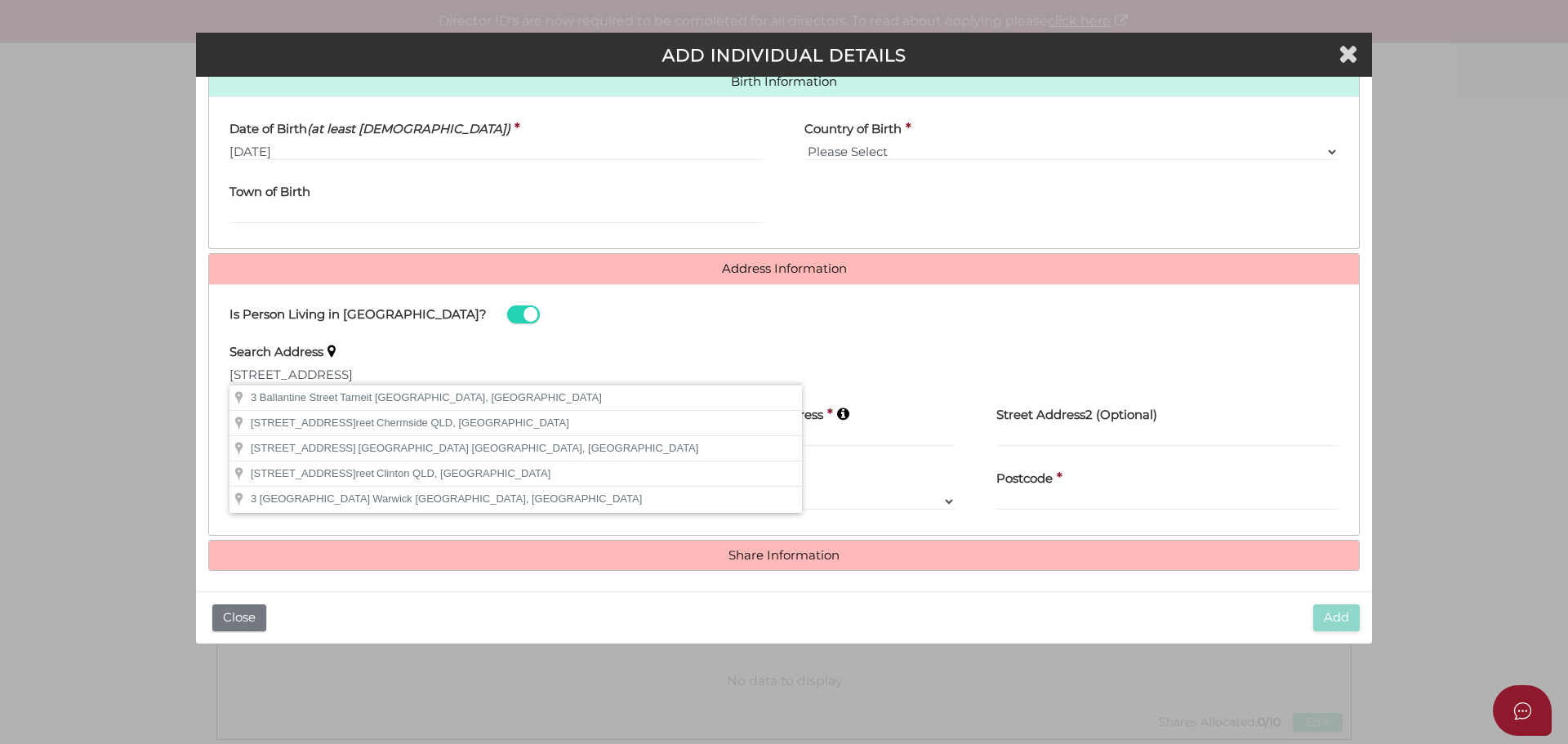
type input "[STREET_ADDRESS]"
type input "Tarneit"
select select "VIC"
type input "3029"
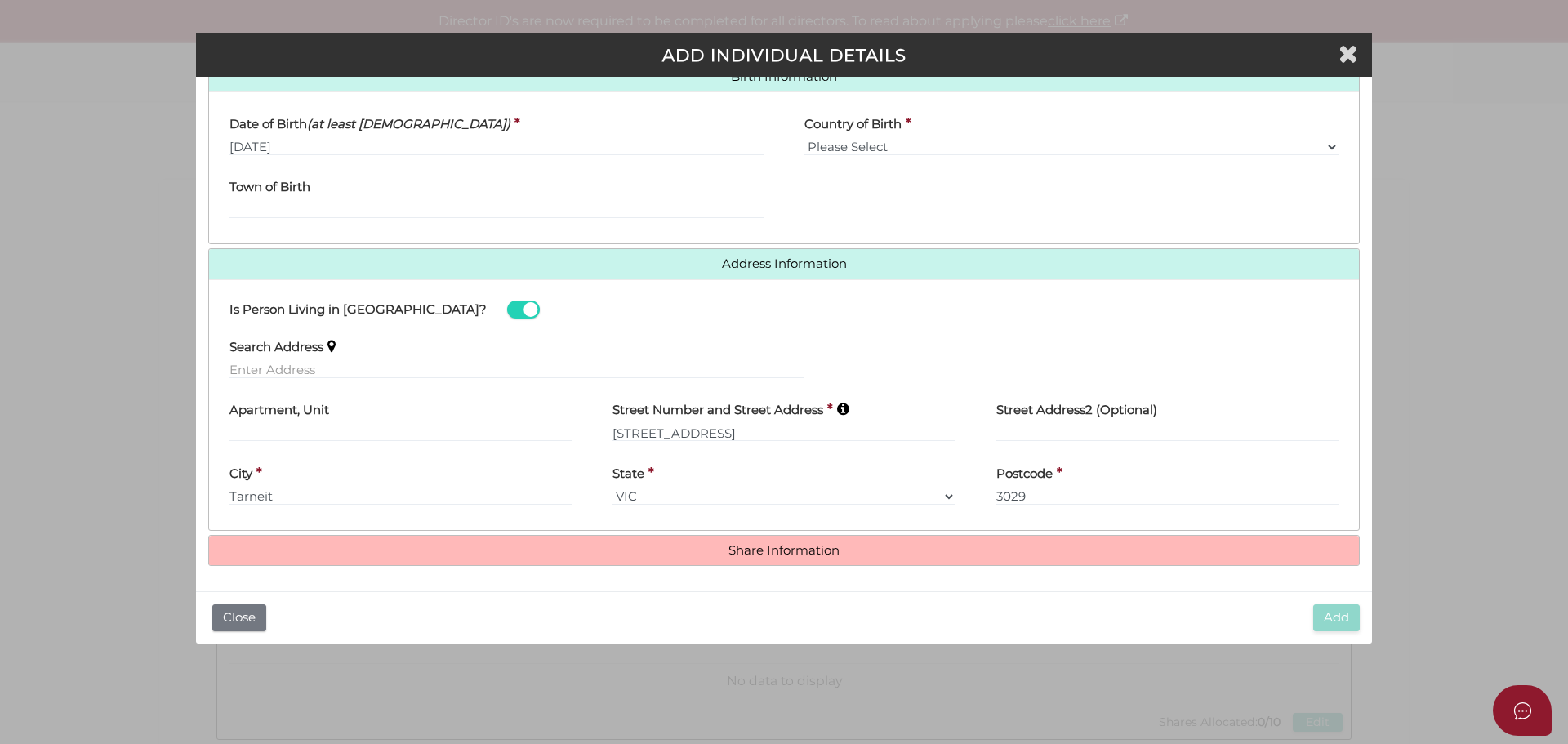
scroll to position [542, 0]
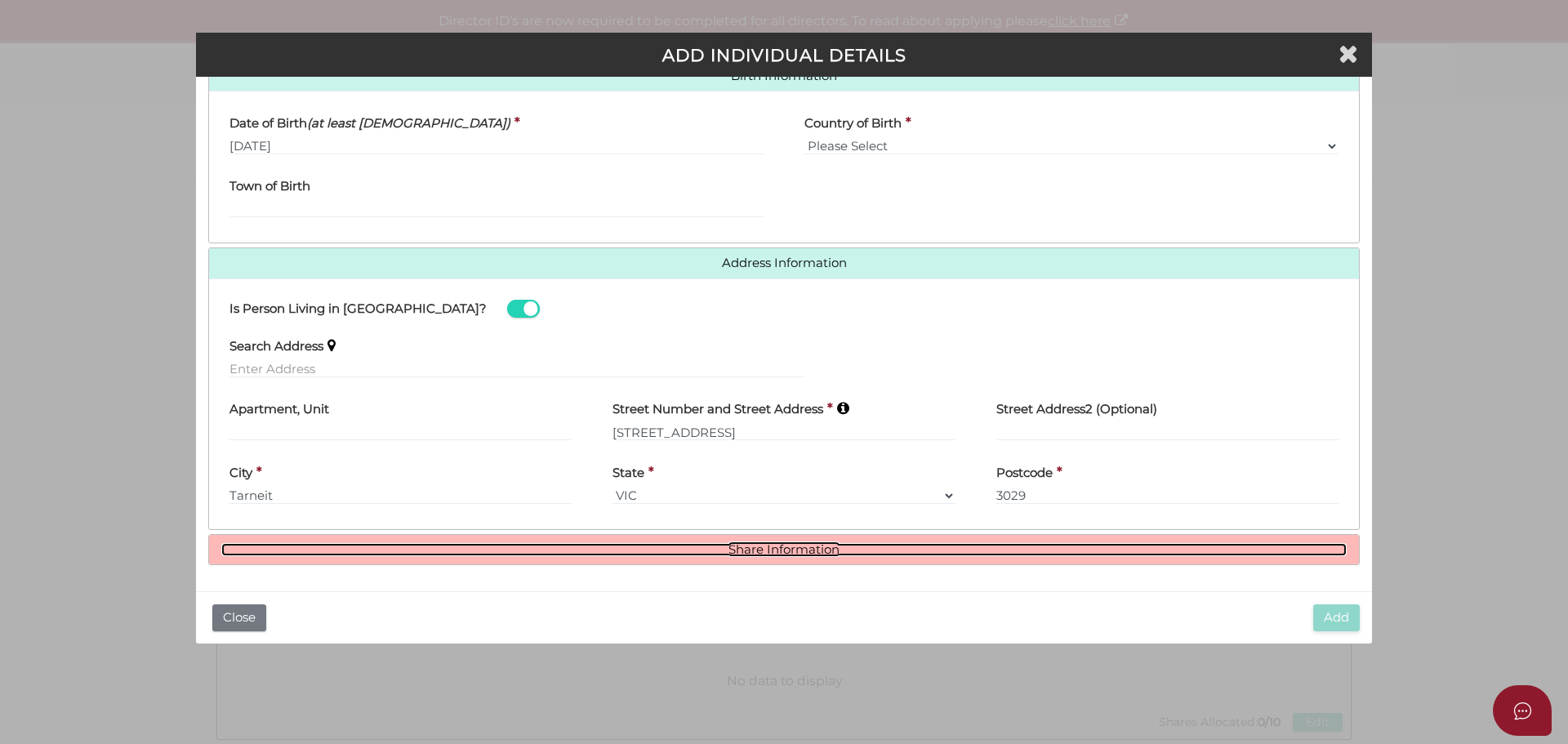
click at [813, 546] on link "Share Information" at bounding box center [784, 550] width 1126 height 14
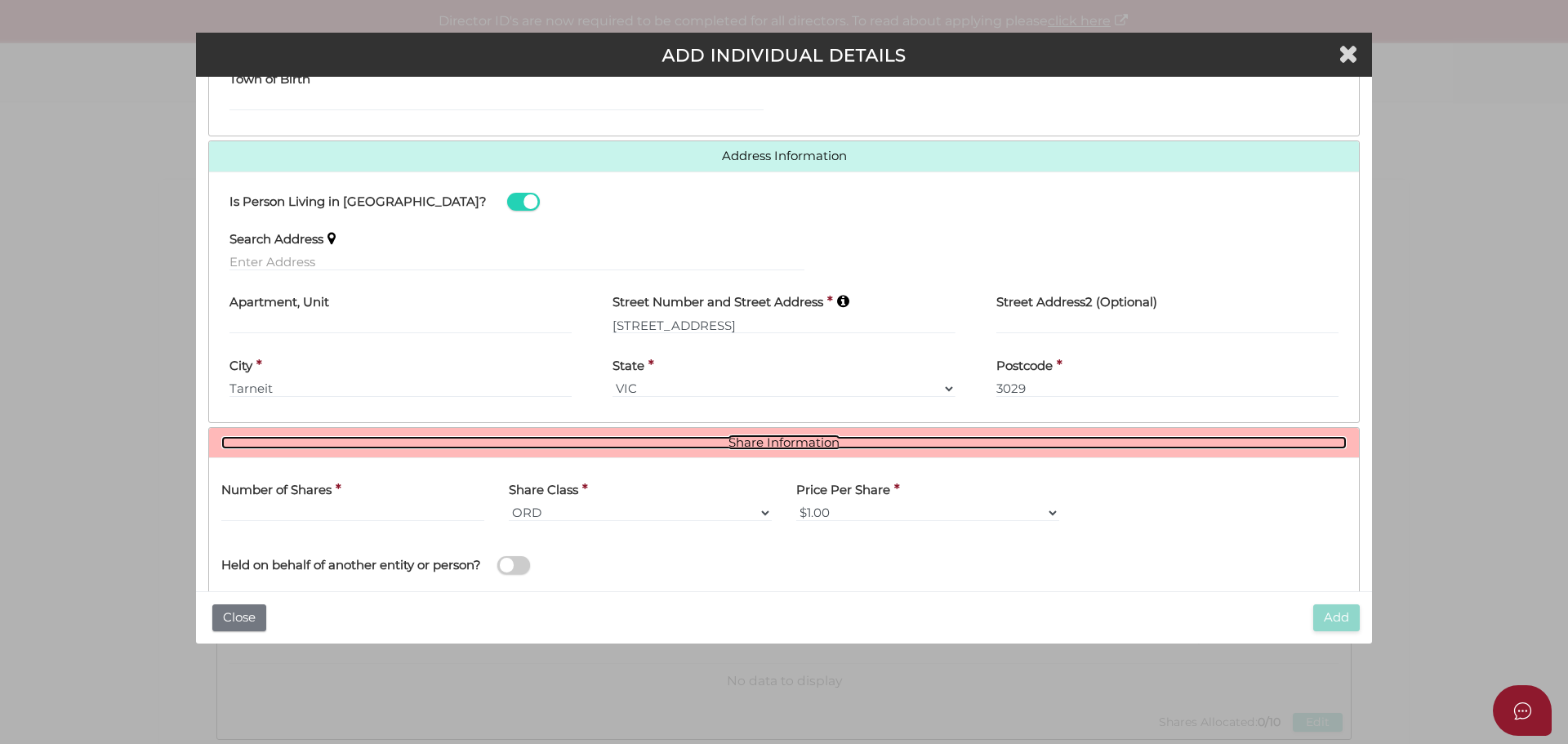
scroll to position [741, 0]
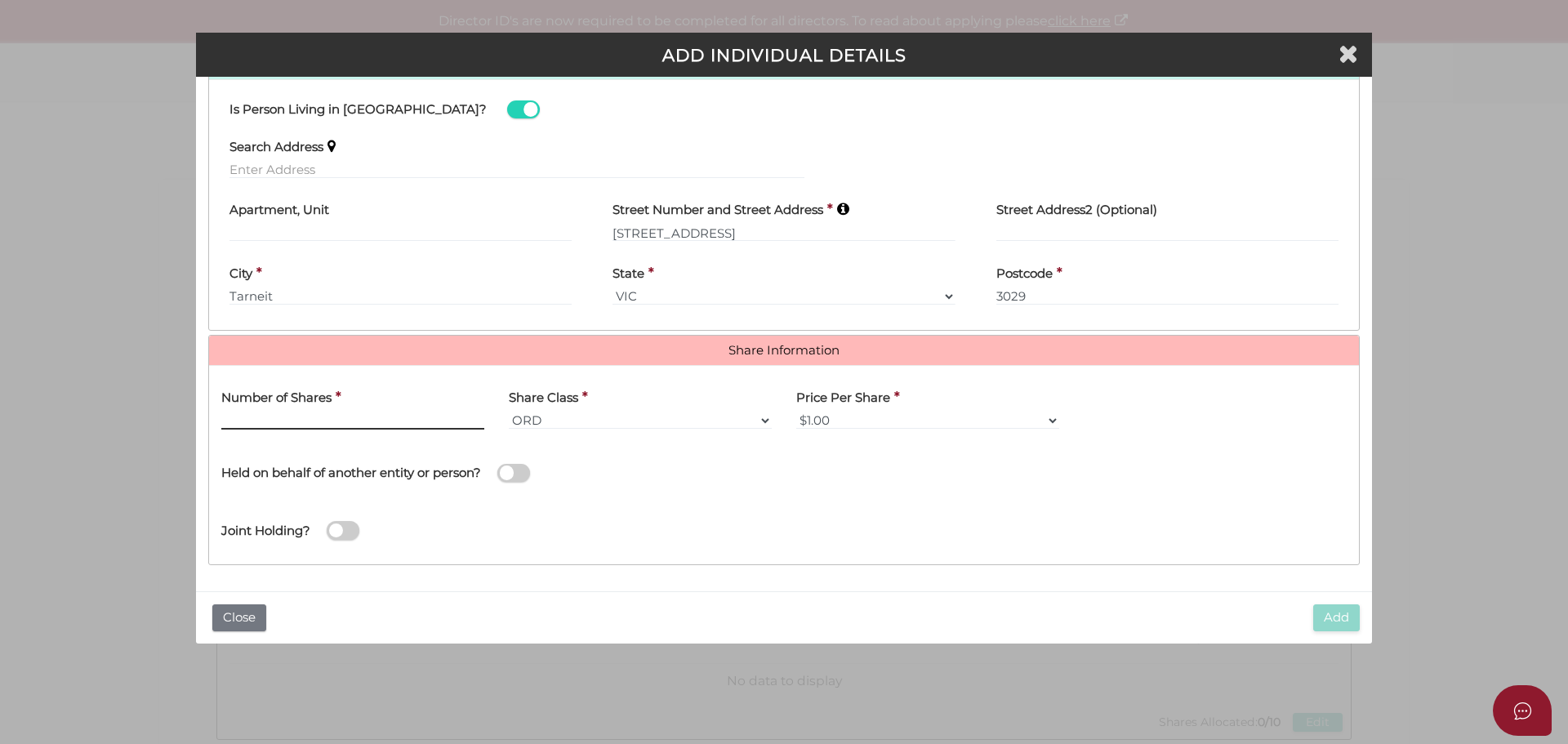
click at [310, 412] on input "text" at bounding box center [352, 421] width 263 height 18
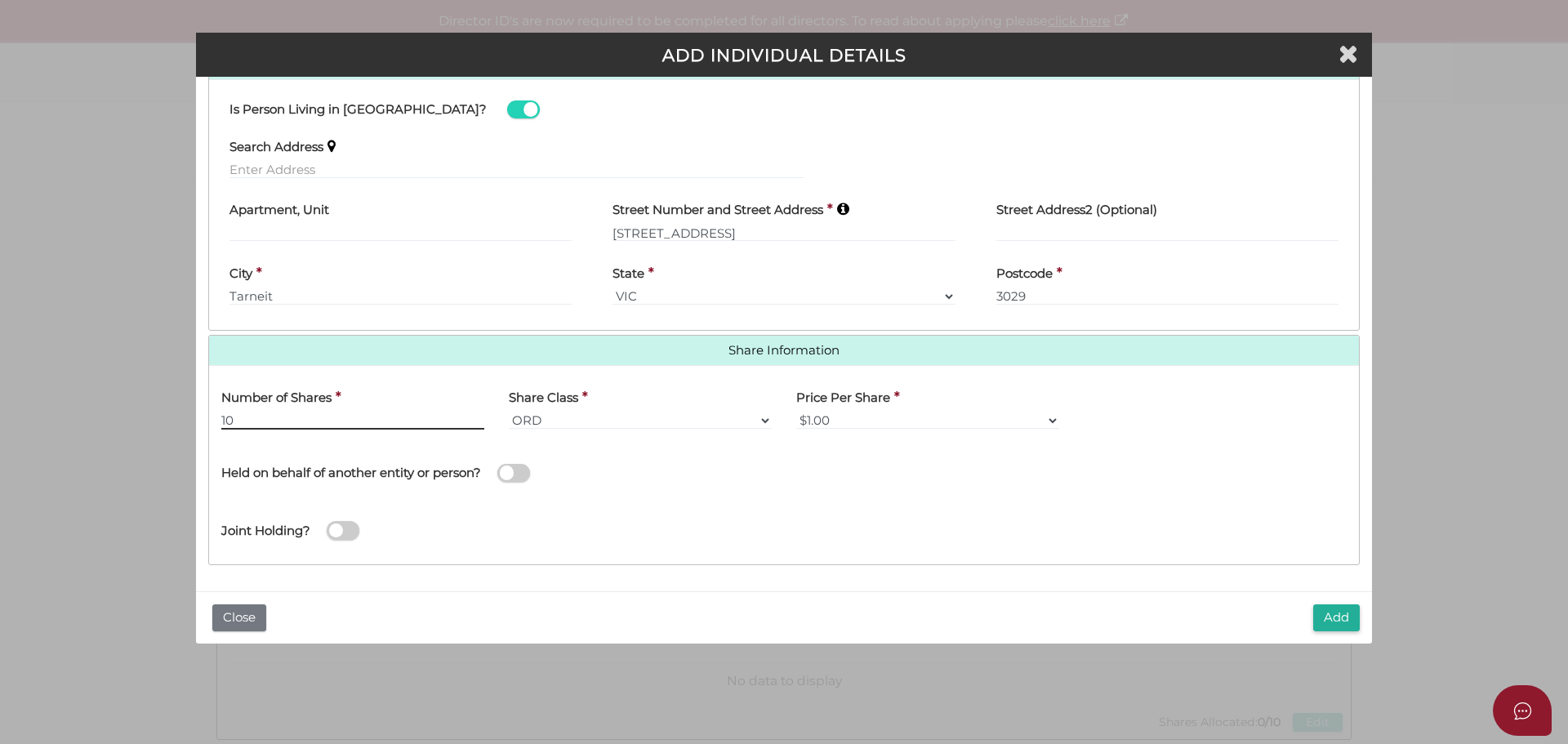
type input "10"
click at [728, 474] on div "Held on behalf of another entity or person?" at bounding box center [496, 464] width 551 height 46
click at [882, 422] on select "$1.00 $0.01 $0.001 $0.0001 $0.10 $0.50 $2.00 $5.00 $10.00 Other" at bounding box center [927, 421] width 263 height 18
click at [796, 412] on select "$1.00 $0.01 $0.001 $0.0001 $0.10 $0.50 $2.00 $5.00 $10.00 Other" at bounding box center [927, 421] width 263 height 18
click at [1338, 613] on button "Add" at bounding box center [1336, 617] width 47 height 27
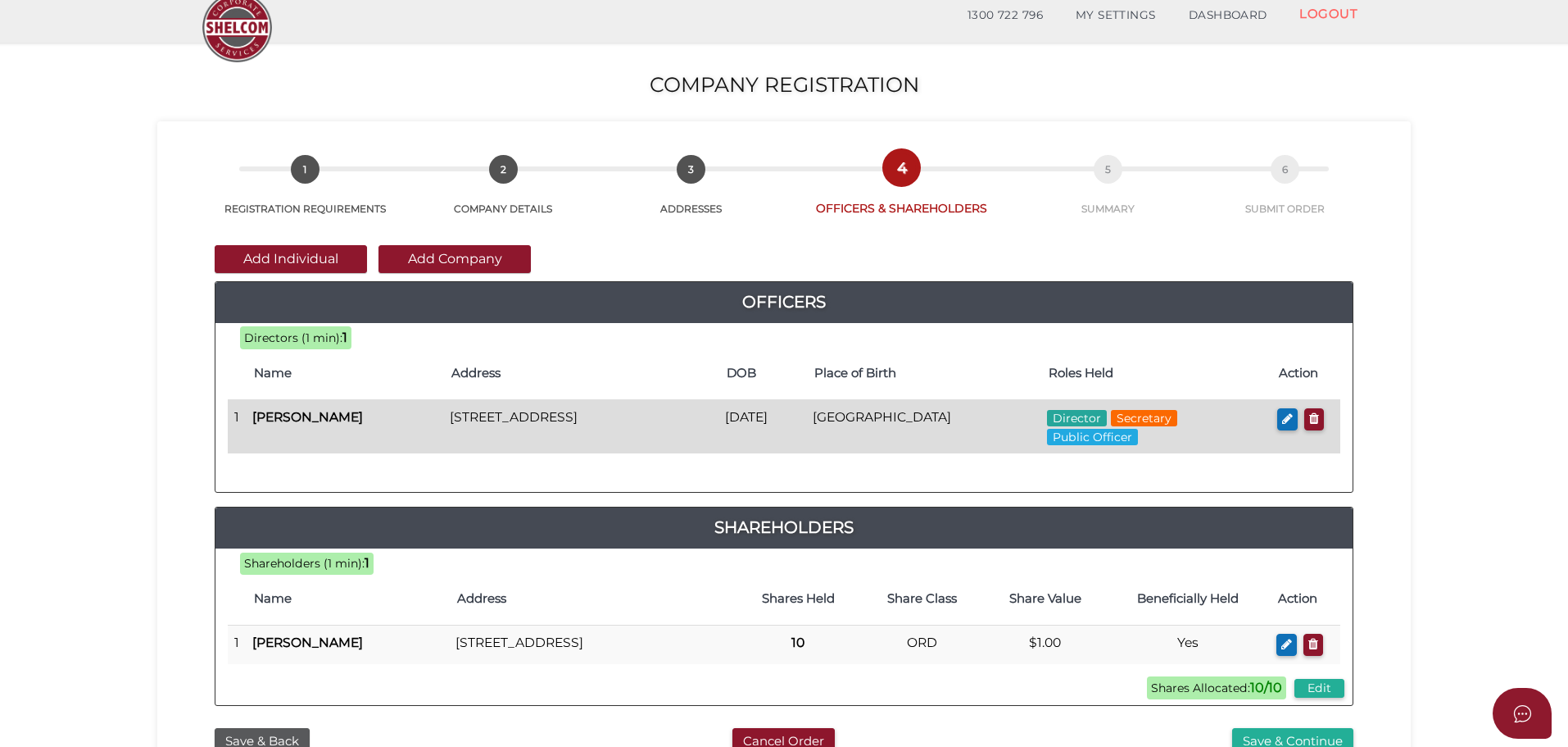
scroll to position [246, 0]
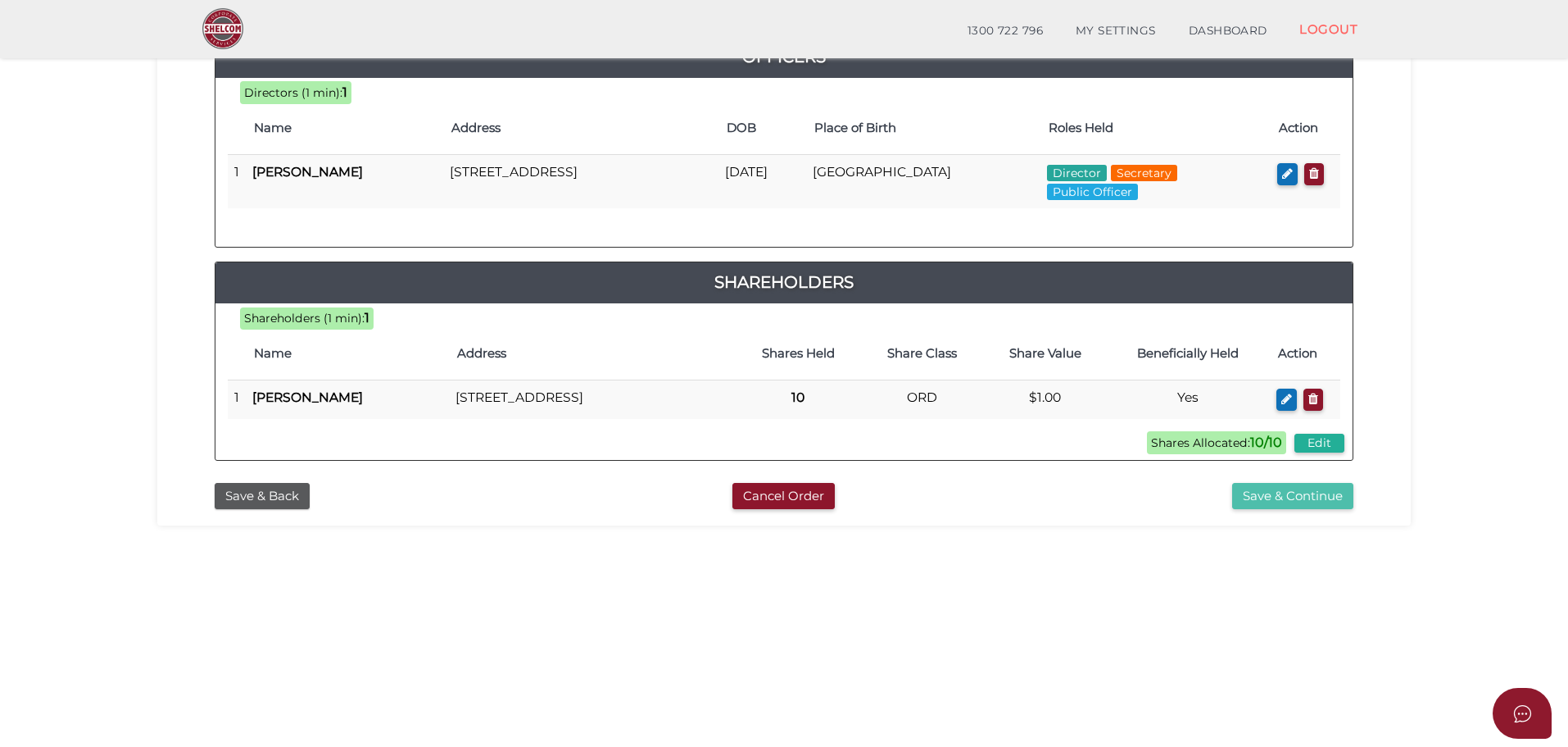
click at [1290, 510] on button "Save & Continue" at bounding box center [1292, 496] width 121 height 27
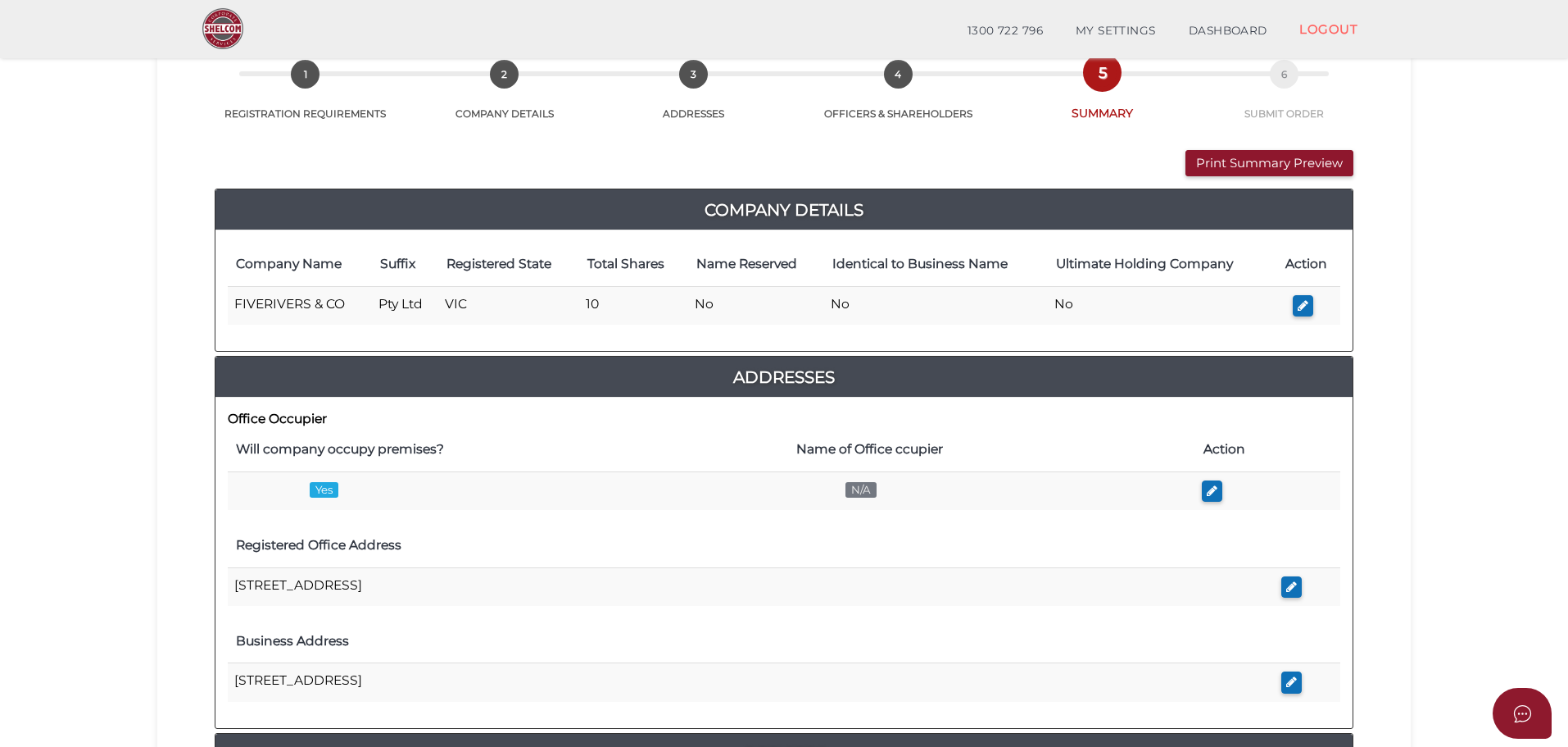
scroll to position [246, 0]
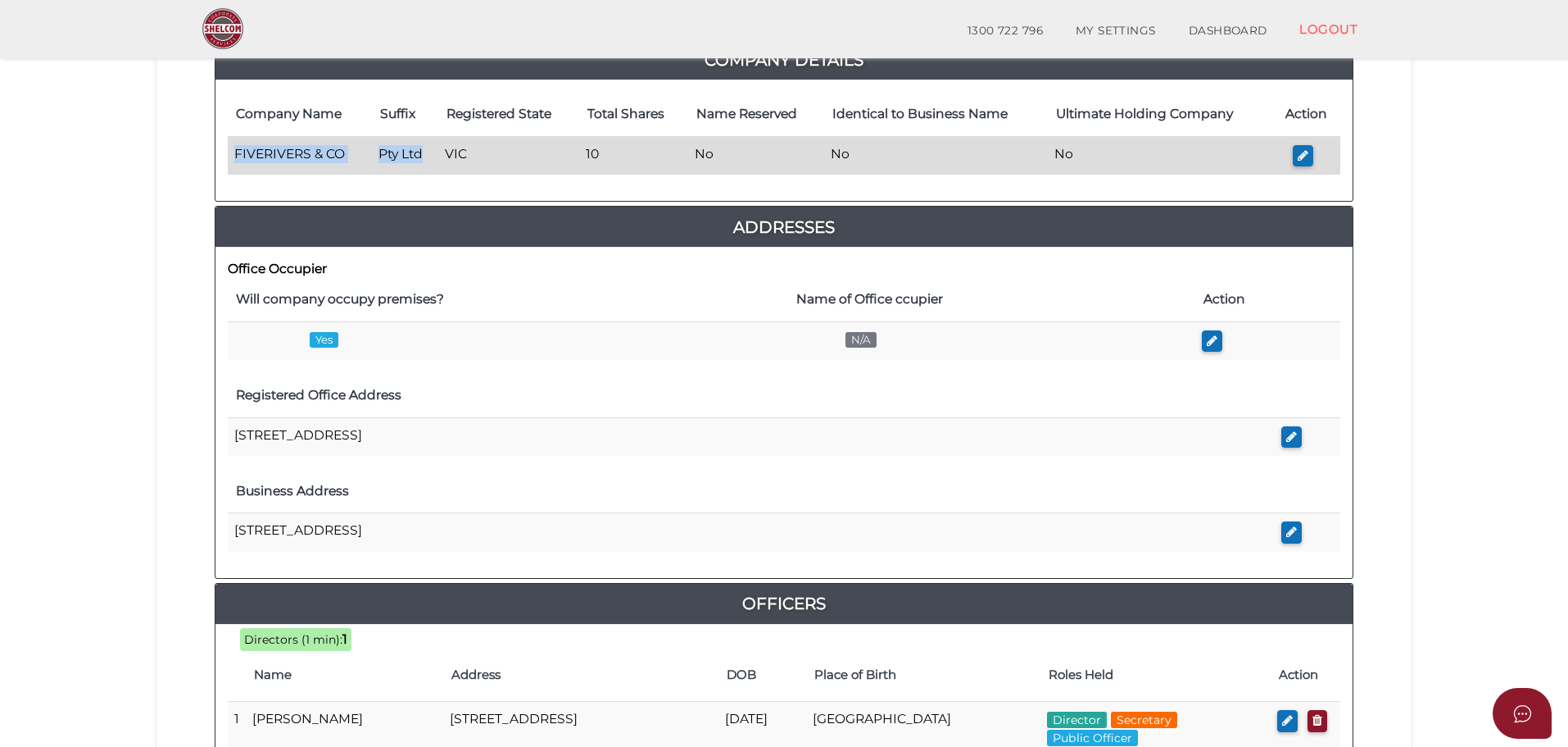
drag, startPoint x: 230, startPoint y: 152, endPoint x: 427, endPoint y: 147, distance: 197.1
click at [427, 147] on tr "FIVERIVERS & CO Pty Ltd VIC 10 No No No" at bounding box center [784, 155] width 1113 height 38
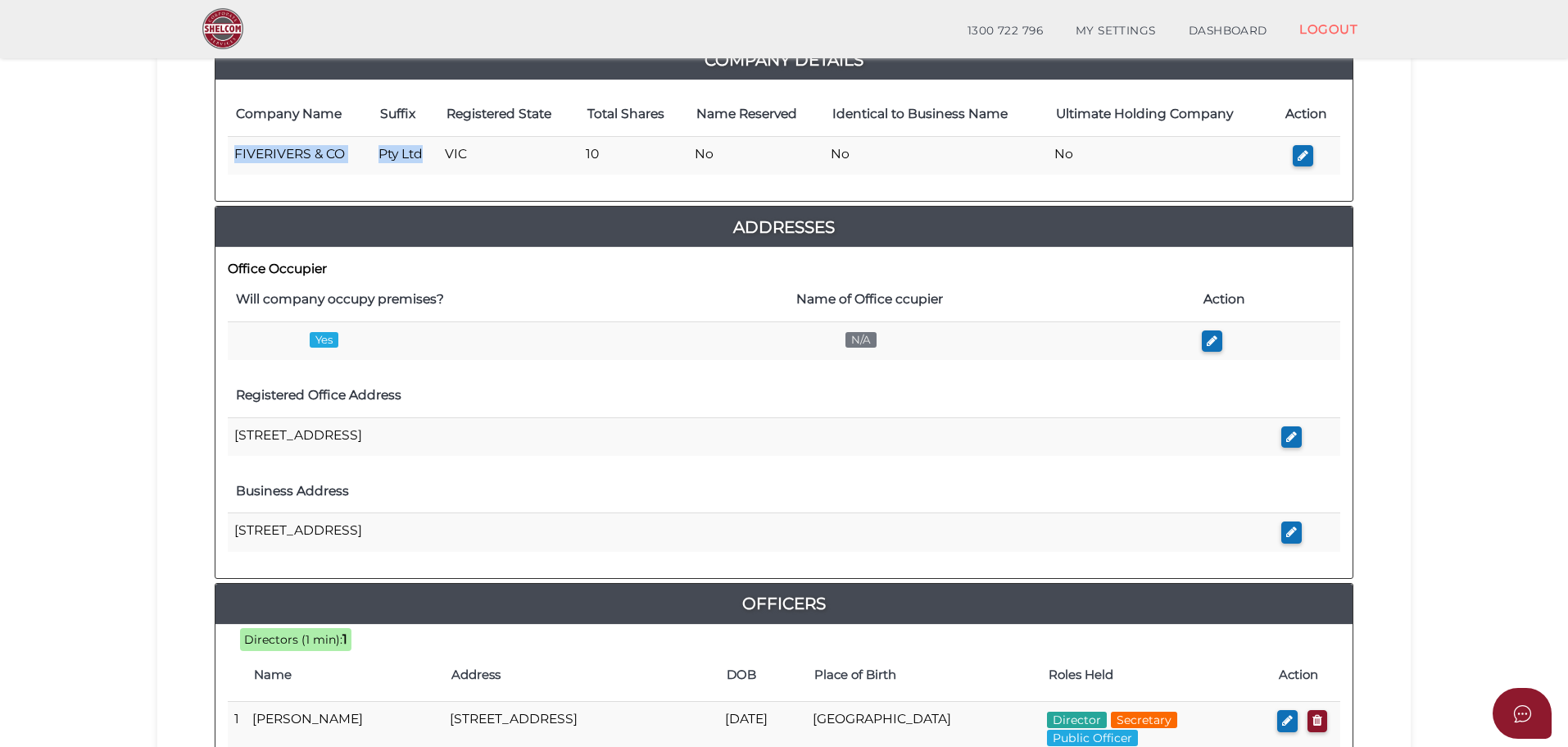
copy tr "FIVERIVERS & CO Pty Ltd"
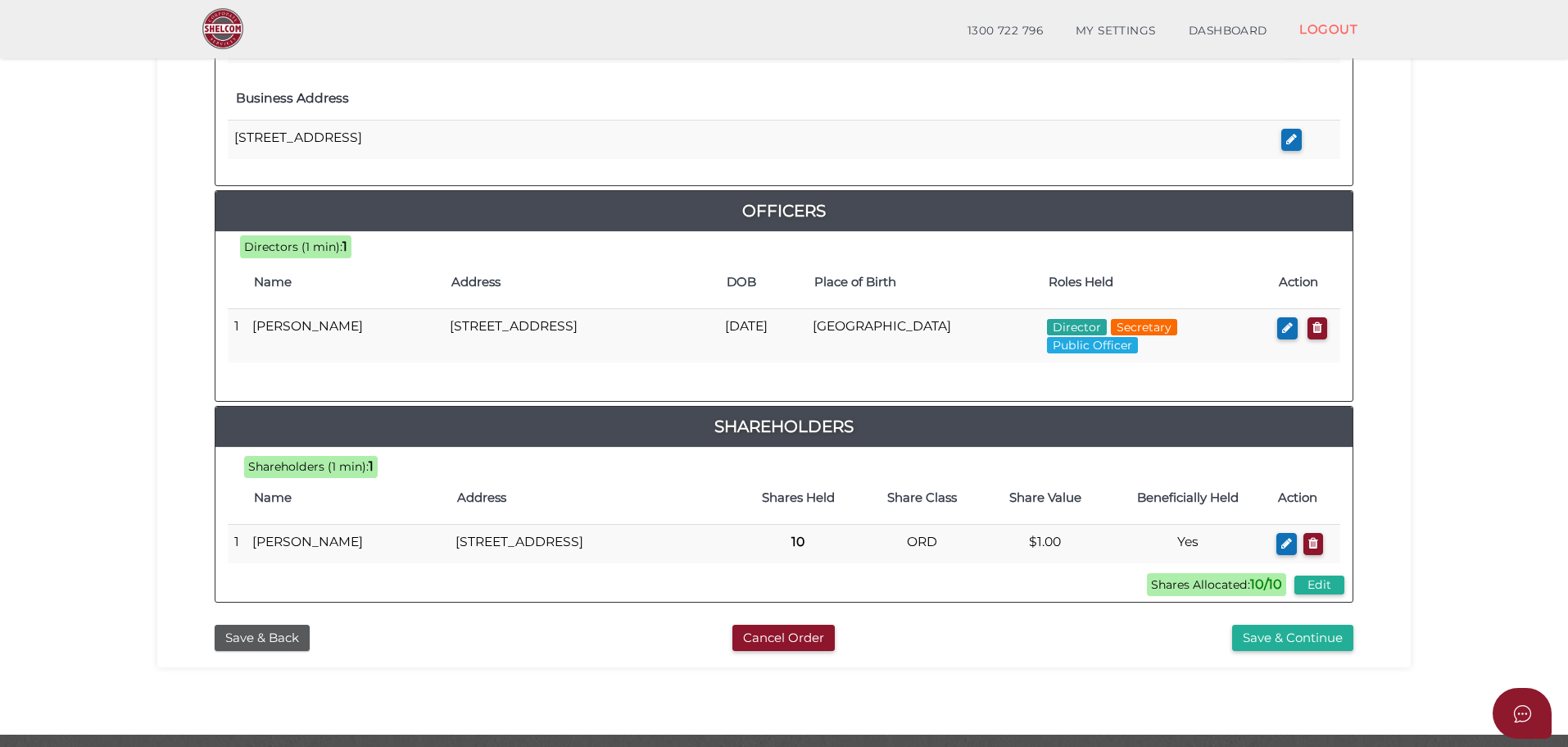
scroll to position [704, 0]
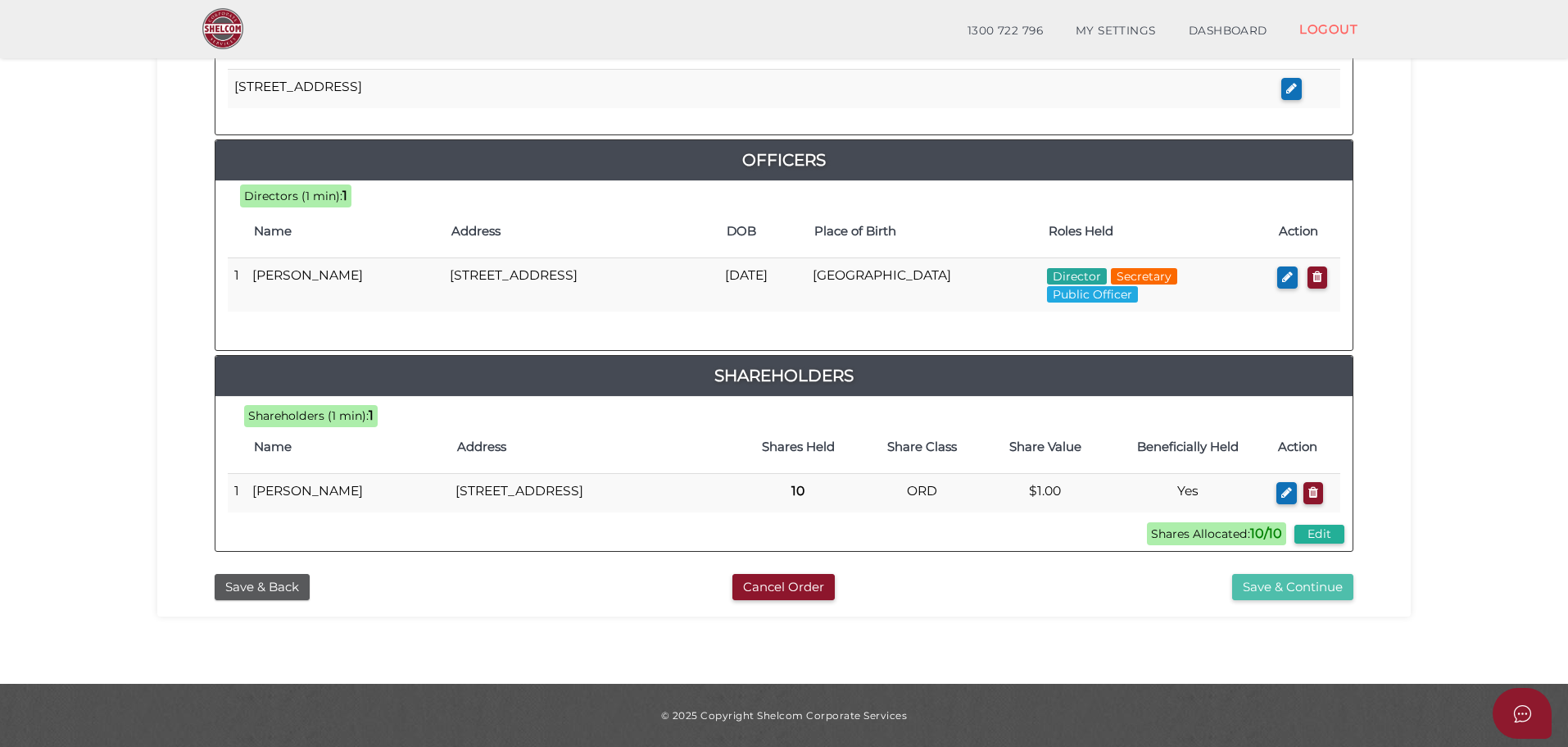
click at [1285, 581] on button "Save & Continue" at bounding box center [1292, 587] width 121 height 27
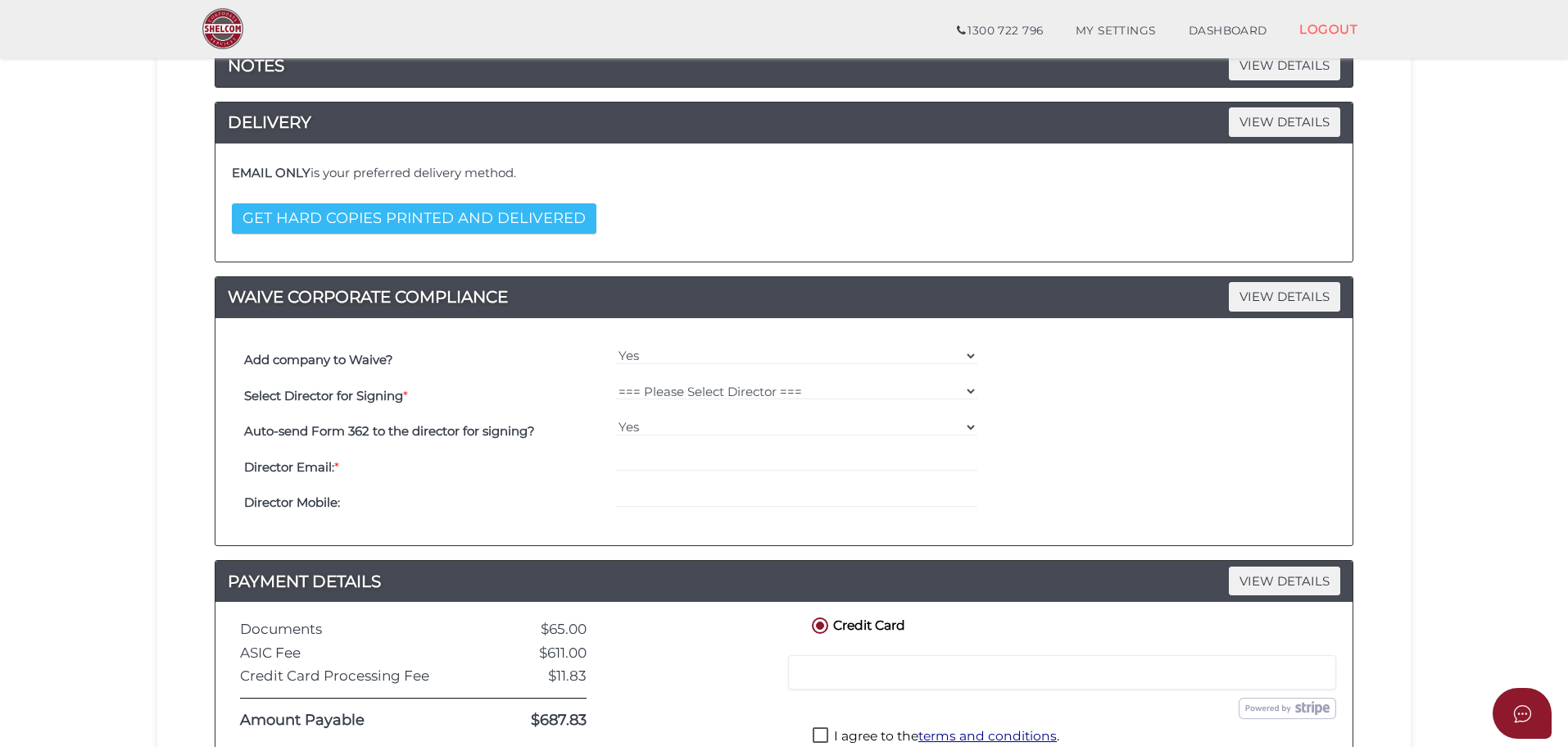
scroll to position [328, 0]
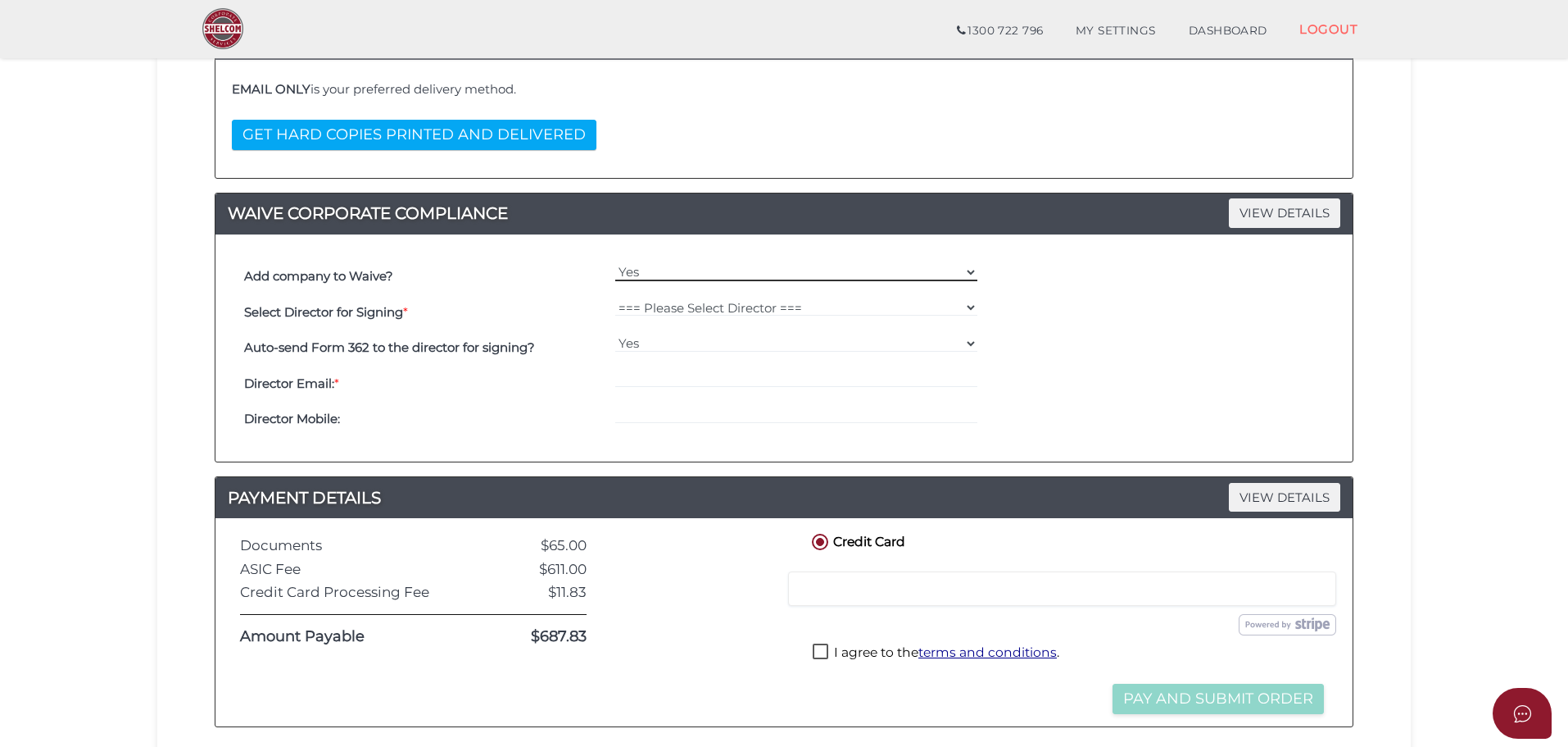
click at [663, 274] on select "Yes No" at bounding box center [796, 272] width 363 height 18
click at [615, 263] on select "Yes No" at bounding box center [796, 272] width 363 height 18
click at [667, 302] on select "=== Please Select Director === Damanpreet Singh" at bounding box center [796, 307] width 363 height 18
select select "000026926"
click at [615, 299] on select "=== Please Select Director === Damanpreet Singh" at bounding box center [796, 307] width 363 height 18
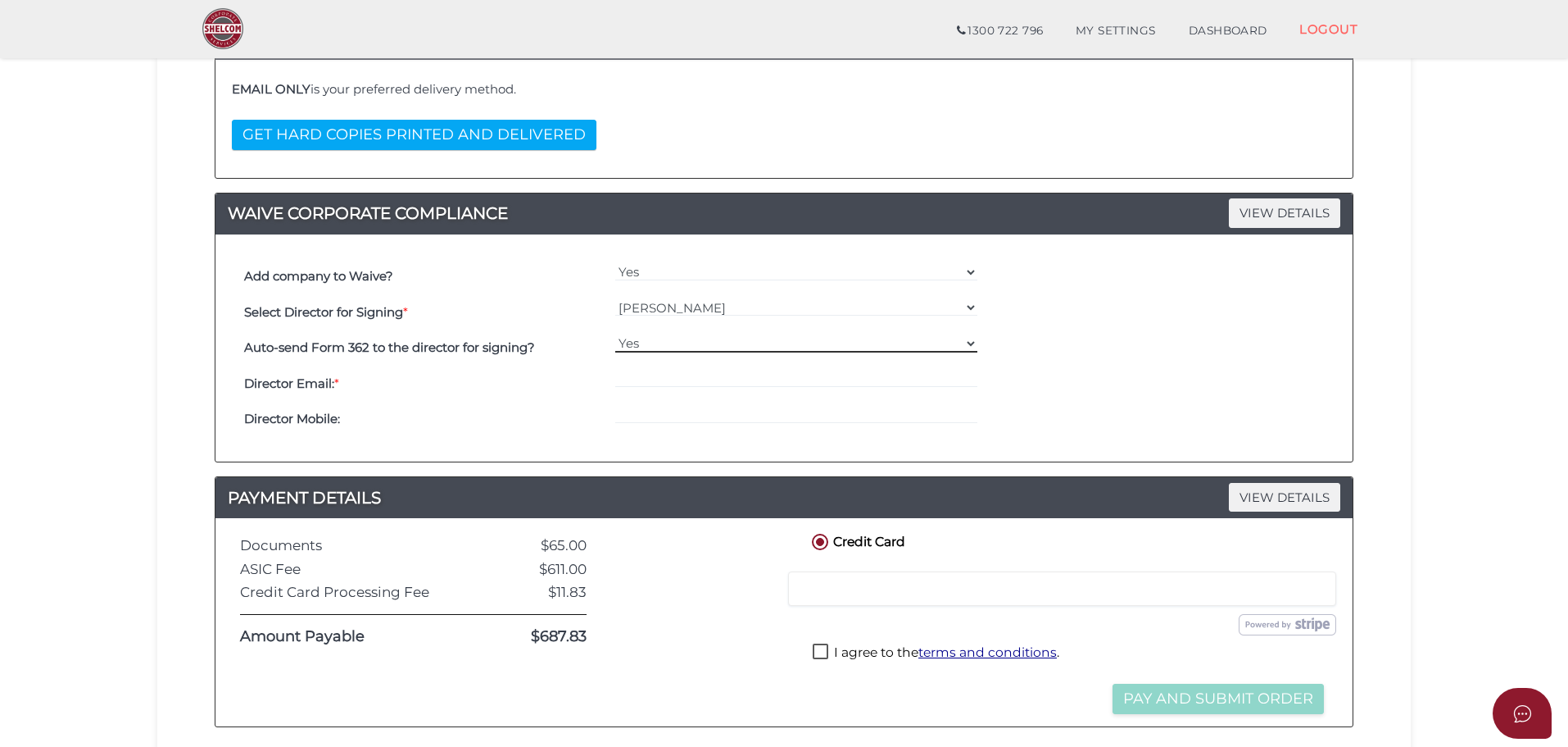
click at [674, 348] on select "Yes No" at bounding box center [796, 343] width 363 height 18
click at [615, 334] on select "Yes No" at bounding box center [796, 343] width 363 height 18
click at [645, 388] on div at bounding box center [796, 383] width 372 height 36
click at [642, 378] on input "email" at bounding box center [796, 379] width 363 height 18
drag, startPoint x: 700, startPoint y: 398, endPoint x: 700, endPoint y: 389, distance: 9.0
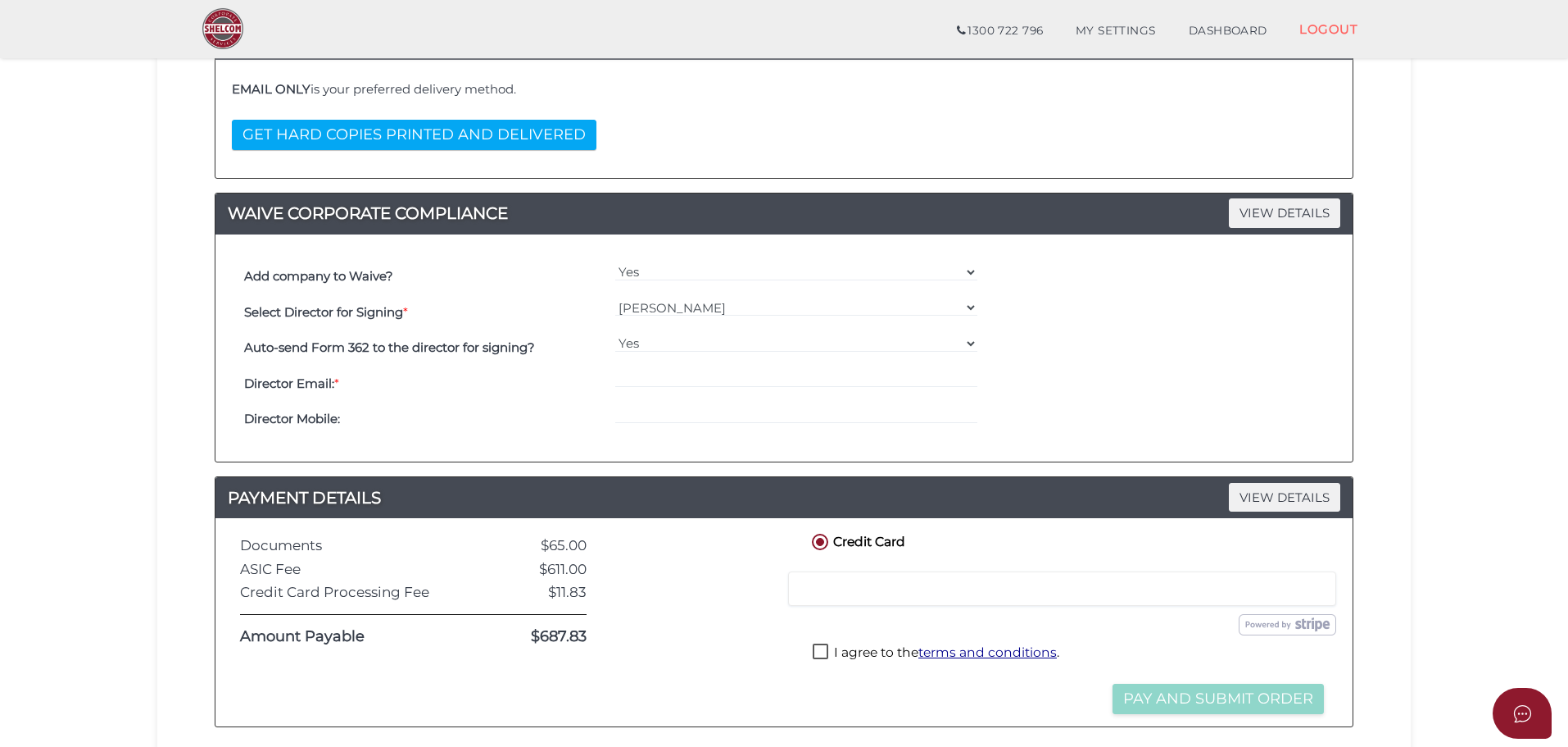
click at [700, 398] on div at bounding box center [796, 383] width 372 height 36
click at [696, 379] on input "email" at bounding box center [796, 379] width 363 height 18
paste input "DAMANKAHLON2001@GMAIL.COM"
type input "DAMANKAHLON2001@GMAIL.COM"
click at [652, 401] on div at bounding box center [796, 419] width 372 height 36
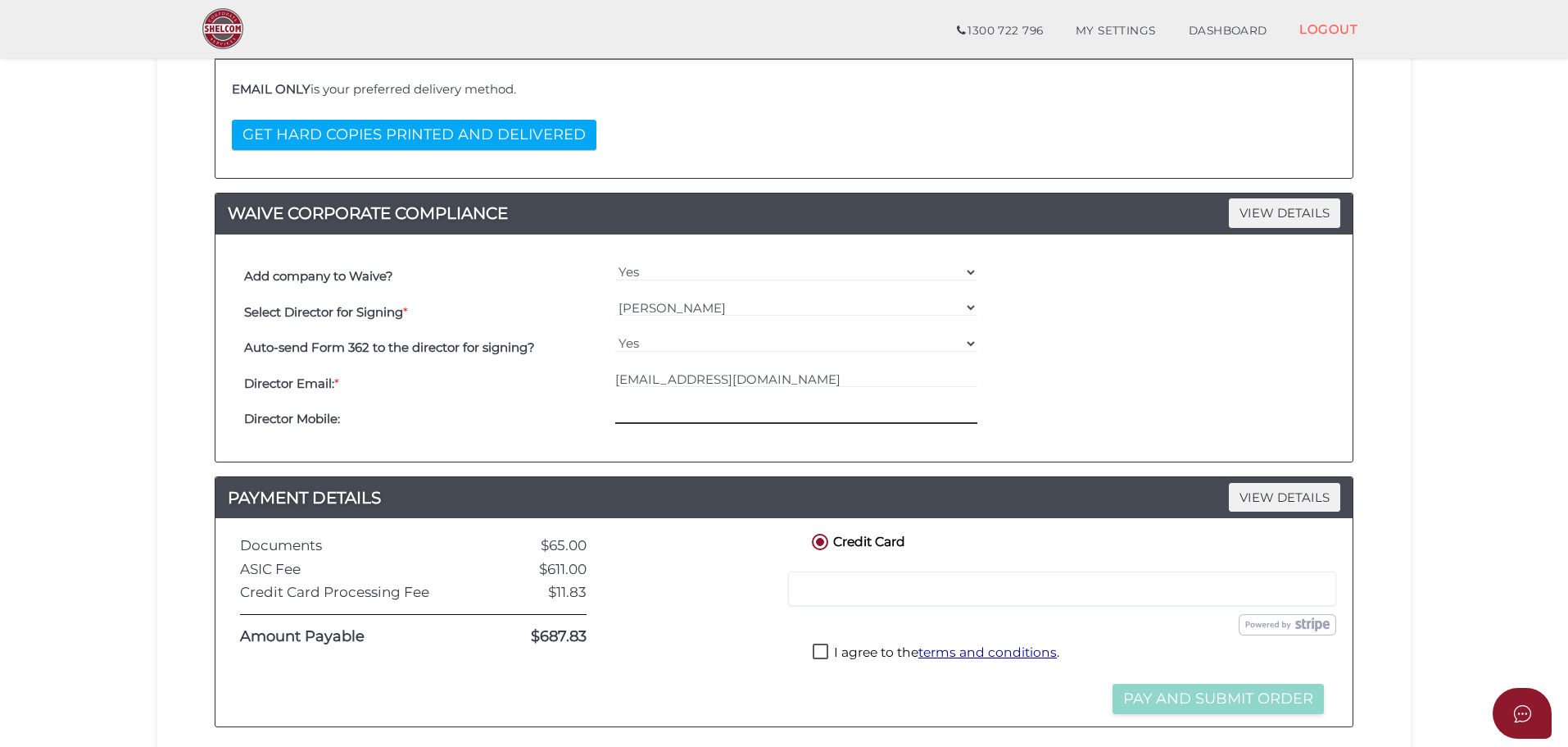
click at [649, 407] on input "tel" at bounding box center [796, 414] width 363 height 18
paste input "DAMANKAHLON2001@GMAIL.COM"
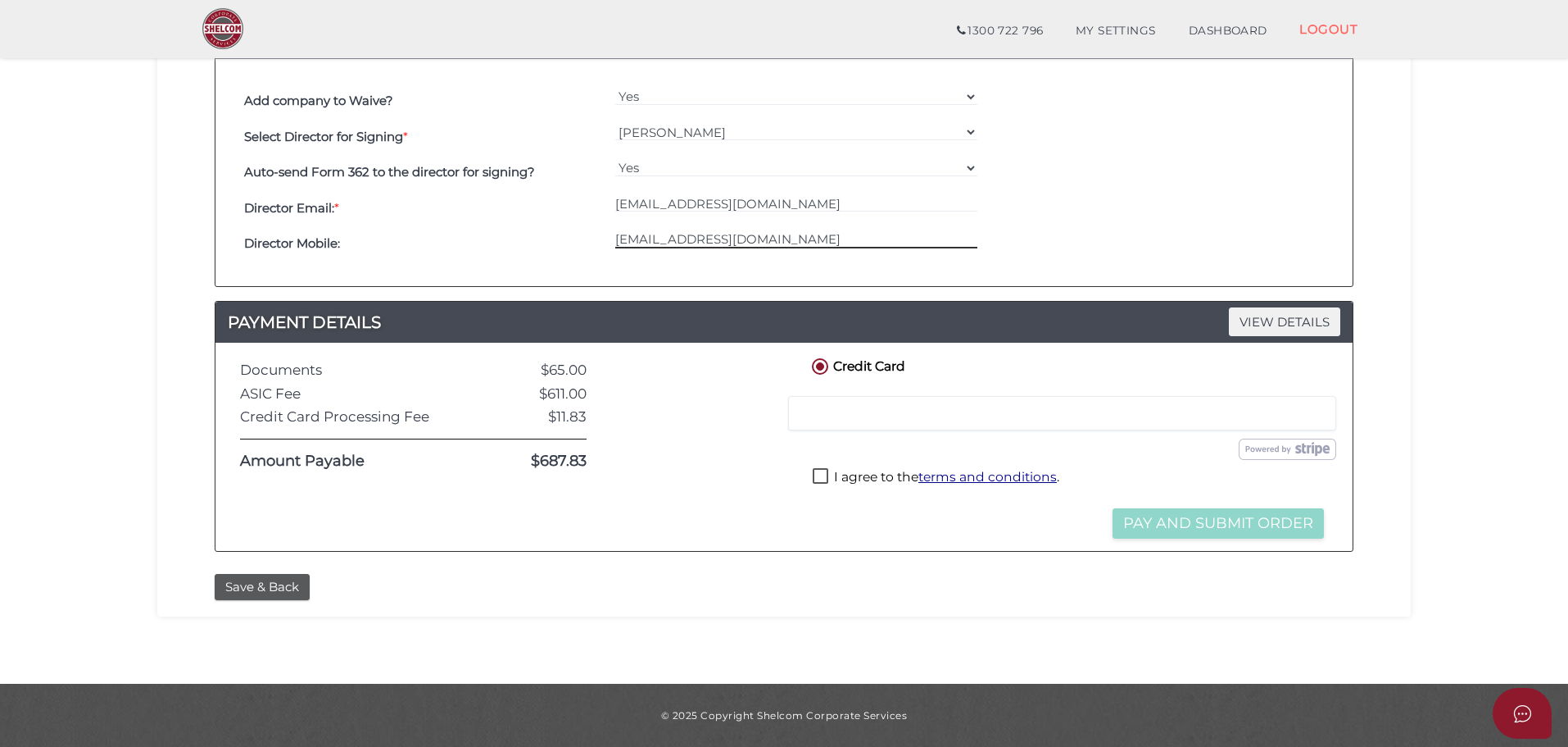
type input "DAMANKAHLON2001@GMAIL.COM"
click at [816, 476] on label "I agree to the terms and conditions ." at bounding box center [935, 479] width 246 height 21
checkbox input "true"
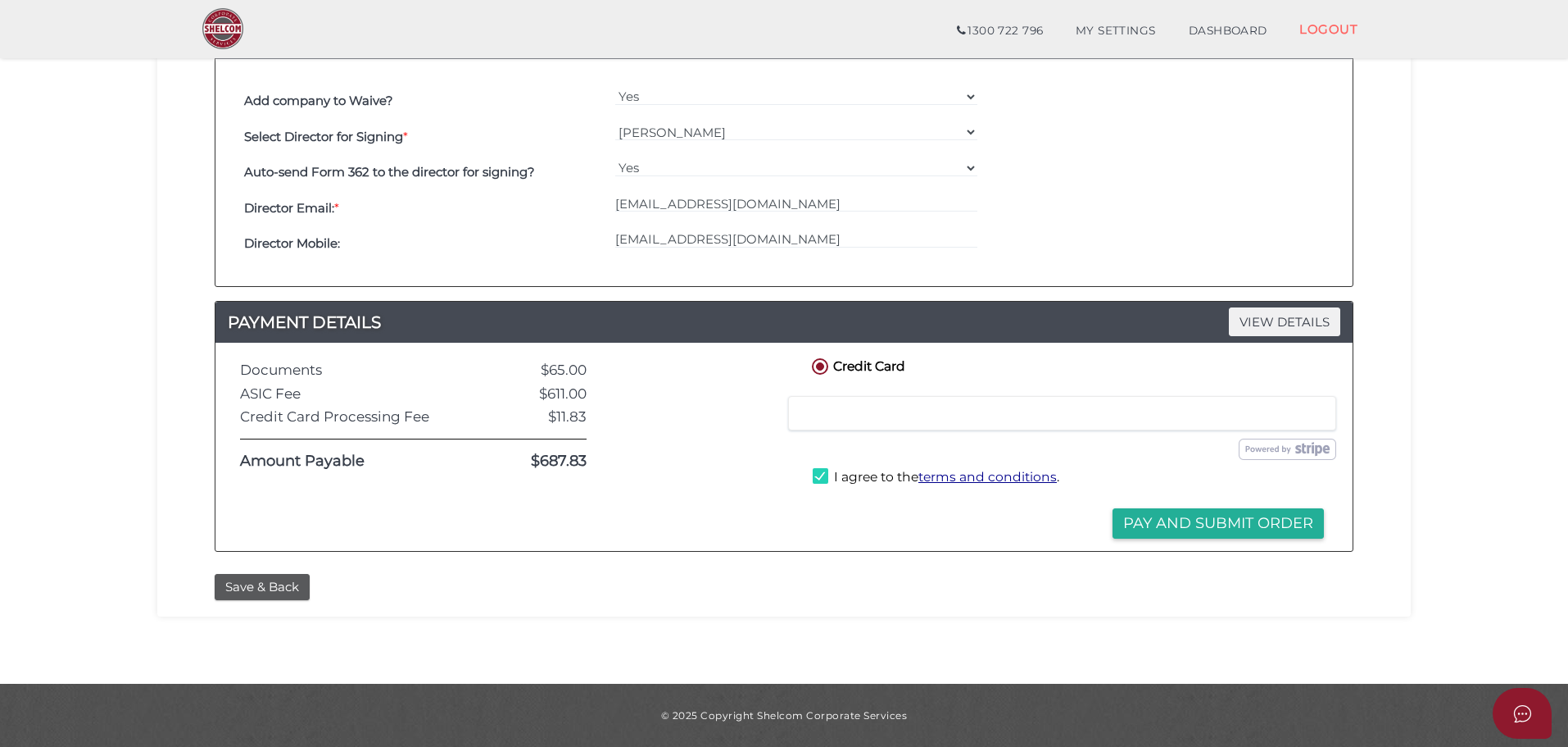
click at [1218, 524] on button "Pay and Submit Order" at bounding box center [1218, 523] width 211 height 30
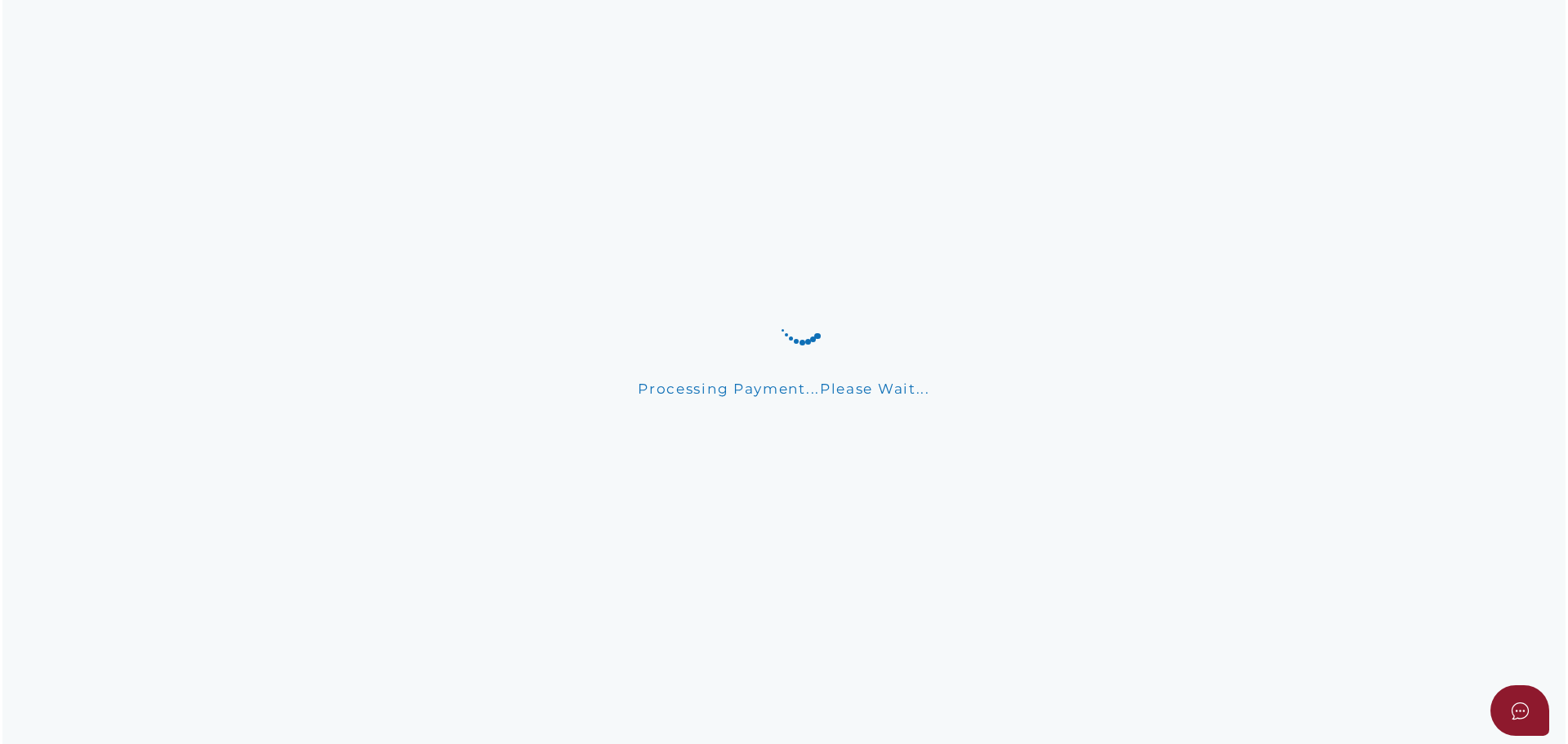
scroll to position [0, 0]
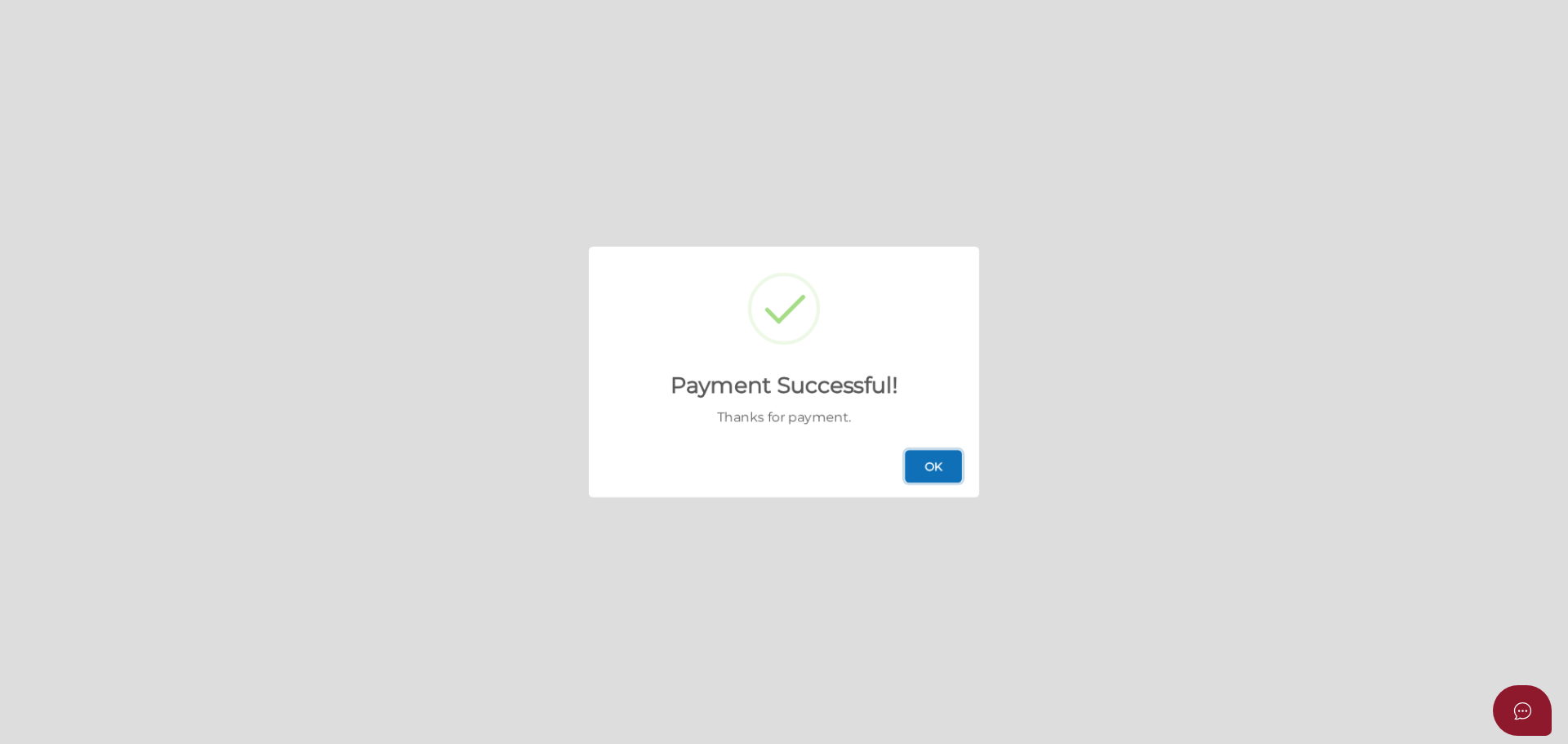
click at [953, 469] on button "OK" at bounding box center [933, 467] width 57 height 33
